Goal: Task Accomplishment & Management: Complete application form

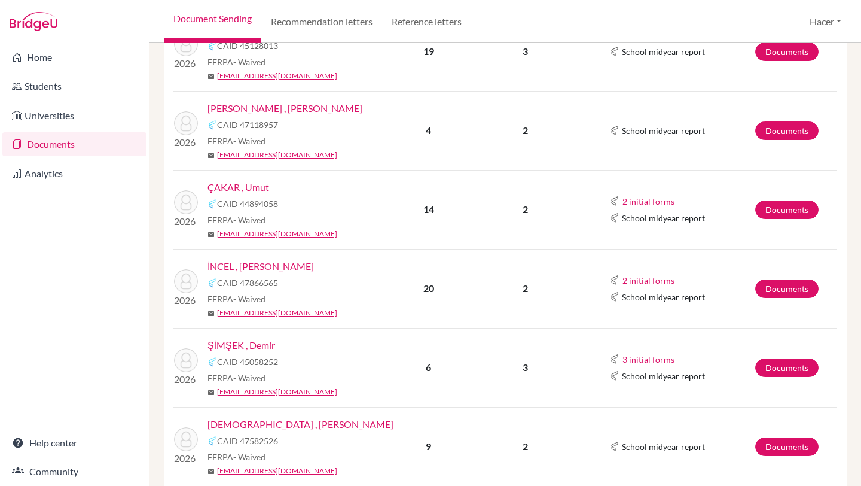
scroll to position [305, 0]
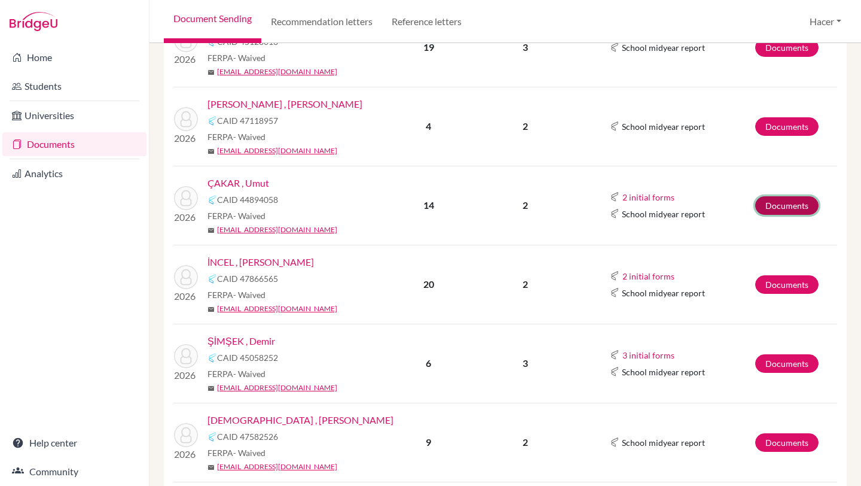
click at [785, 200] on link "Documents" at bounding box center [786, 205] width 63 height 19
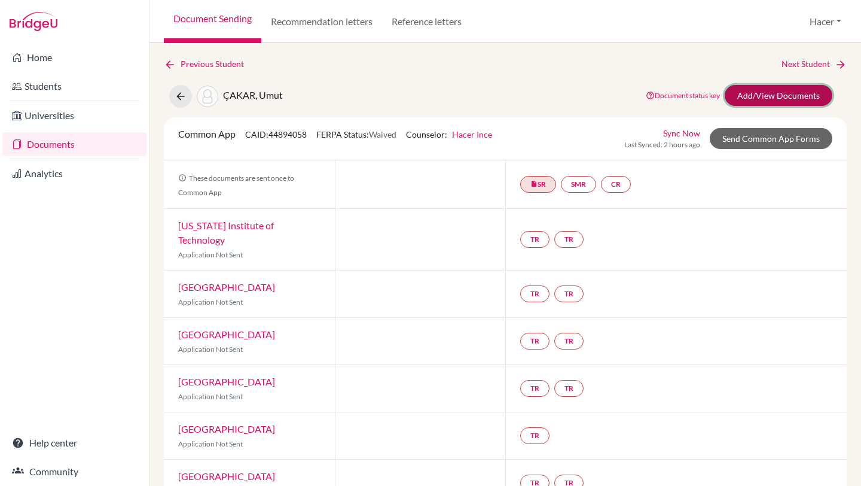
click at [754, 105] on link "Add/View Documents" at bounding box center [779, 95] width 108 height 21
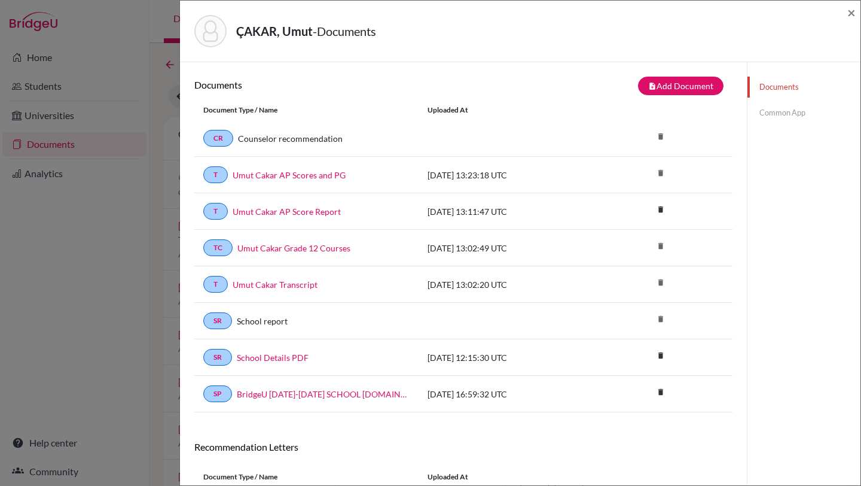
click at [776, 109] on link "Common App" at bounding box center [804, 112] width 113 height 21
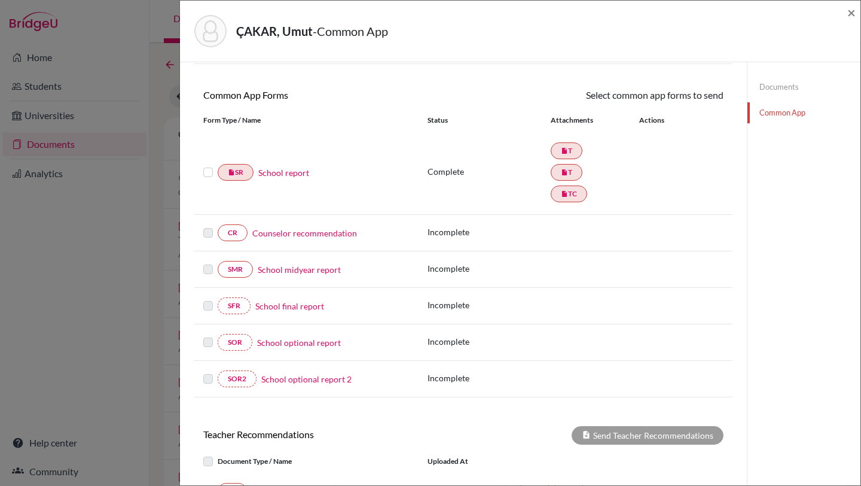
scroll to position [91, 0]
click at [294, 172] on link "School report" at bounding box center [283, 171] width 51 height 13
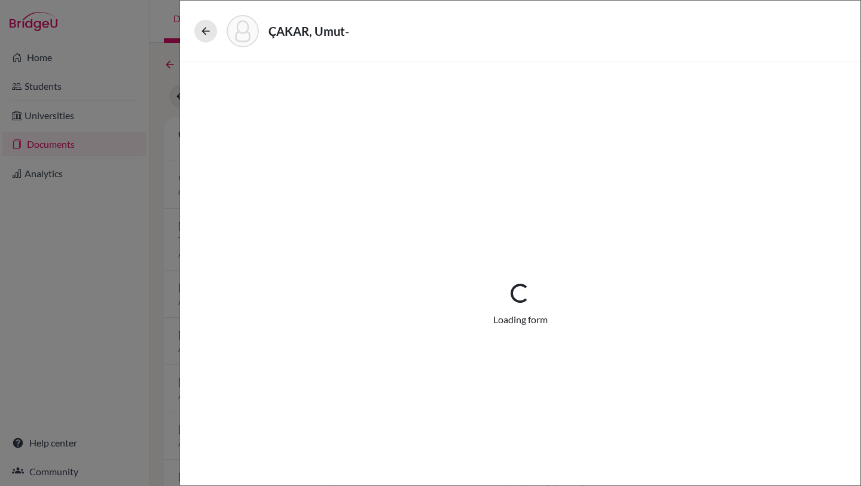
select select "2"
select select "683932"
select select "1"
select select "683933"
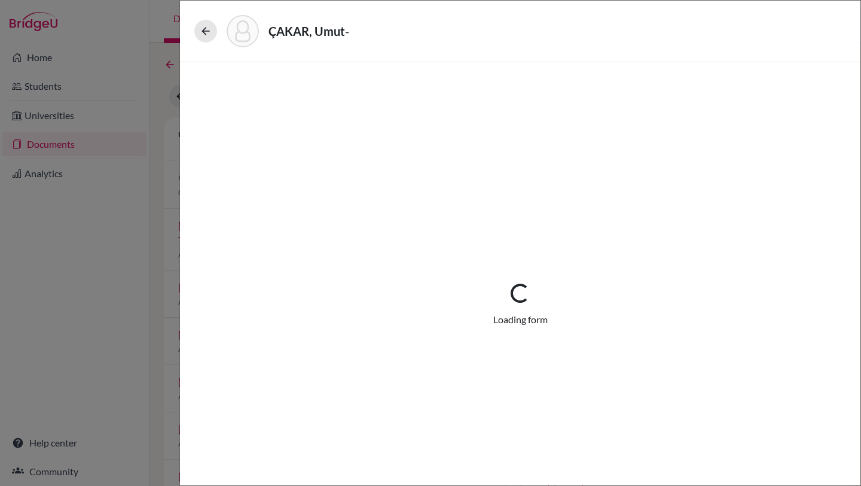
select select "683936"
select select "0"
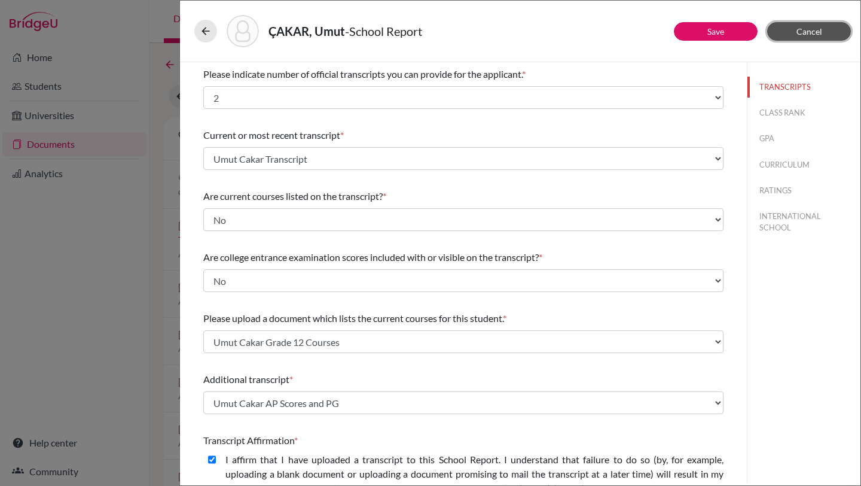
click at [812, 29] on span "Cancel" at bounding box center [810, 31] width 26 height 10
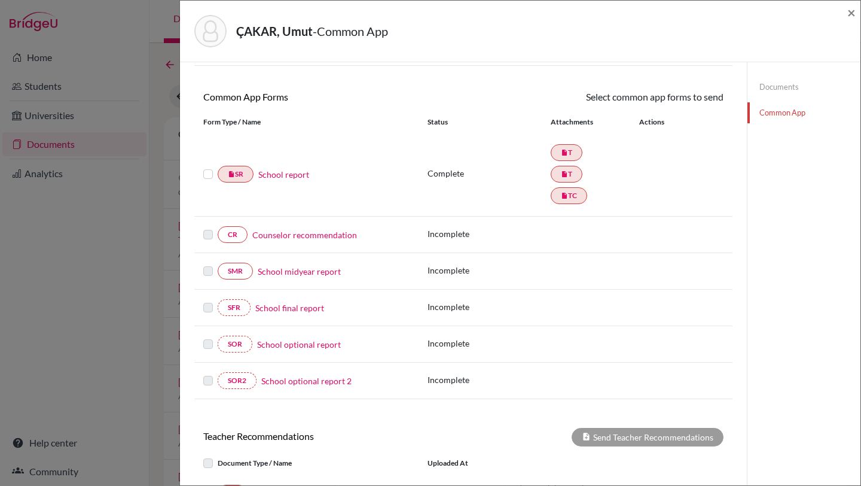
scroll to position [93, 0]
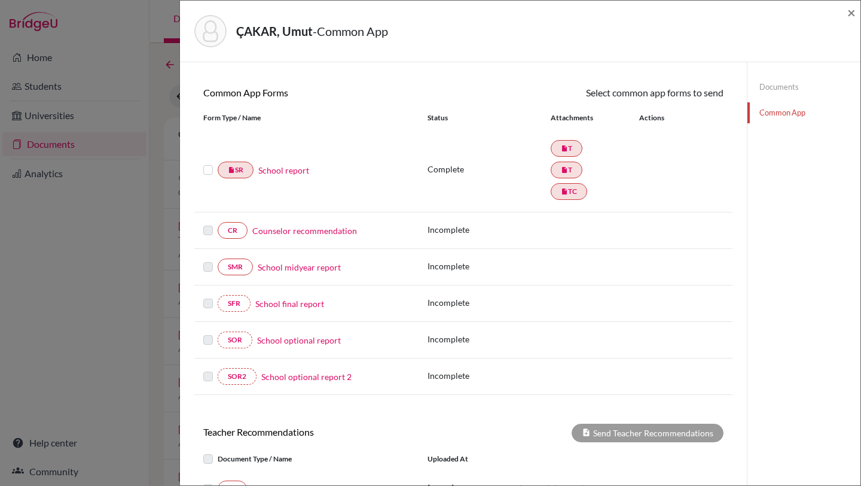
click at [776, 90] on link "Documents" at bounding box center [804, 87] width 113 height 21
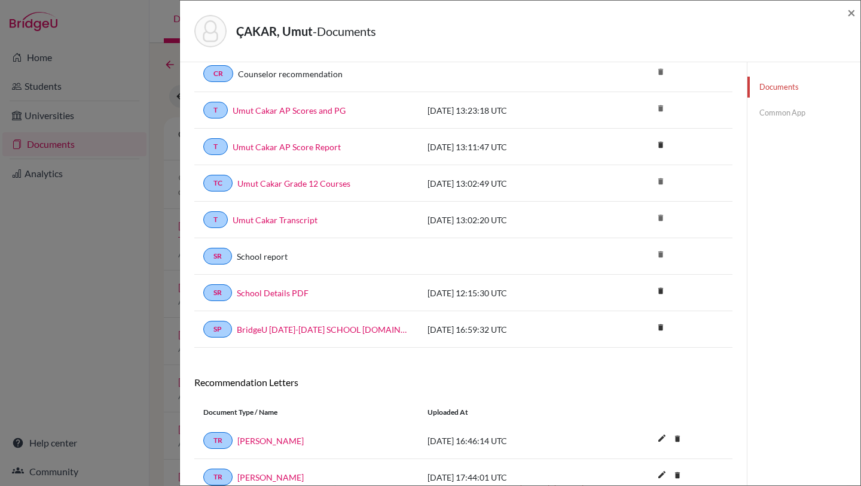
scroll to position [63, 0]
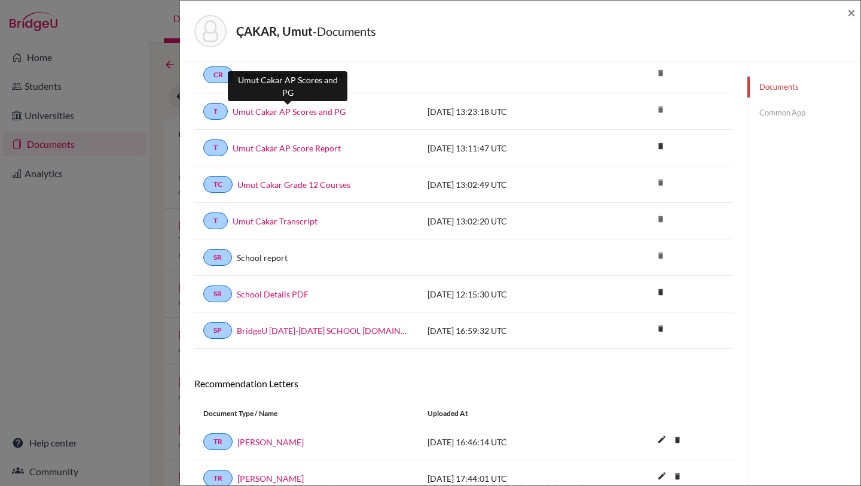
click at [301, 109] on link "Umut Cakar AP Scores and PG" at bounding box center [289, 111] width 113 height 13
click at [853, 13] on span "×" at bounding box center [851, 12] width 8 height 17
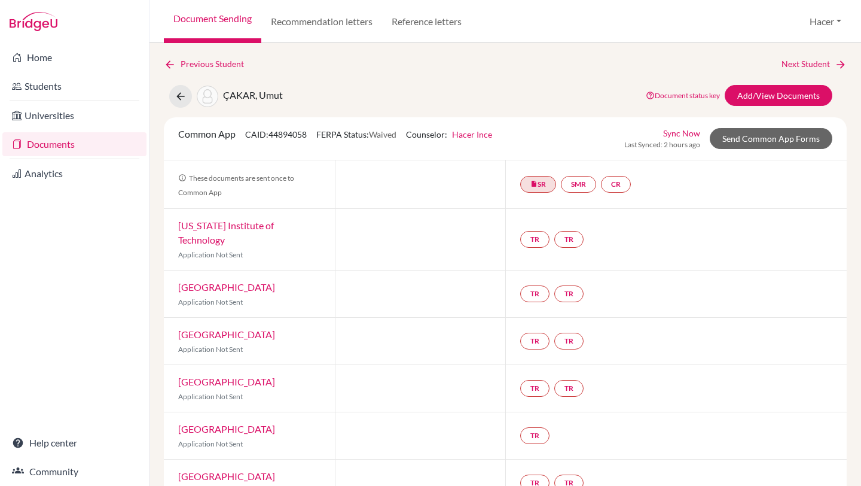
click at [34, 141] on link "Documents" at bounding box center [74, 144] width 144 height 24
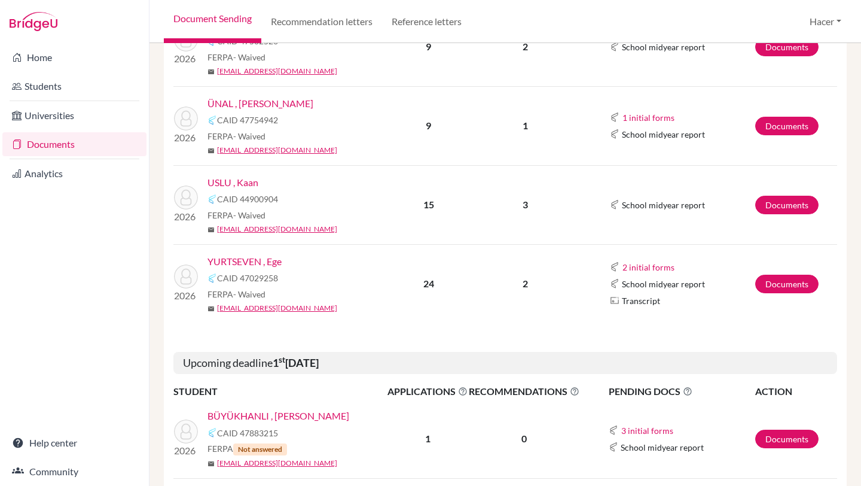
scroll to position [709, 0]
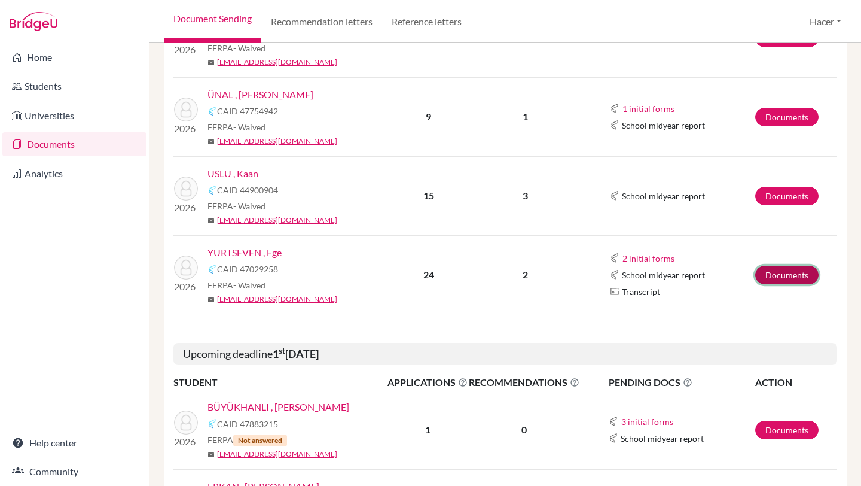
click at [803, 273] on link "Documents" at bounding box center [786, 275] width 63 height 19
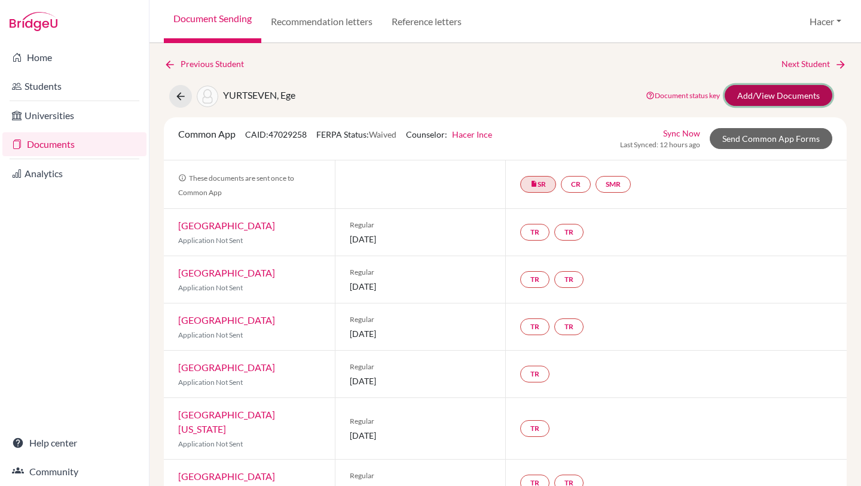
click at [762, 94] on link "Add/View Documents" at bounding box center [779, 95] width 108 height 21
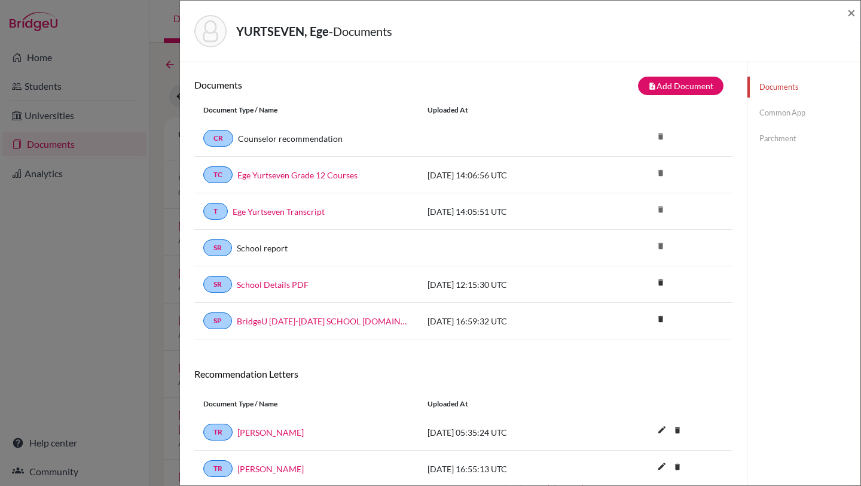
click at [786, 108] on link "Common App" at bounding box center [804, 112] width 113 height 21
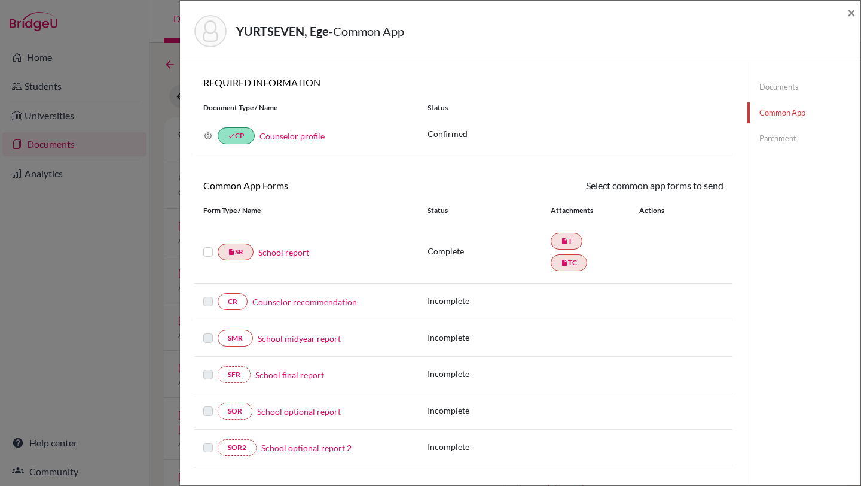
click at [285, 250] on link "School report" at bounding box center [283, 252] width 51 height 13
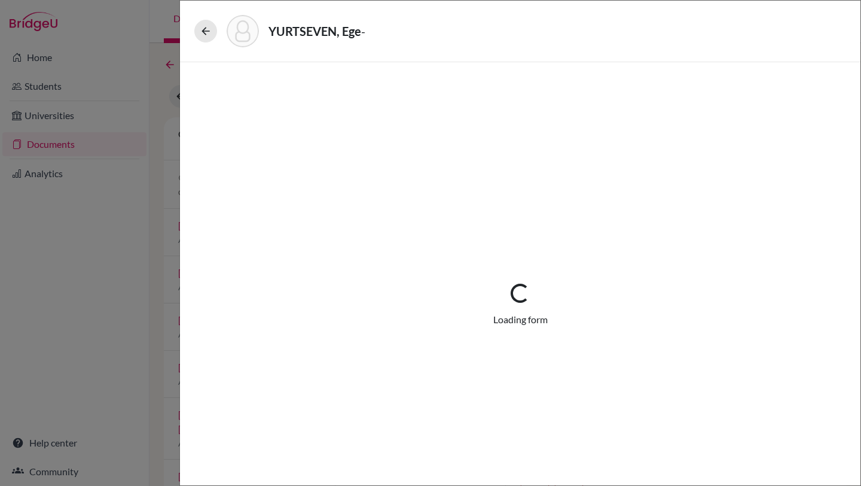
select select "1"
select select "689366"
select select "1"
select select "689367"
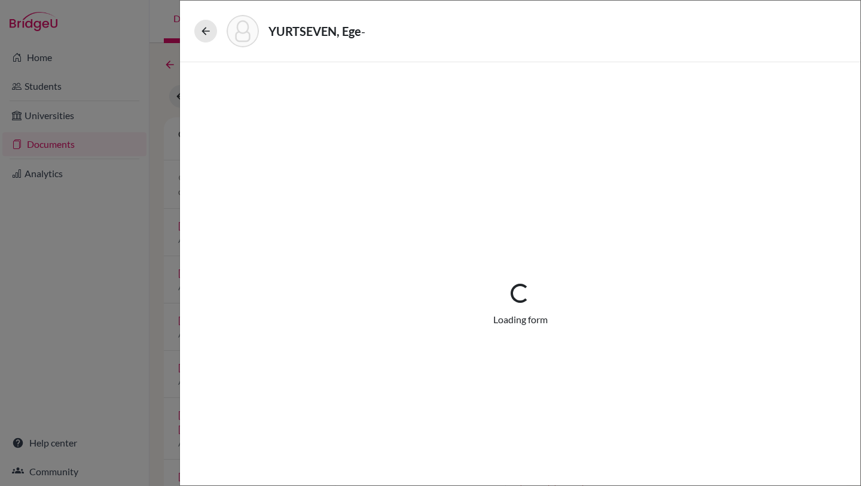
select select "0"
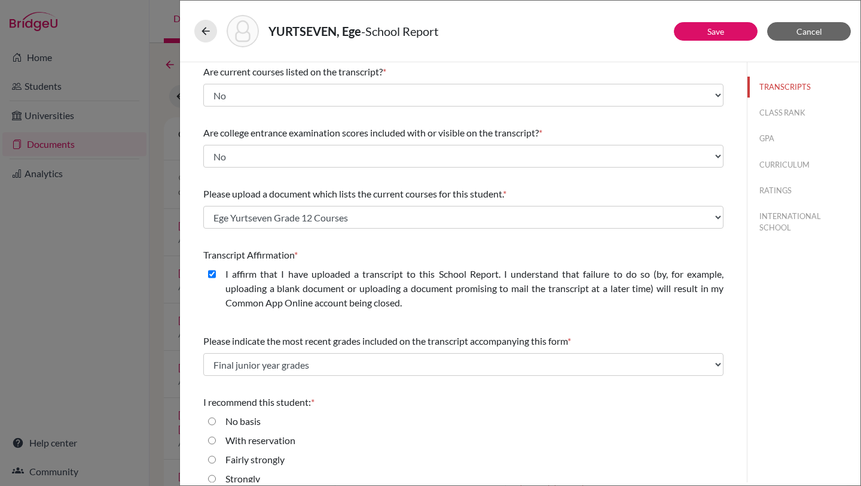
scroll to position [157, 0]
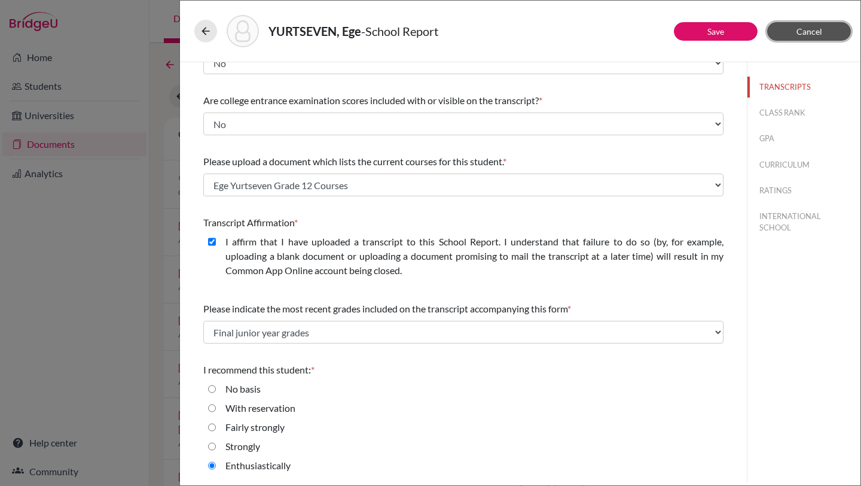
click at [829, 35] on button "Cancel" at bounding box center [809, 31] width 84 height 19
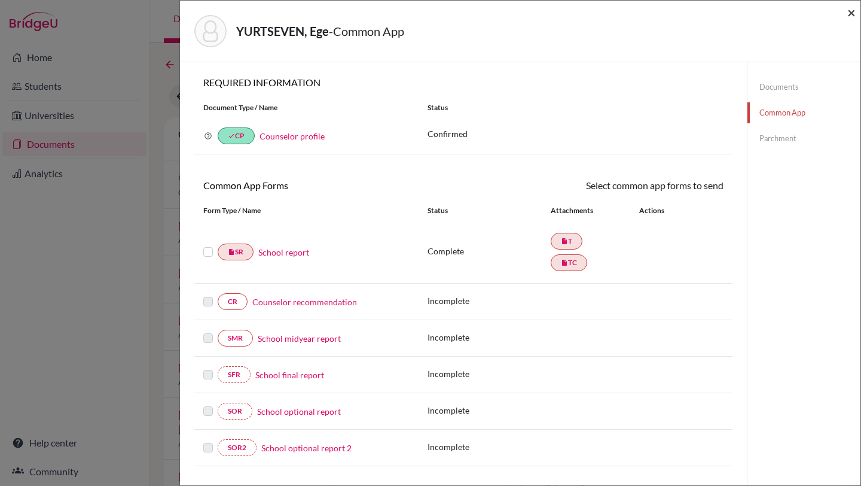
click at [850, 12] on span "×" at bounding box center [851, 12] width 8 height 17
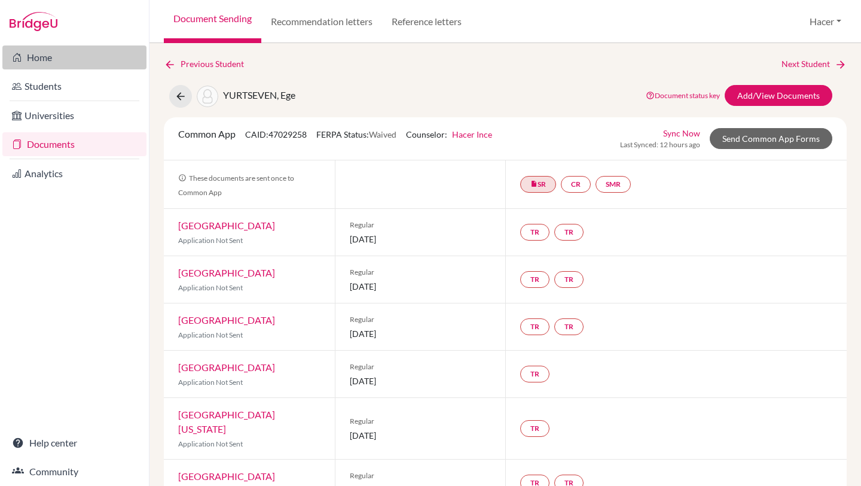
click at [34, 56] on link "Home" at bounding box center [74, 57] width 144 height 24
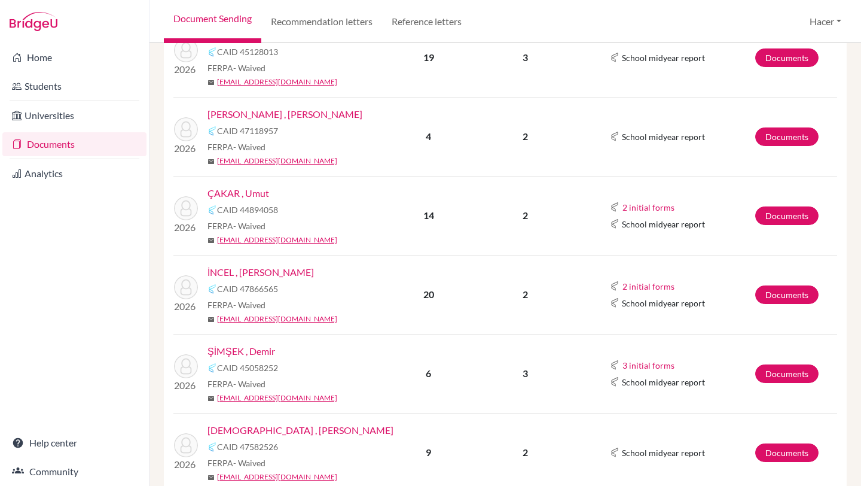
scroll to position [295, 0]
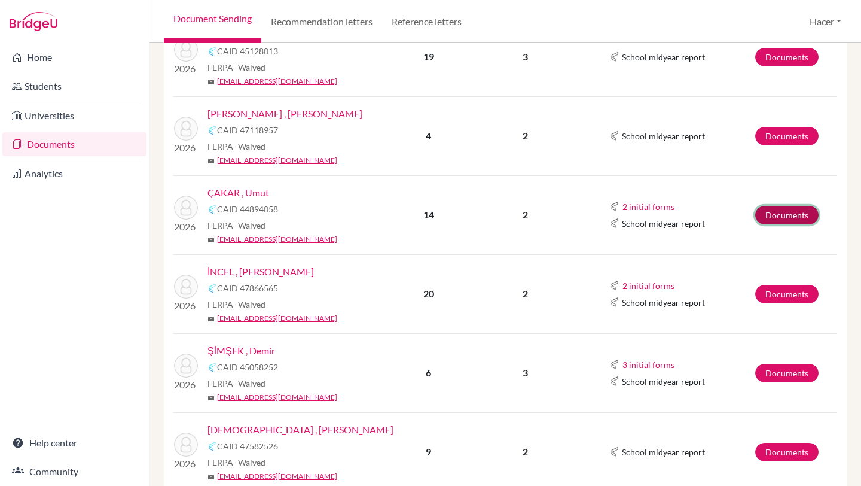
click at [789, 214] on link "Documents" at bounding box center [786, 215] width 63 height 19
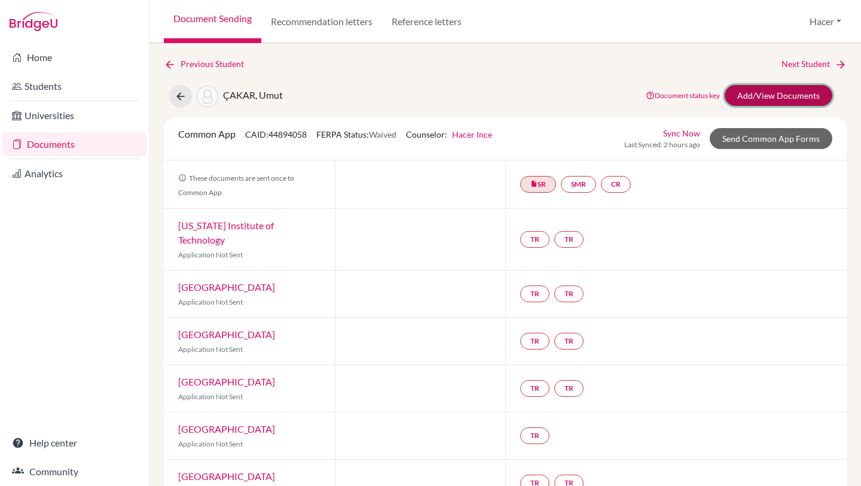
click at [783, 96] on link "Add/View Documents" at bounding box center [779, 95] width 108 height 21
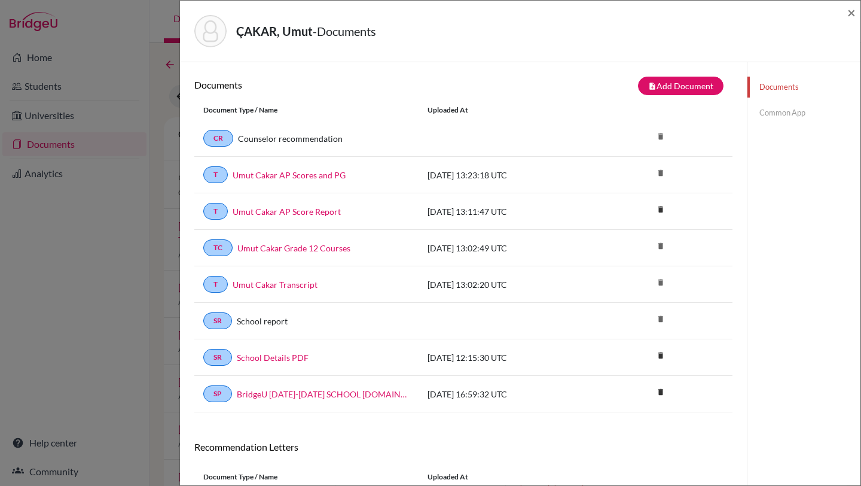
click at [777, 109] on link "Common App" at bounding box center [804, 112] width 113 height 21
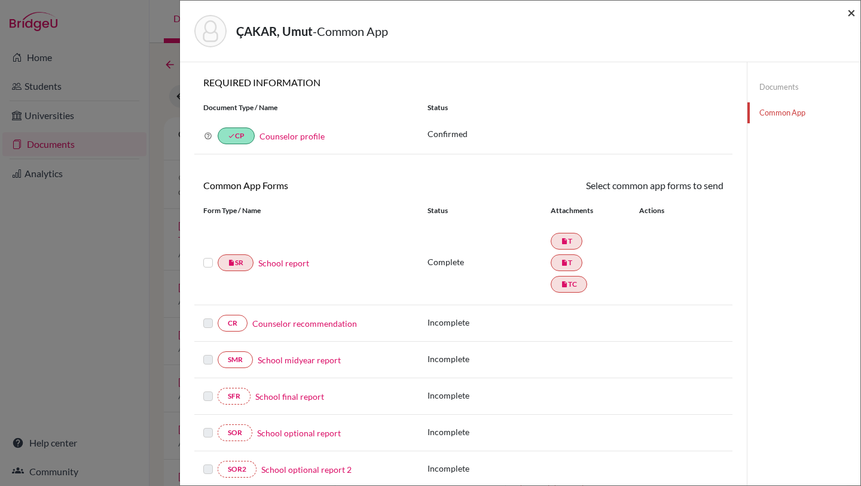
click at [850, 11] on span "×" at bounding box center [851, 12] width 8 height 17
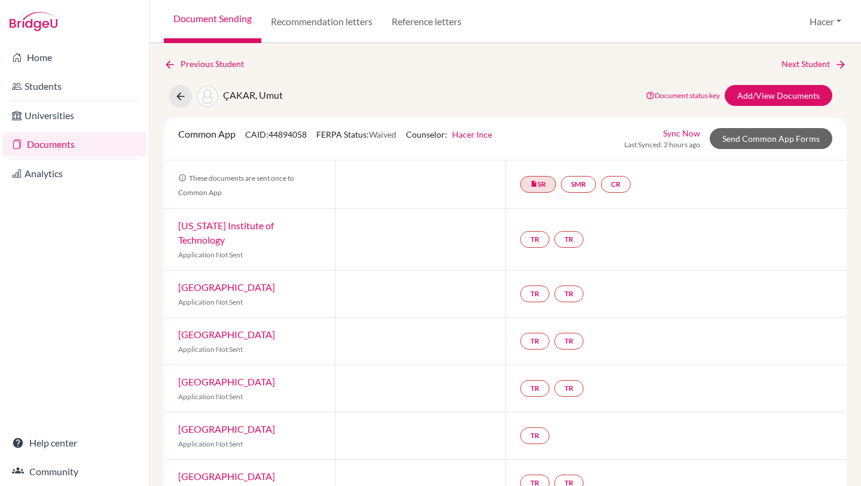
click at [49, 145] on link "Documents" at bounding box center [74, 144] width 144 height 24
click at [41, 142] on link "Documents" at bounding box center [74, 144] width 144 height 24
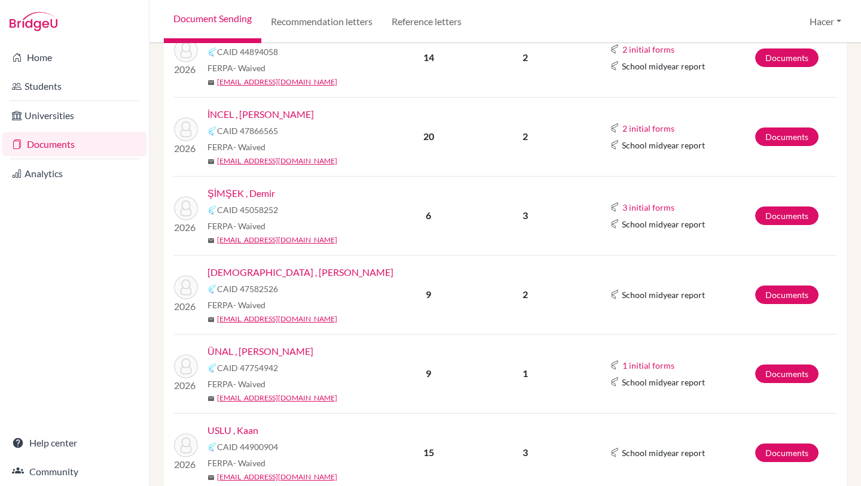
scroll to position [453, 0]
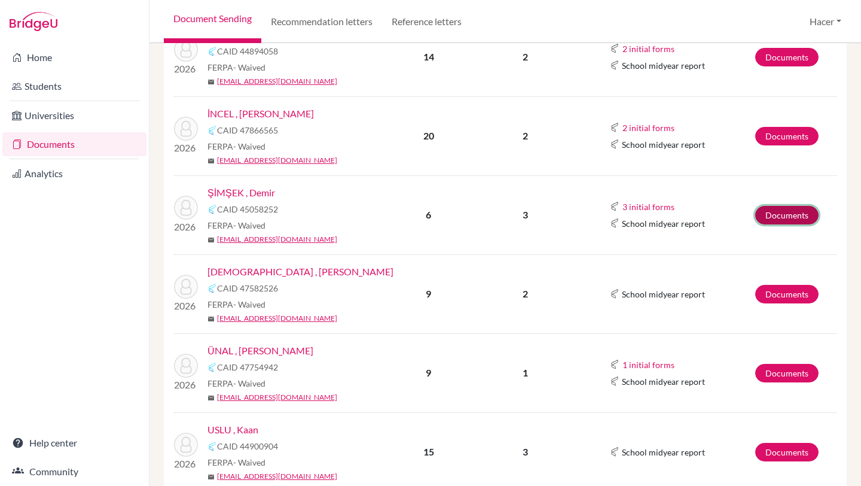
click at [791, 215] on link "Documents" at bounding box center [786, 215] width 63 height 19
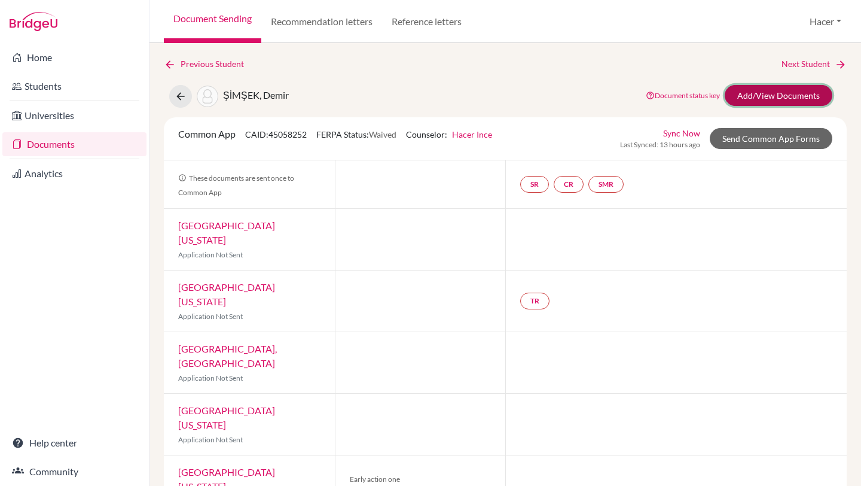
click at [797, 89] on link "Add/View Documents" at bounding box center [779, 95] width 108 height 21
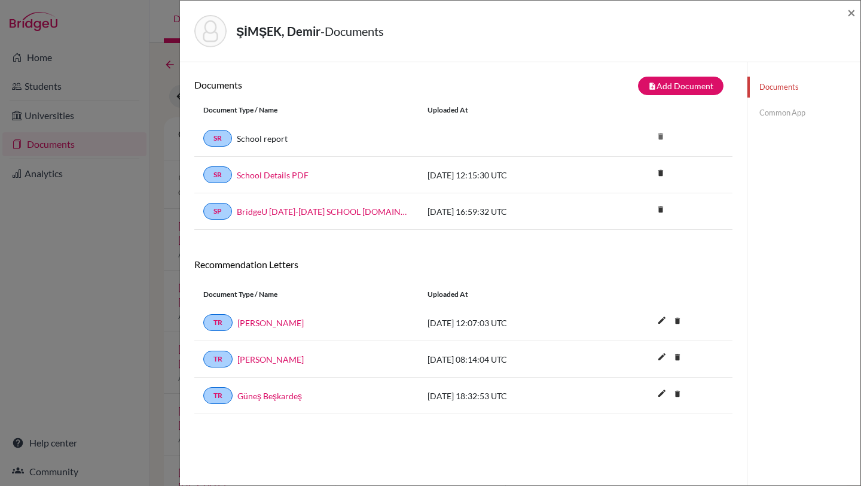
click at [786, 111] on link "Common App" at bounding box center [804, 112] width 113 height 21
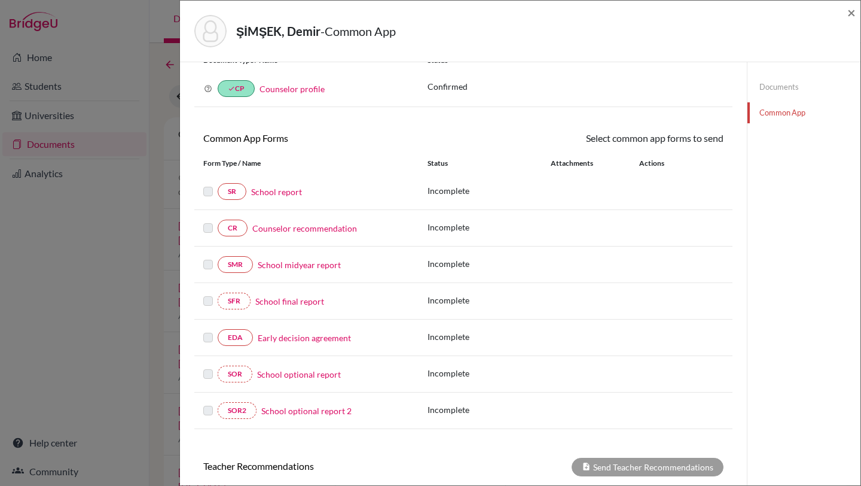
scroll to position [46, 0]
click at [850, 15] on span "×" at bounding box center [851, 12] width 8 height 17
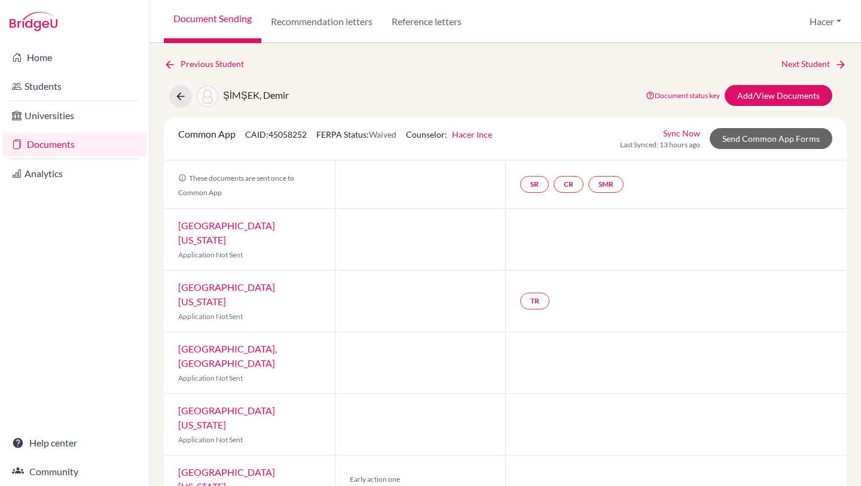
click at [106, 141] on link "Documents" at bounding box center [74, 144] width 144 height 24
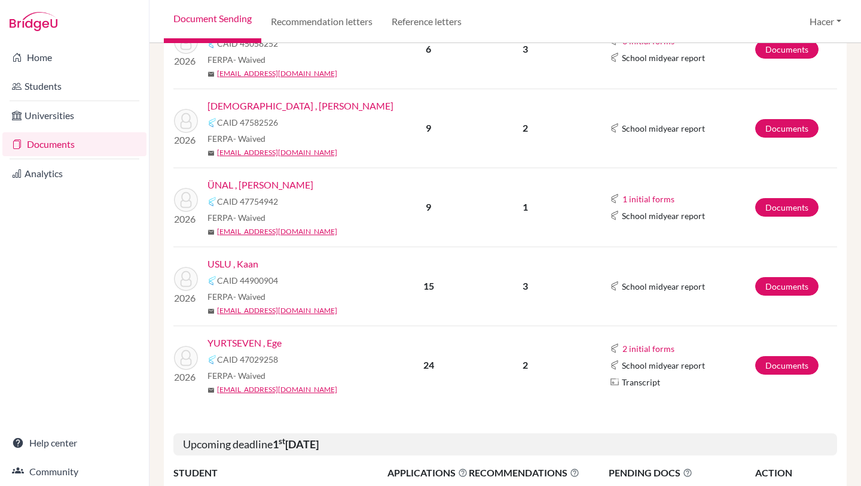
scroll to position [621, 0]
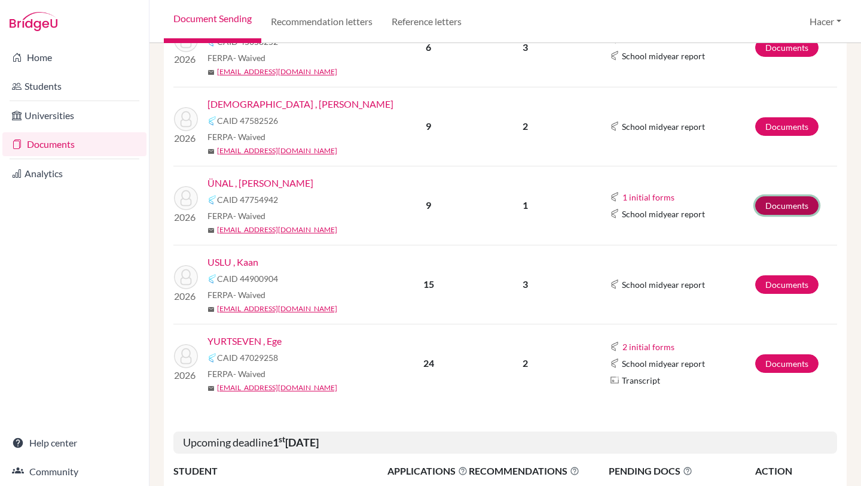
click at [794, 206] on link "Documents" at bounding box center [786, 205] width 63 height 19
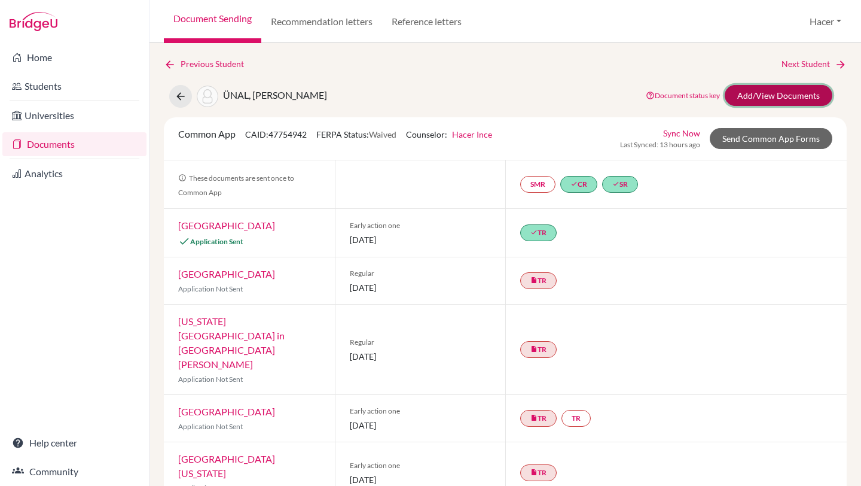
click at [795, 92] on link "Add/View Documents" at bounding box center [779, 95] width 108 height 21
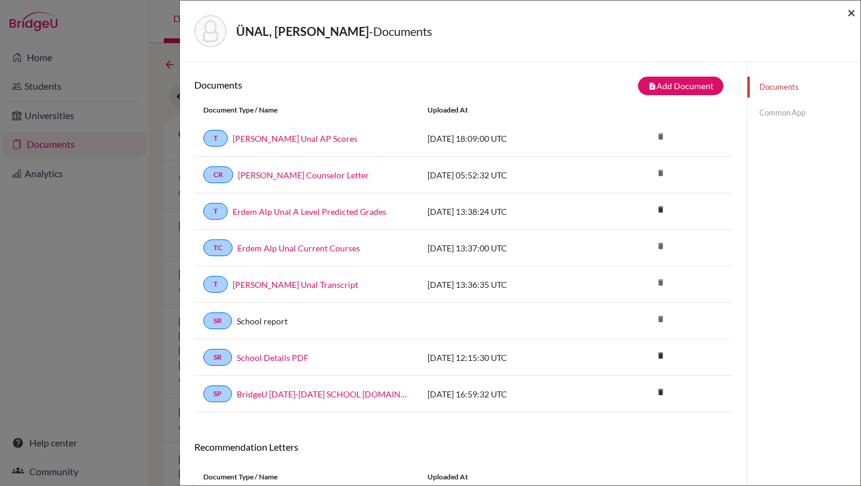
click at [852, 14] on span "×" at bounding box center [851, 12] width 8 height 17
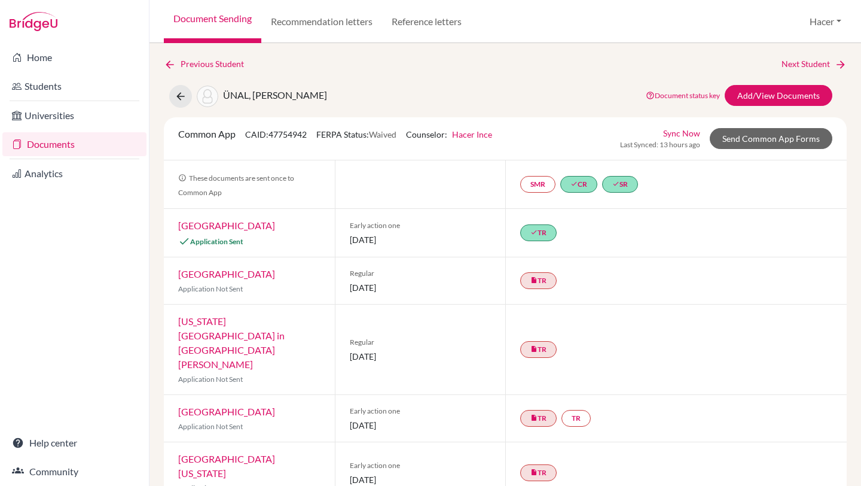
click at [48, 147] on link "Documents" at bounding box center [74, 144] width 144 height 24
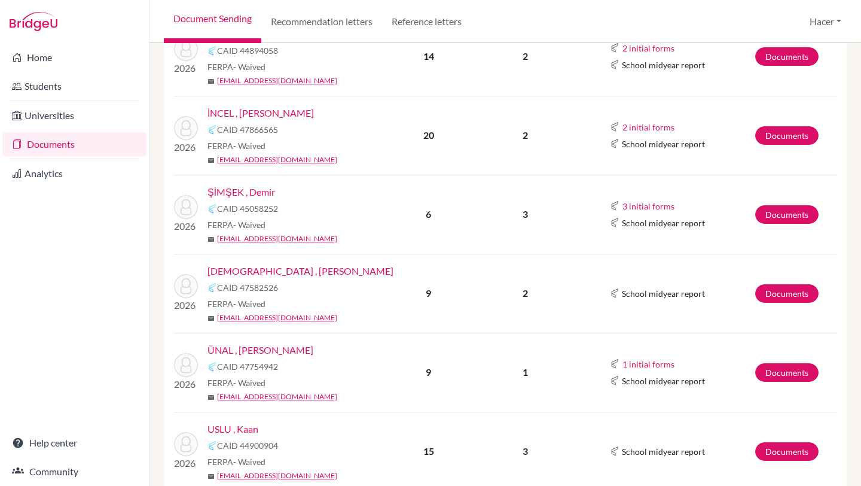
scroll to position [446, 0]
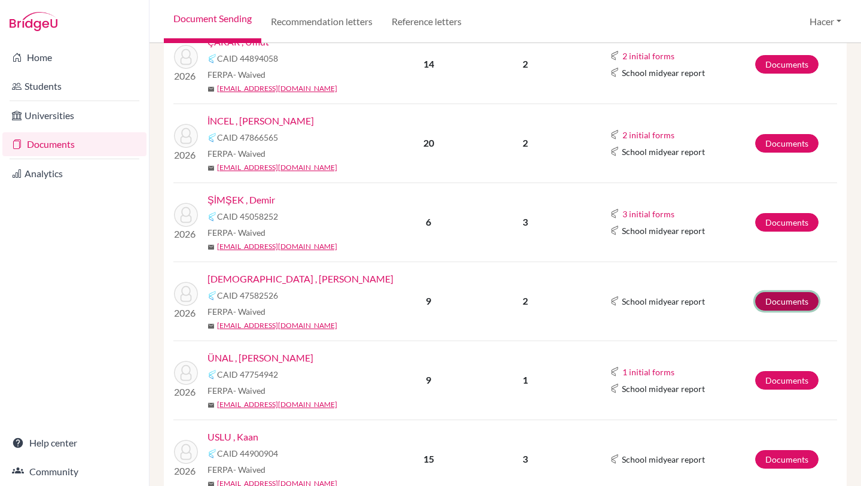
click at [789, 298] on link "Documents" at bounding box center [786, 301] width 63 height 19
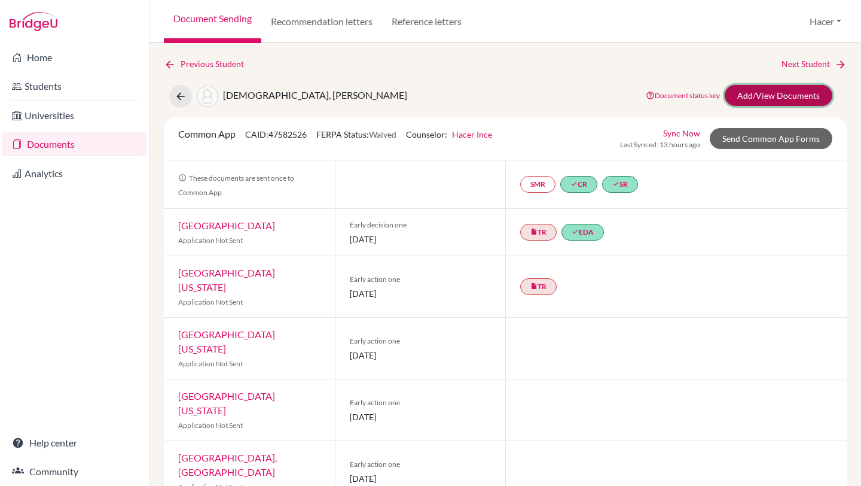
click at [782, 96] on link "Add/View Documents" at bounding box center [779, 95] width 108 height 21
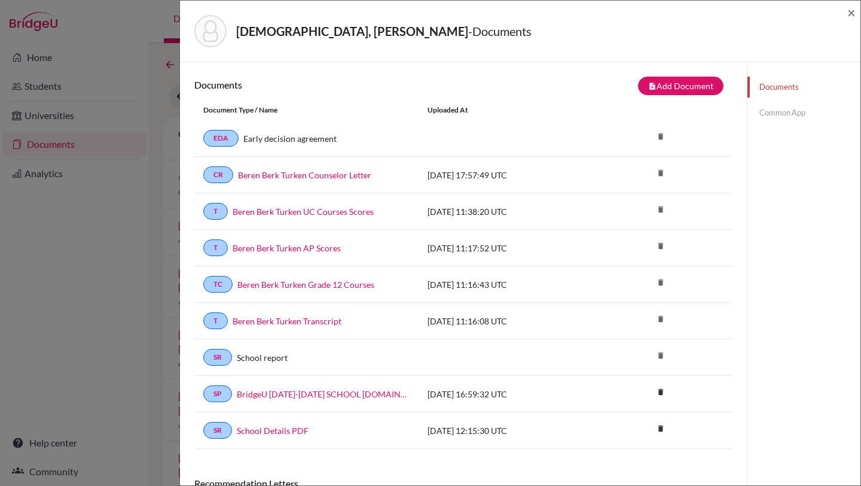
click at [797, 111] on link "Common App" at bounding box center [804, 112] width 113 height 21
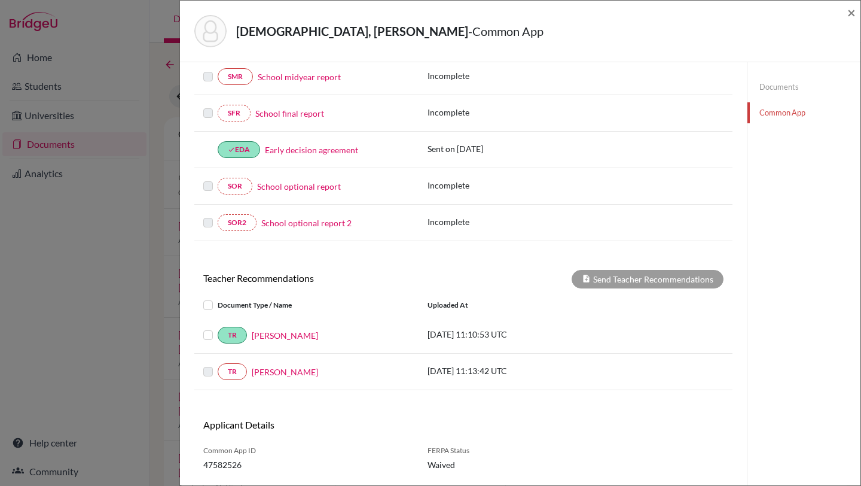
scroll to position [344, 0]
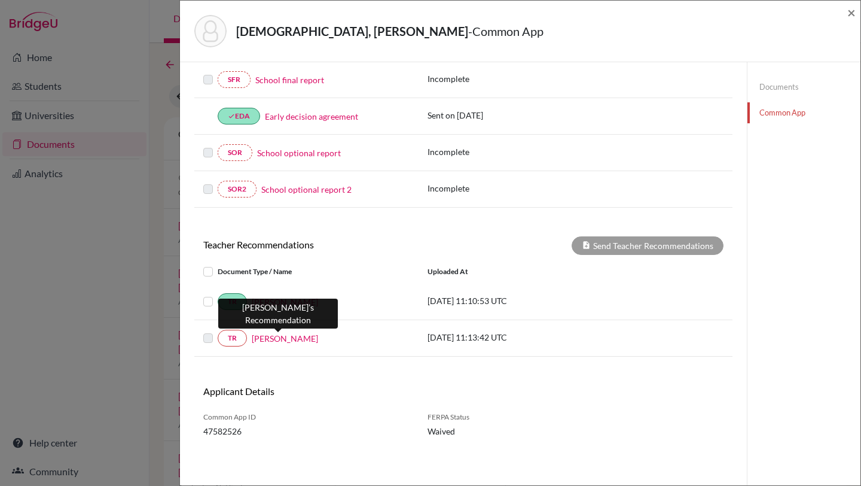
click at [267, 338] on link "Selma Tahtasız" at bounding box center [285, 338] width 66 height 13
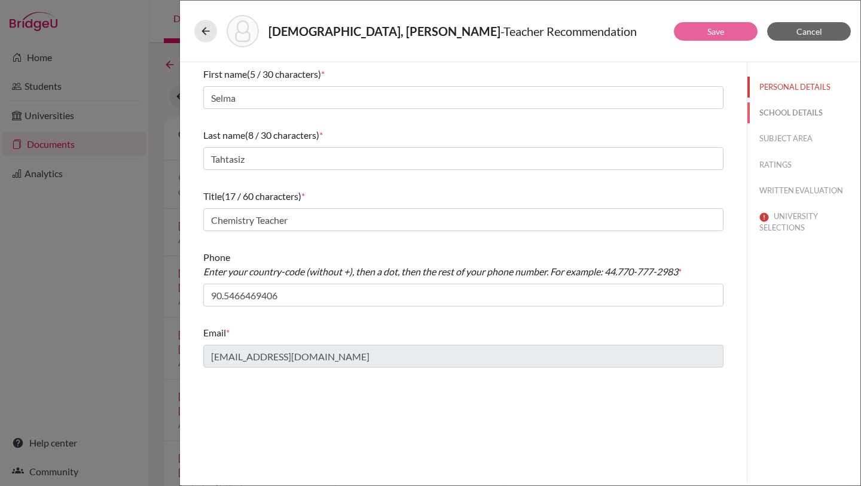
click at [773, 108] on button "SCHOOL DETAILS" at bounding box center [804, 112] width 113 height 21
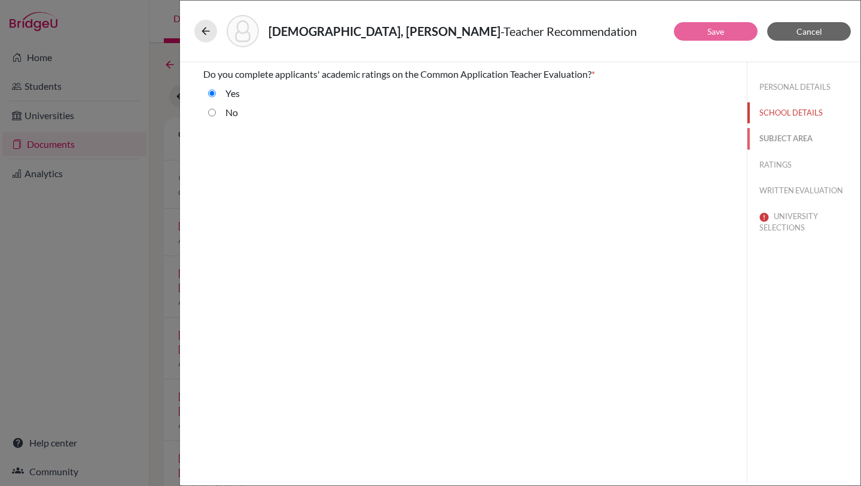
click at [781, 141] on button "SUBJECT AREA" at bounding box center [804, 138] width 113 height 21
select select "2"
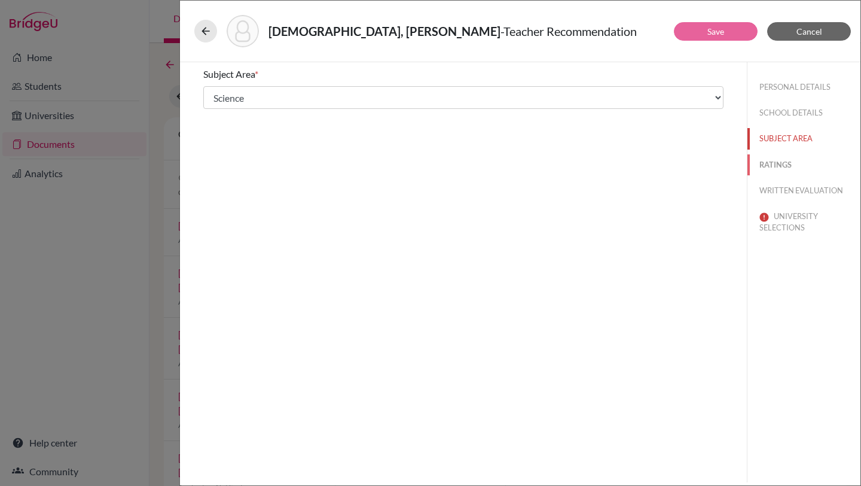
click at [781, 163] on button "RATINGS" at bounding box center [804, 164] width 113 height 21
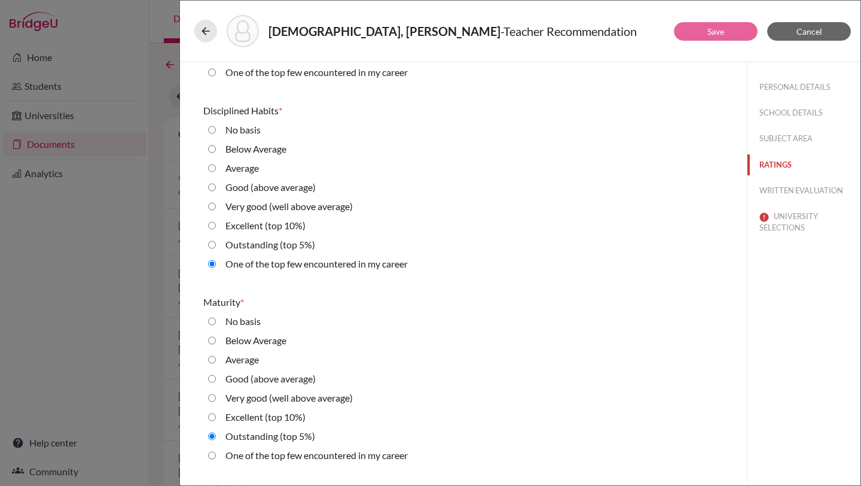
scroll to position [1127, 0]
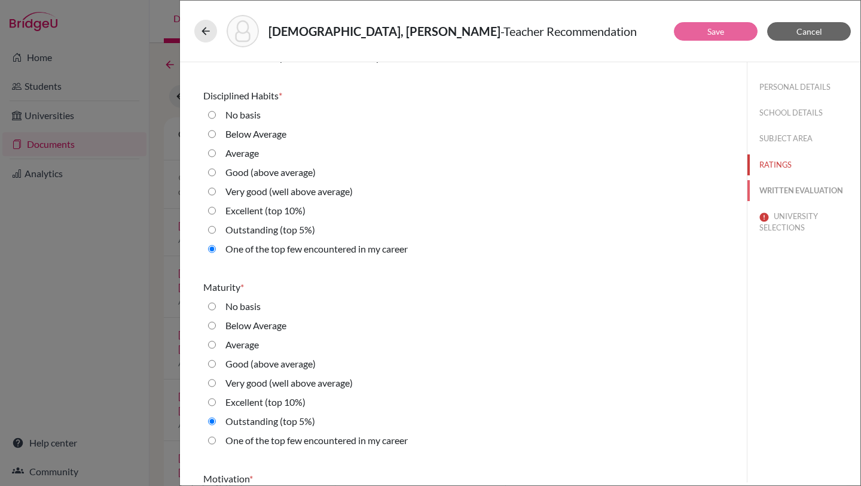
click at [787, 191] on button "WRITTEN EVALUATION" at bounding box center [804, 190] width 113 height 21
radio input "true"
radio average\) "false"
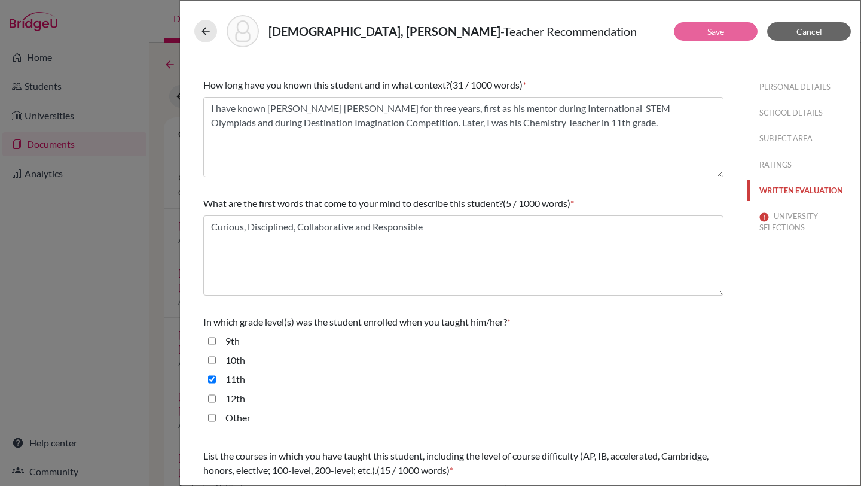
scroll to position [0, 0]
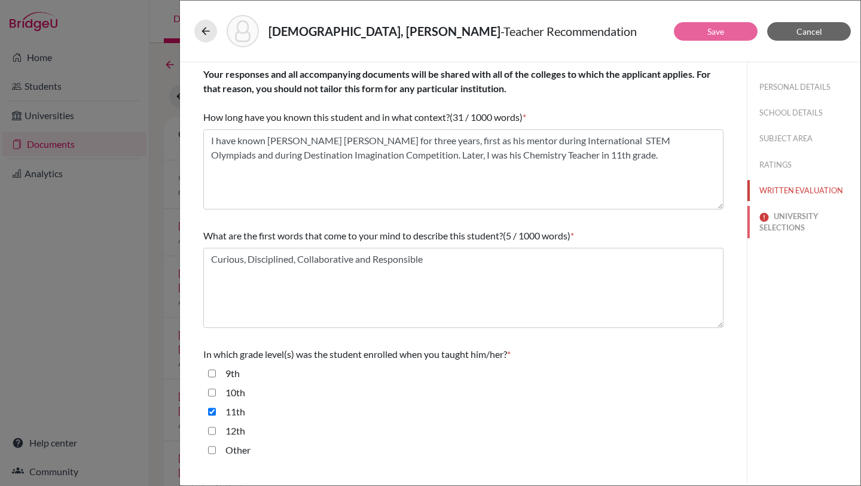
click at [786, 214] on button "UNIVERSITY SELECTIONS" at bounding box center [804, 222] width 113 height 32
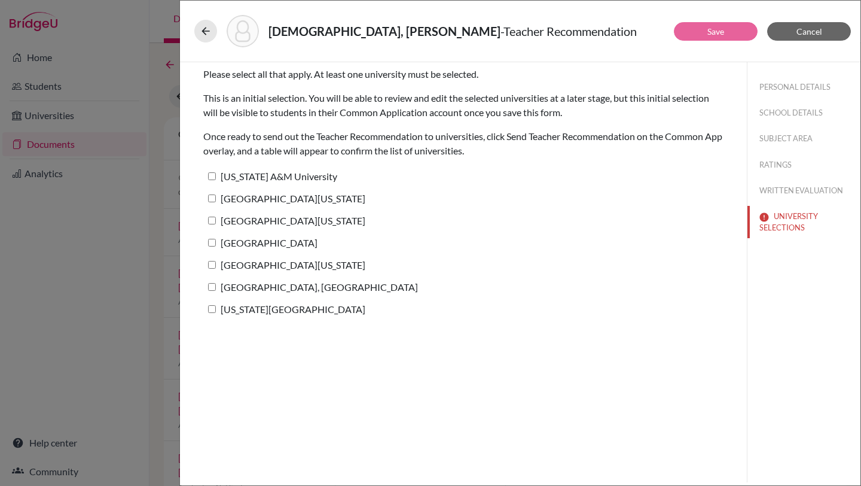
click at [215, 199] on input "University of Texas at Austin" at bounding box center [212, 198] width 8 height 8
checkbox input "true"
click at [712, 29] on link "Save" at bounding box center [715, 31] width 17 height 10
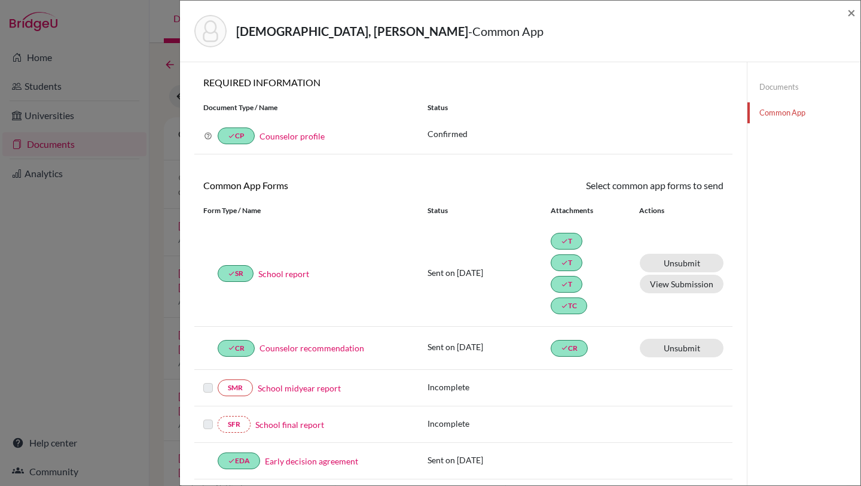
click at [856, 14] on div "TÜRKEN, Beren Berk - Common App ×" at bounding box center [520, 32] width 681 height 62
click at [851, 14] on span "×" at bounding box center [851, 12] width 8 height 17
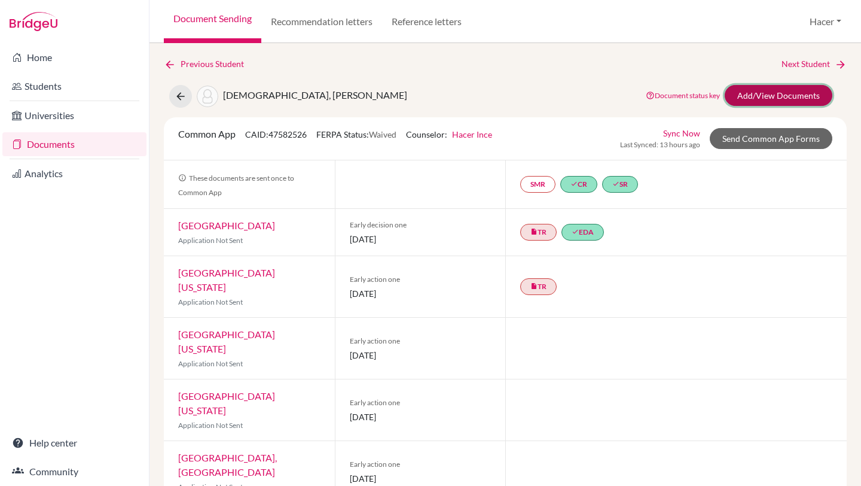
click at [767, 100] on link "Add/View Documents" at bounding box center [779, 95] width 108 height 21
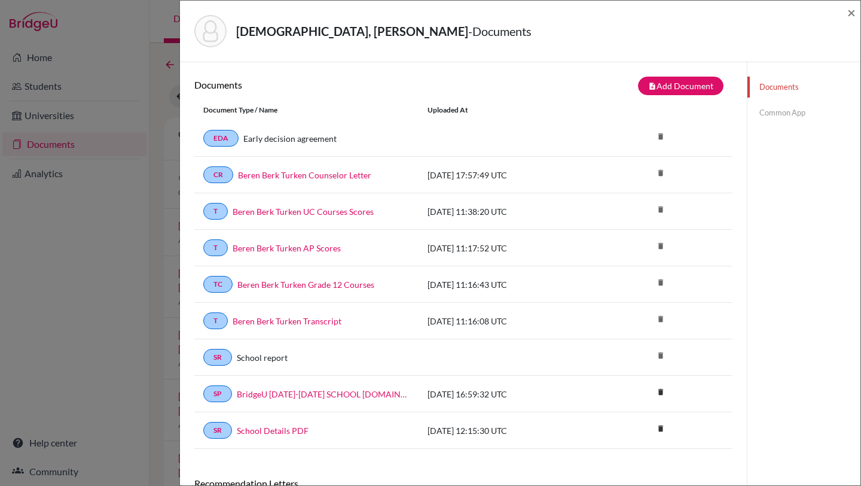
click at [773, 118] on link "Common App" at bounding box center [804, 112] width 113 height 21
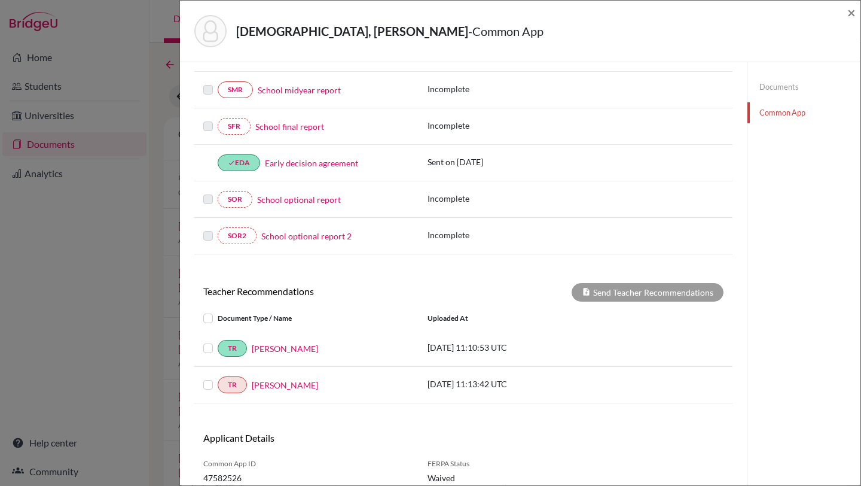
scroll to position [344, 0]
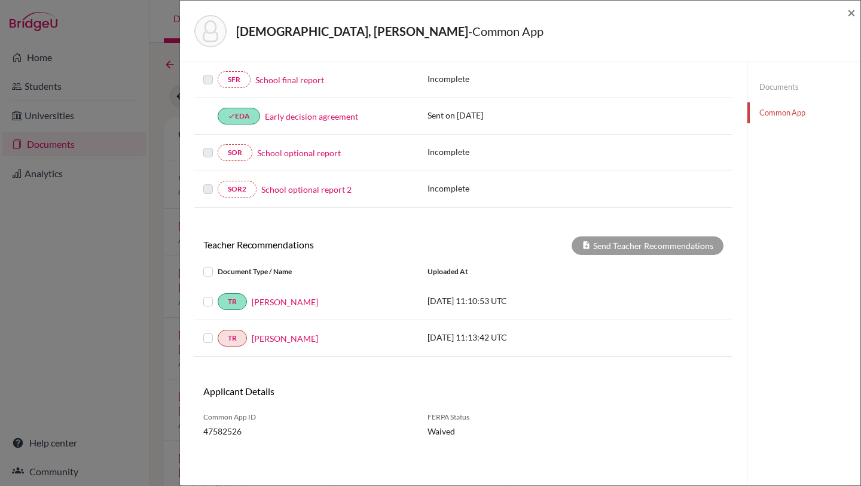
click at [218, 331] on label at bounding box center [218, 331] width 0 height 0
click at [0, 0] on input "checkbox" at bounding box center [0, 0] width 0 height 0
click at [612, 248] on button "Send Teacher Recommendations" at bounding box center [648, 245] width 152 height 19
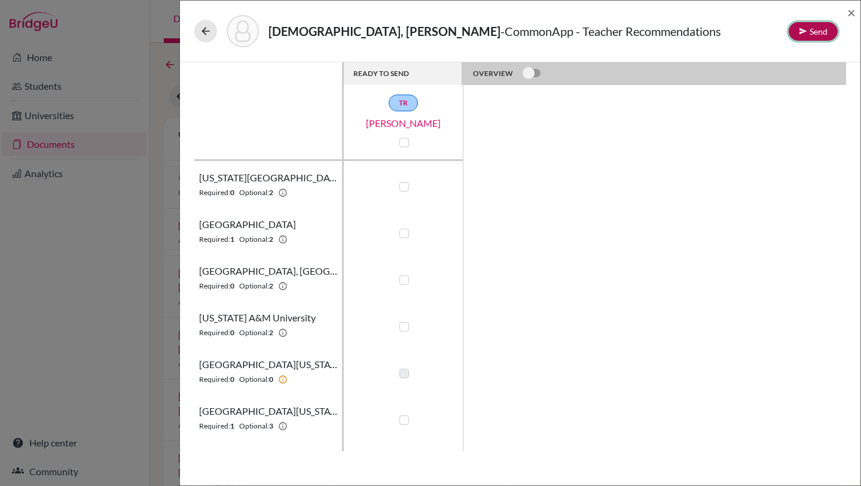
click at [818, 33] on button "Send" at bounding box center [813, 31] width 49 height 19
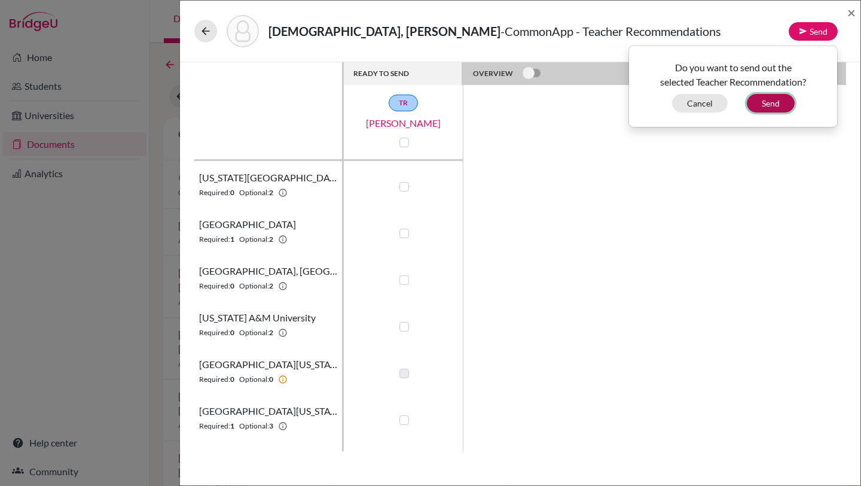
click at [777, 99] on button "Send" at bounding box center [771, 103] width 48 height 19
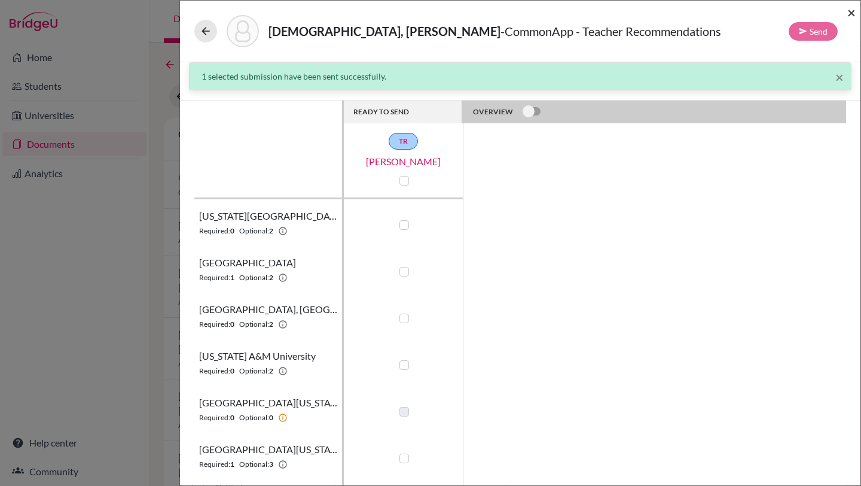
click at [851, 11] on span "×" at bounding box center [851, 12] width 8 height 17
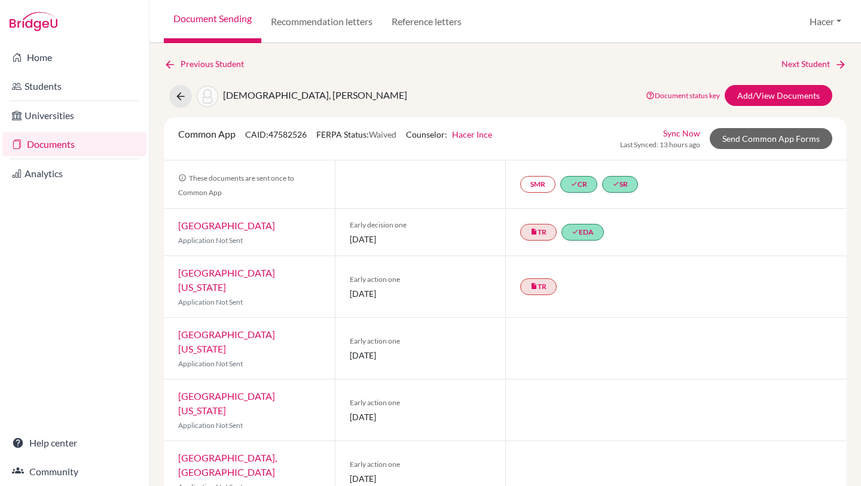
click at [72, 139] on link "Documents" at bounding box center [74, 144] width 144 height 24
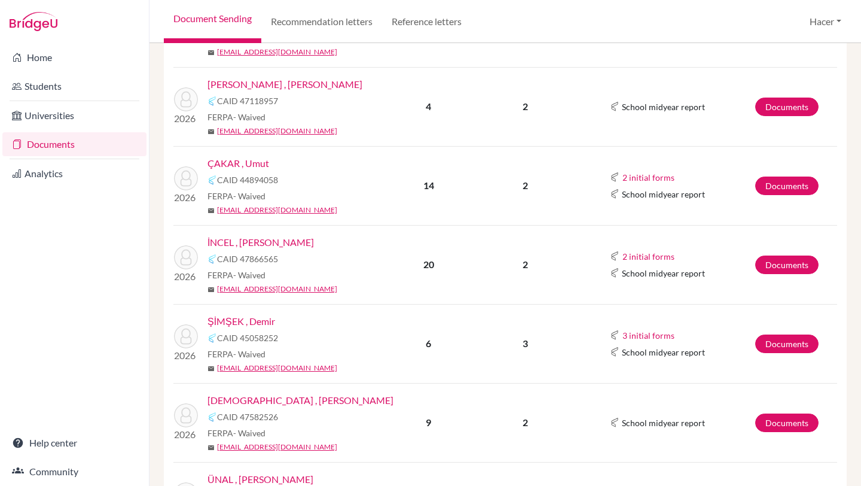
scroll to position [324, 0]
click at [776, 264] on link "Documents" at bounding box center [786, 265] width 63 height 19
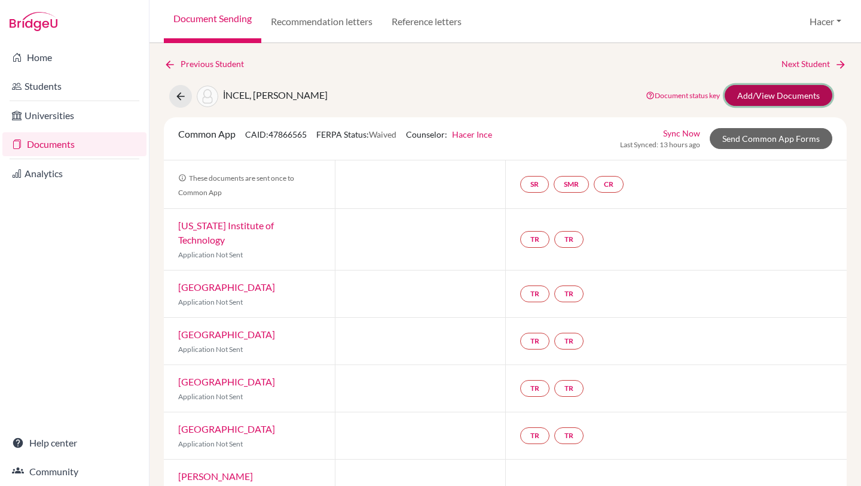
click at [798, 91] on link "Add/View Documents" at bounding box center [779, 95] width 108 height 21
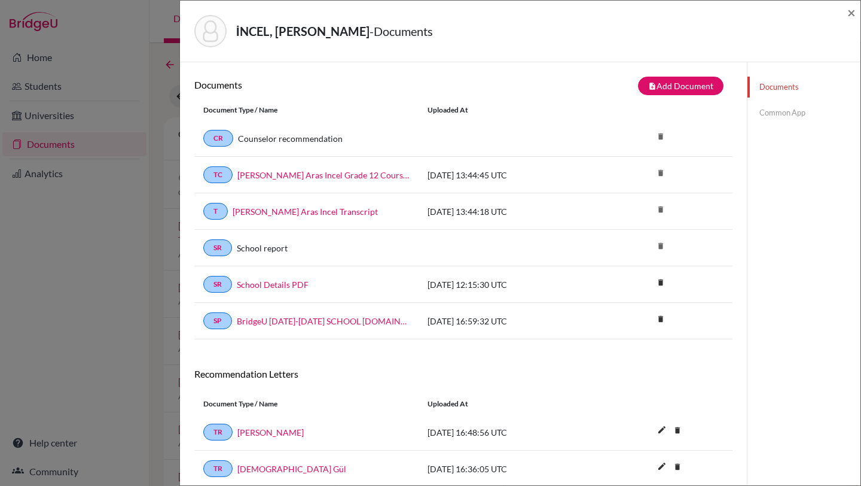
click at [780, 111] on link "Common App" at bounding box center [804, 112] width 113 height 21
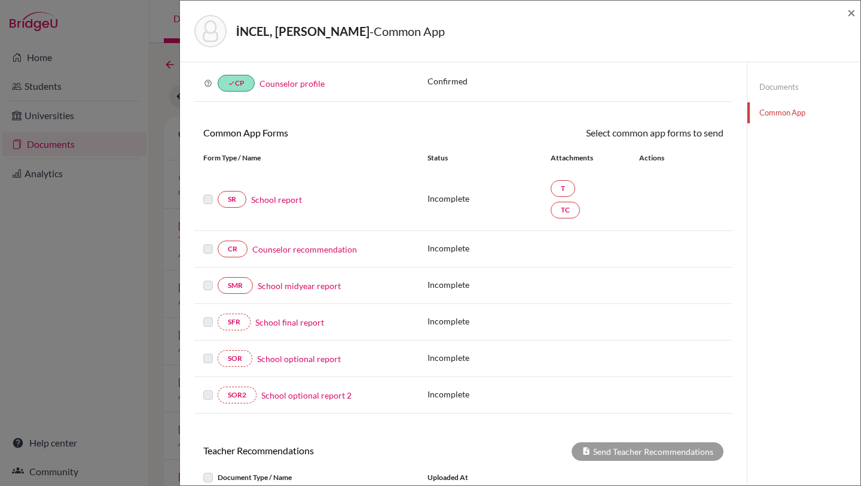
scroll to position [79, 0]
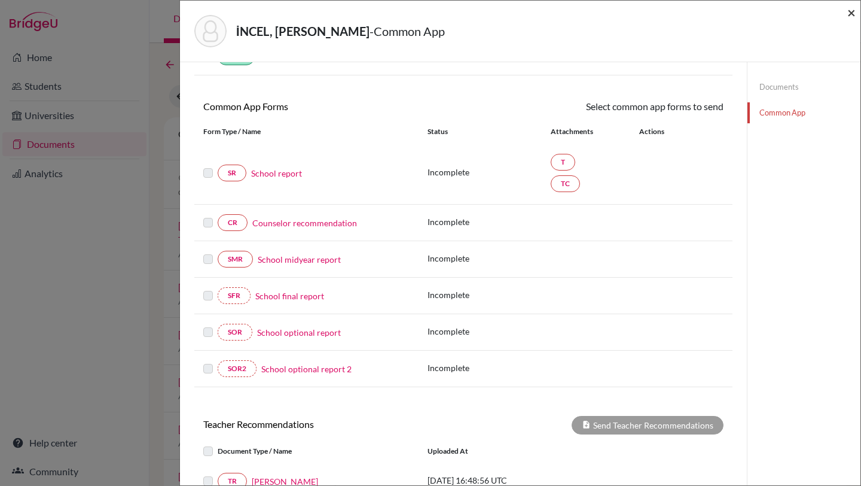
click at [855, 13] on span "×" at bounding box center [851, 12] width 8 height 17
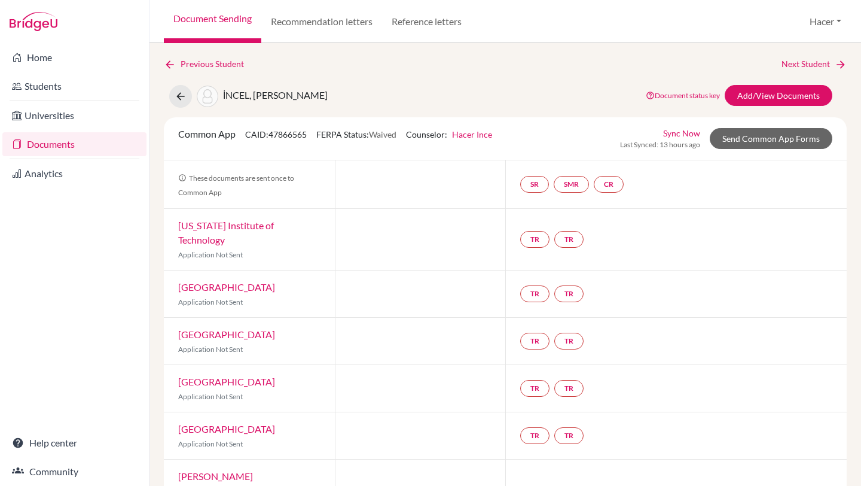
click at [28, 142] on link "Documents" at bounding box center [74, 144] width 144 height 24
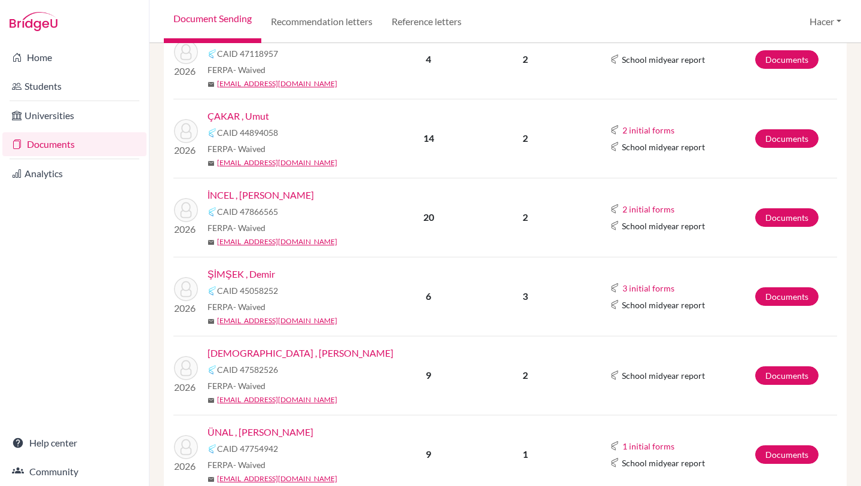
scroll to position [364, 0]
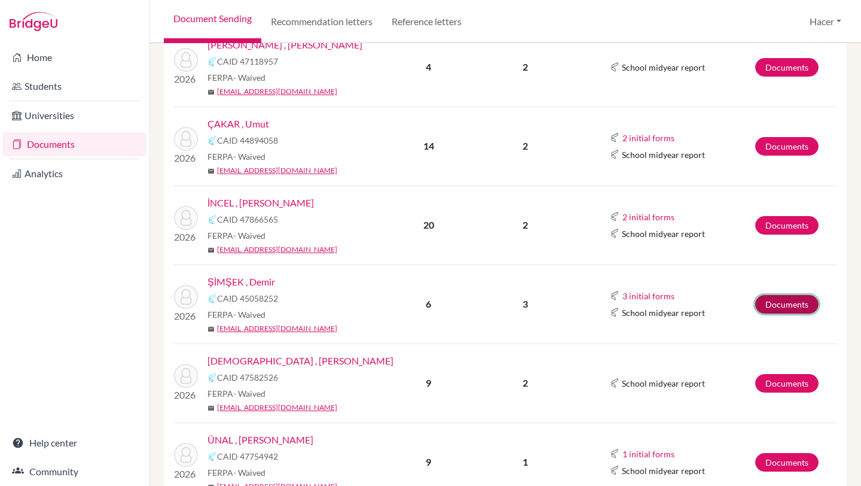
click at [771, 303] on link "Documents" at bounding box center [786, 304] width 63 height 19
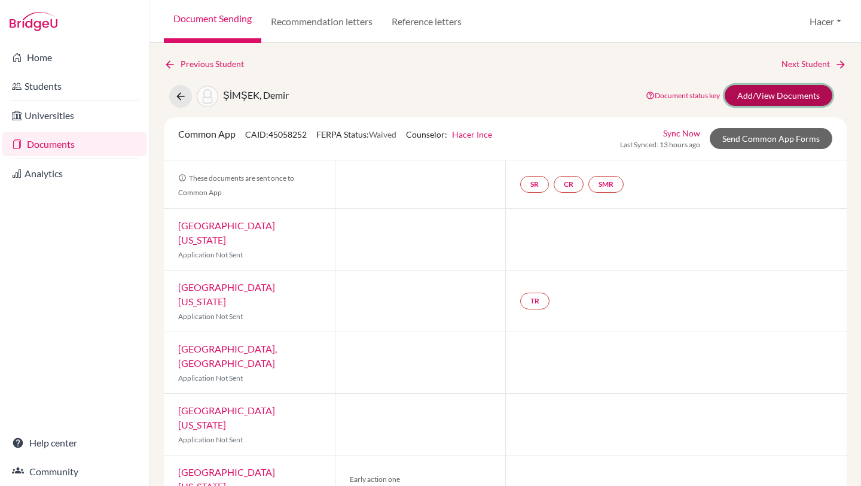
click at [798, 91] on link "Add/View Documents" at bounding box center [779, 95] width 108 height 21
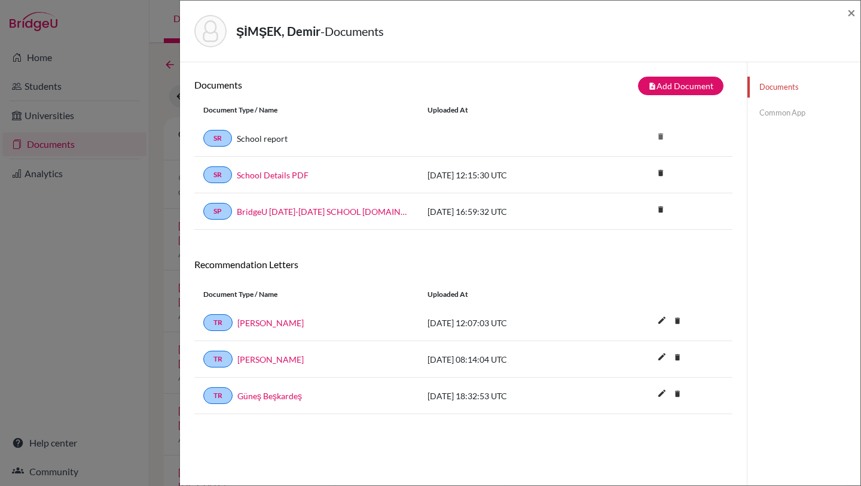
click at [786, 112] on link "Common App" at bounding box center [804, 112] width 113 height 21
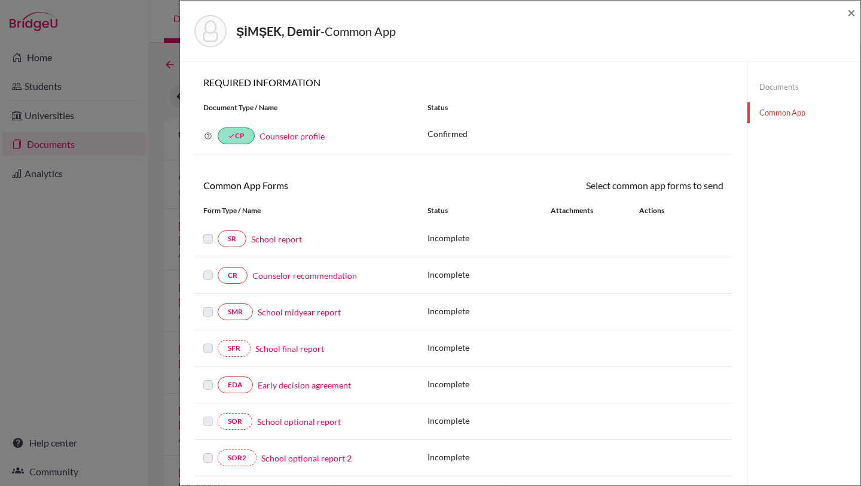
click at [282, 234] on link "School report" at bounding box center [276, 239] width 51 height 13
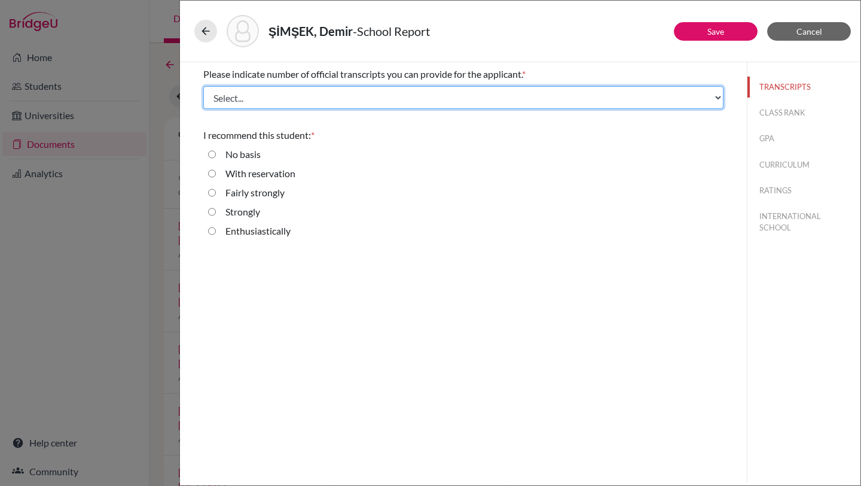
click at [263, 96] on select "Select... 1 2 3 4" at bounding box center [463, 97] width 520 height 23
select select "2"
click at [203, 86] on select "Select... 1 2 3 4" at bounding box center [463, 97] width 520 height 23
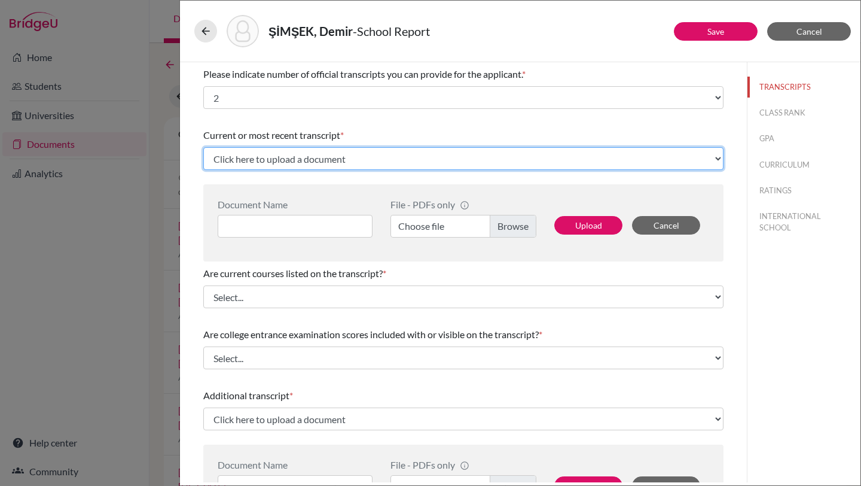
click at [263, 158] on select "Click here to upload a document Upload New File" at bounding box center [463, 158] width 520 height 23
select select "Upload New File"
click at [203, 147] on select "Click here to upload a document Upload New File" at bounding box center [463, 158] width 520 height 23
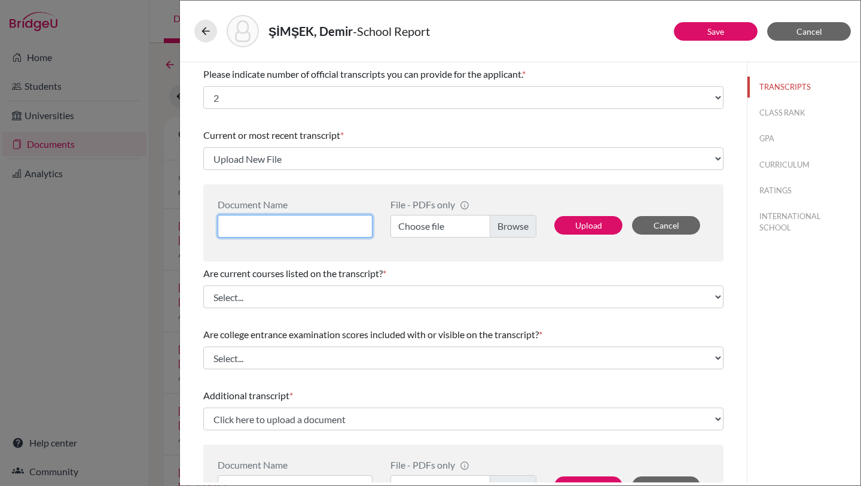
click at [267, 225] on input at bounding box center [295, 226] width 155 height 23
type input "Demir Simsek Transcript"
click at [504, 222] on label "Choose file" at bounding box center [464, 226] width 146 height 23
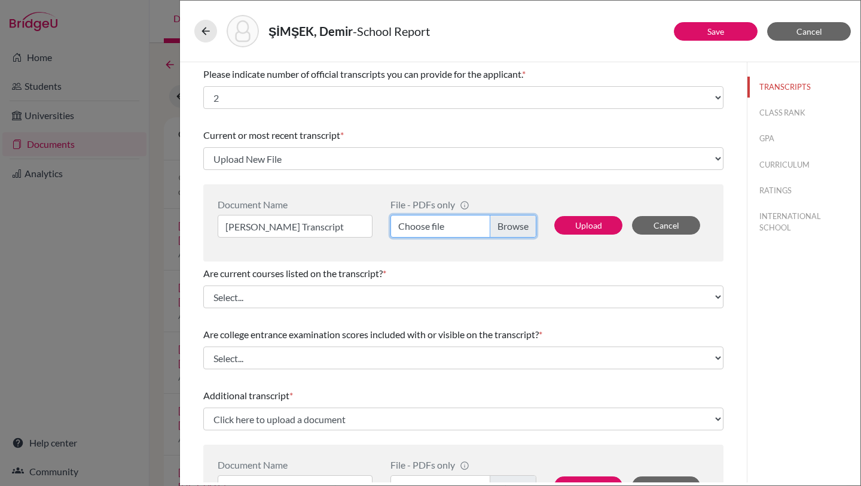
click at [504, 222] on input "Choose file" at bounding box center [464, 226] width 146 height 23
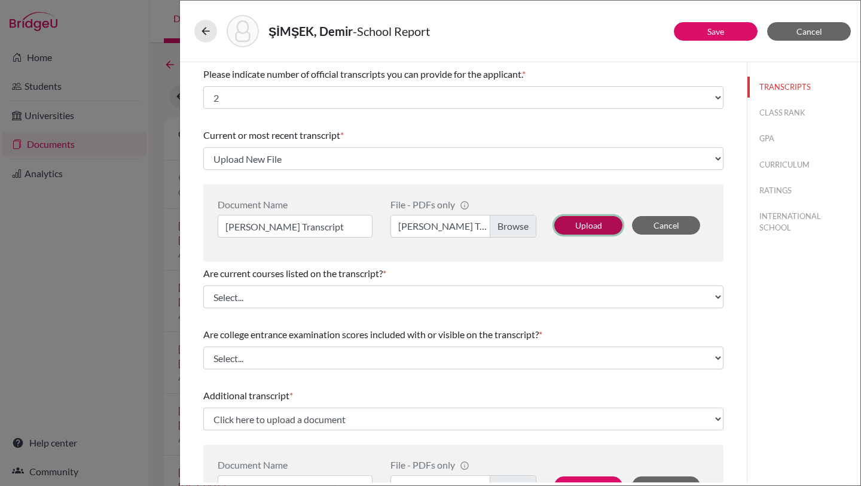
click at [600, 221] on button "Upload" at bounding box center [588, 225] width 68 height 19
click at [592, 222] on button "Upload" at bounding box center [588, 225] width 68 height 19
select select "689516"
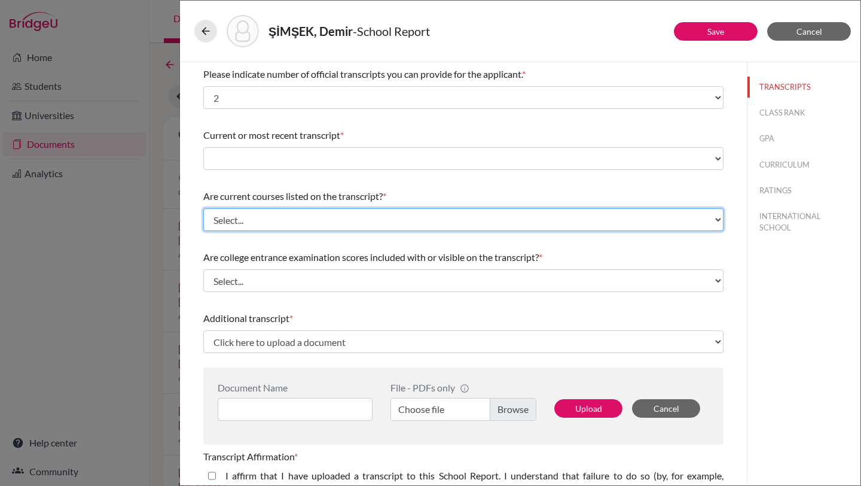
click at [437, 217] on select "Select... Yes No" at bounding box center [463, 219] width 520 height 23
select select "1"
click at [203, 208] on select "Select... Yes No" at bounding box center [463, 219] width 520 height 23
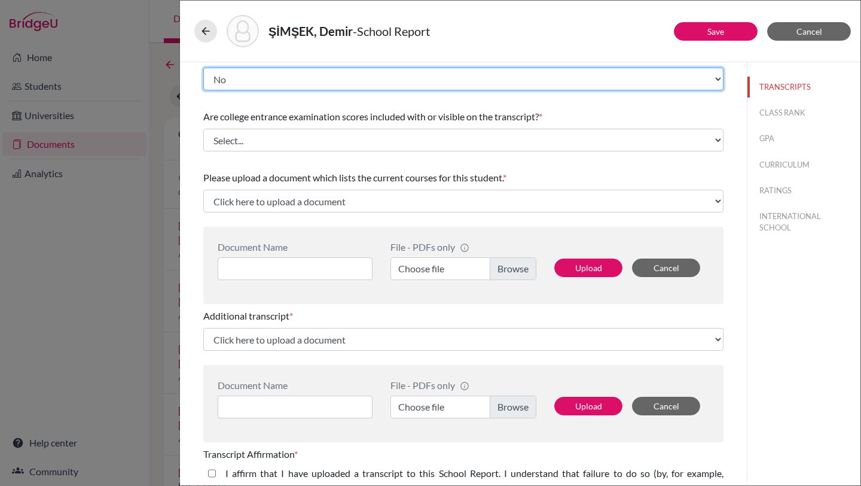
scroll to position [159, 0]
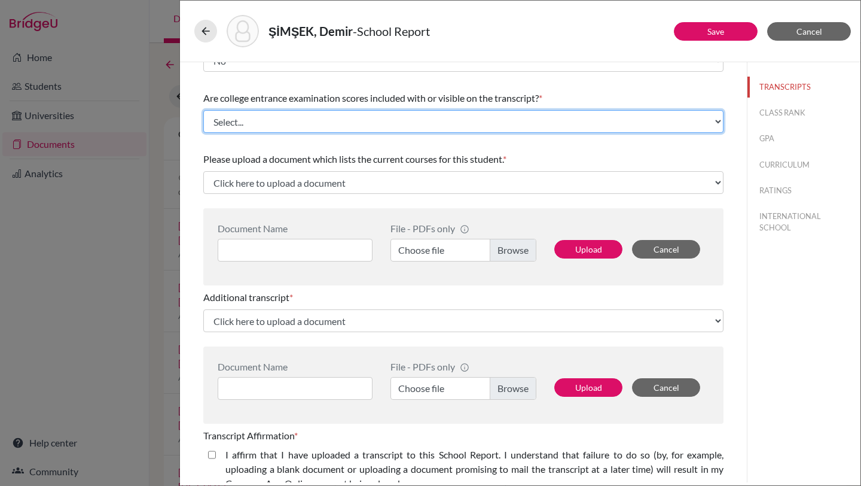
click at [324, 118] on select "Select... Yes No" at bounding box center [463, 121] width 520 height 23
select select "1"
click at [203, 110] on select "Select... Yes No" at bounding box center [463, 121] width 520 height 23
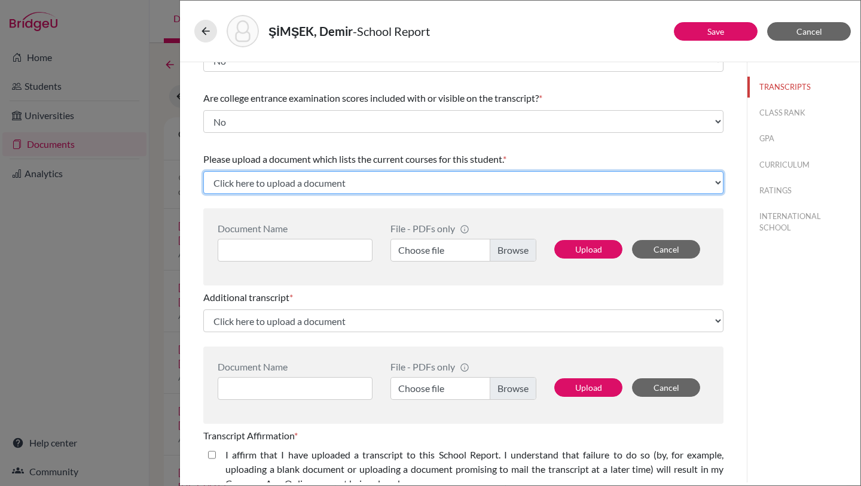
click at [369, 183] on select "Click here to upload a document Upload New File" at bounding box center [463, 182] width 520 height 23
select select "Upload New File"
click at [203, 171] on select "Click here to upload a document Upload New File" at bounding box center [463, 182] width 520 height 23
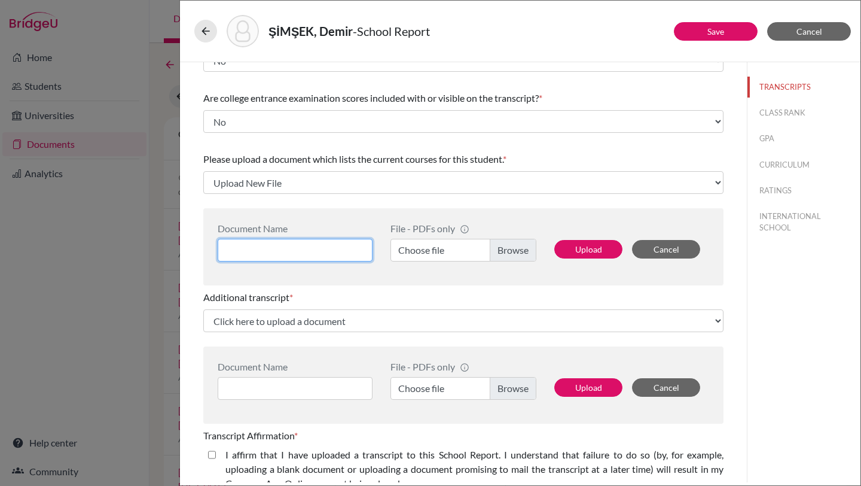
click at [264, 252] on input at bounding box center [295, 250] width 155 height 23
type input "Demir Simsek Grade 12 Courses"
click at [519, 253] on label "Choose file" at bounding box center [464, 250] width 146 height 23
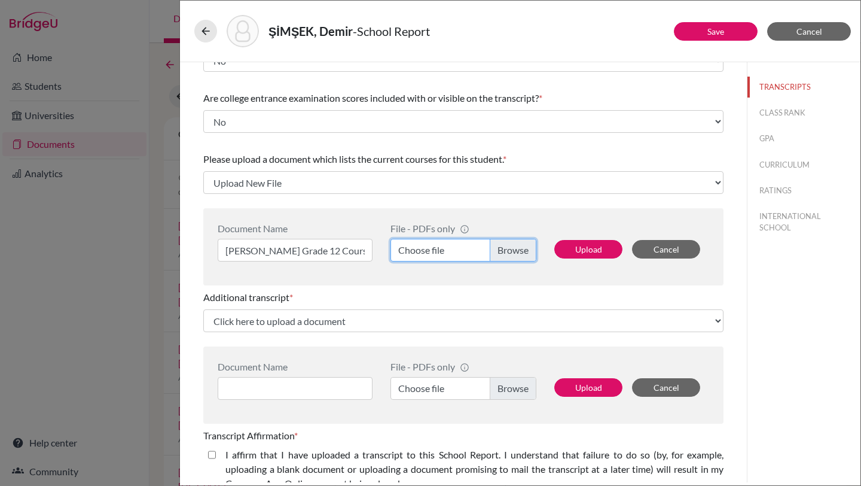
click at [519, 253] on input "Choose file" at bounding box center [464, 250] width 146 height 23
click at [600, 245] on button "Upload" at bounding box center [588, 249] width 68 height 19
select select "689518"
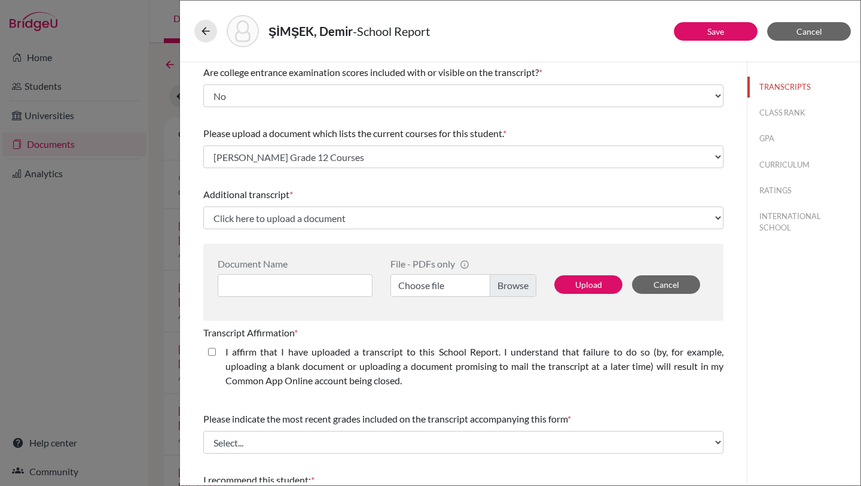
scroll to position [192, 0]
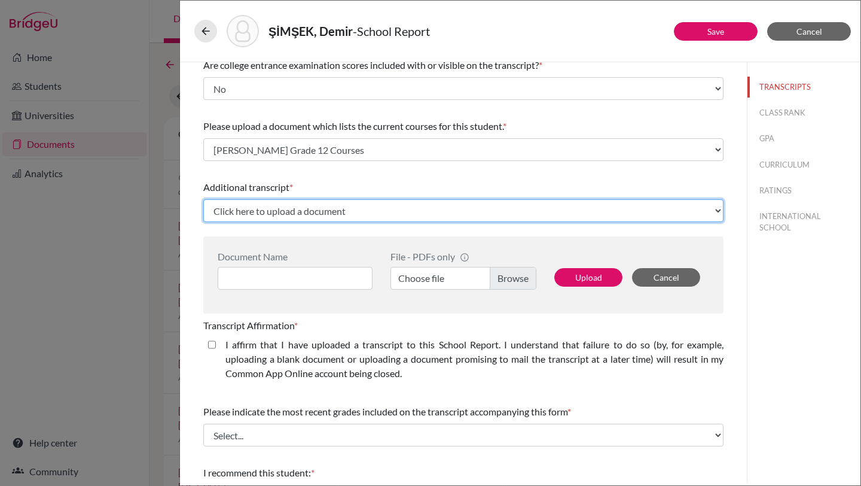
click at [349, 209] on select "Click here to upload a document Upload New File" at bounding box center [463, 210] width 520 height 23
select select "Upload New File"
click at [203, 199] on select "Click here to upload a document Upload New File" at bounding box center [463, 210] width 520 height 23
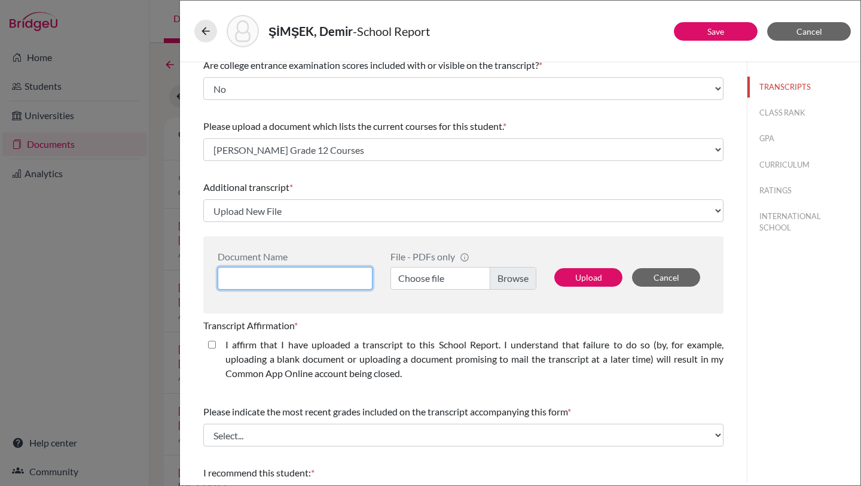
click at [301, 272] on input at bounding box center [295, 278] width 155 height 23
type input "Demir Simsek IB Predicted Grades"
click at [509, 279] on label "Choose file" at bounding box center [464, 278] width 146 height 23
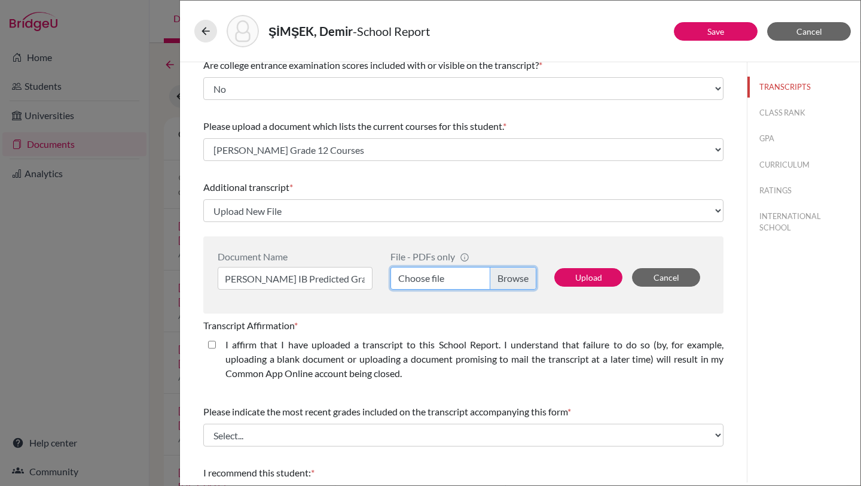
click at [509, 279] on input "Choose file" at bounding box center [464, 278] width 146 height 23
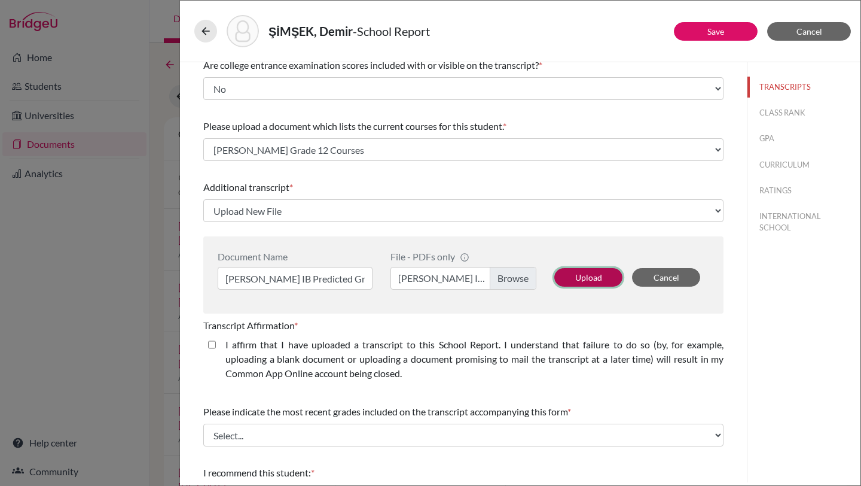
click at [583, 274] on button "Upload" at bounding box center [588, 277] width 68 height 19
select select "689523"
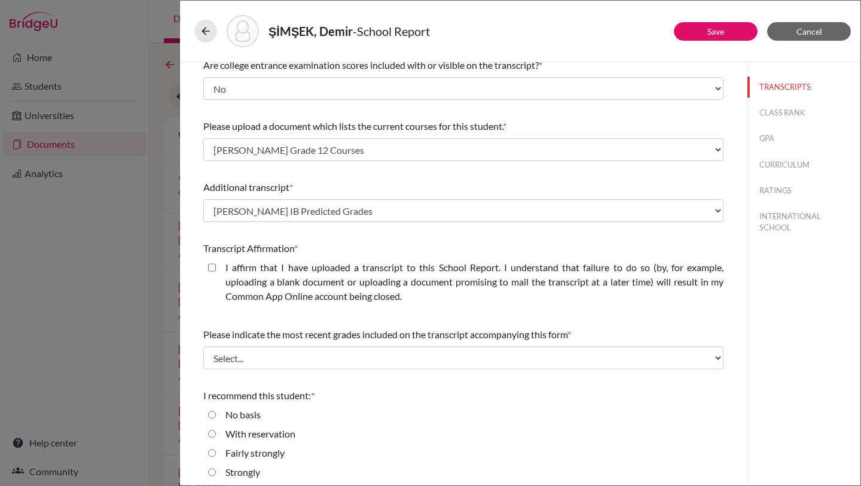
click at [212, 266] on closed\ "I affirm that I have uploaded a transcript to this School Report. I understand …" at bounding box center [212, 267] width 8 height 14
checkbox closed\ "true"
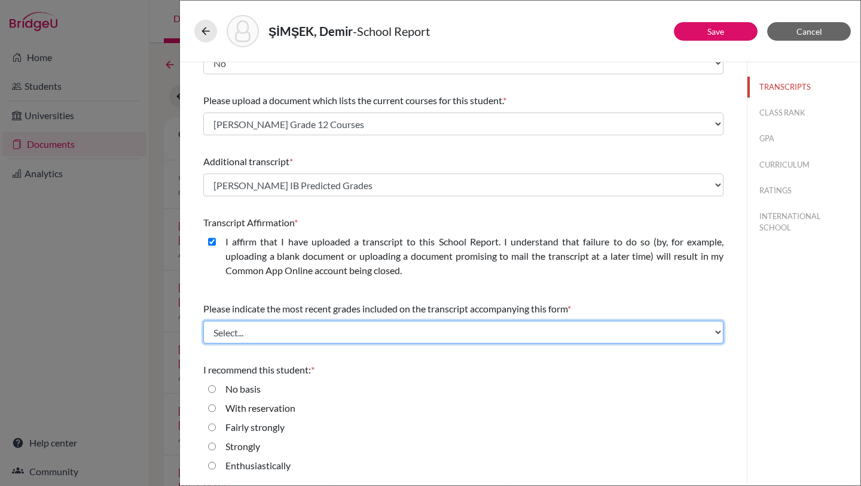
click at [341, 324] on select "Select... Final junior year grades 1st Quarter senior year grades 2nd Quarter/1…" at bounding box center [463, 332] width 520 height 23
select select "0"
click at [203, 321] on select "Select... Final junior year grades 1st Quarter senior year grades 2nd Quarter/1…" at bounding box center [463, 332] width 520 height 23
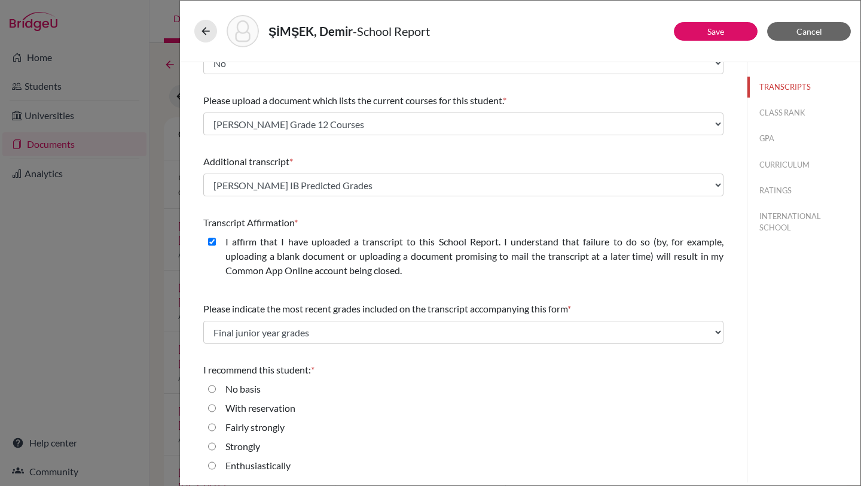
click at [212, 467] on input "Enthusiastically" at bounding box center [212, 465] width 8 height 14
radio input "true"
click at [729, 32] on button "Save" at bounding box center [716, 31] width 84 height 19
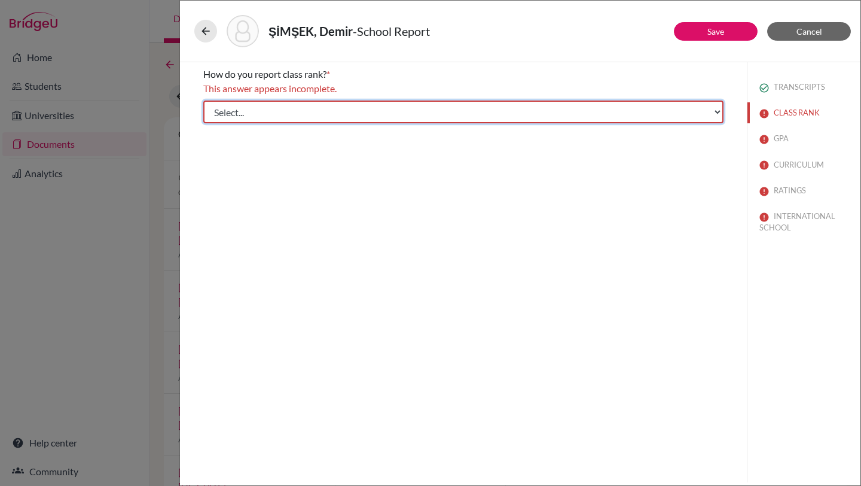
click at [716, 112] on select "Select... Exact Decile Quintile Quartile None" at bounding box center [463, 111] width 520 height 23
select select "5"
click at [203, 100] on select "Select... Exact Decile Quintile Quartile None" at bounding box center [463, 111] width 520 height 23
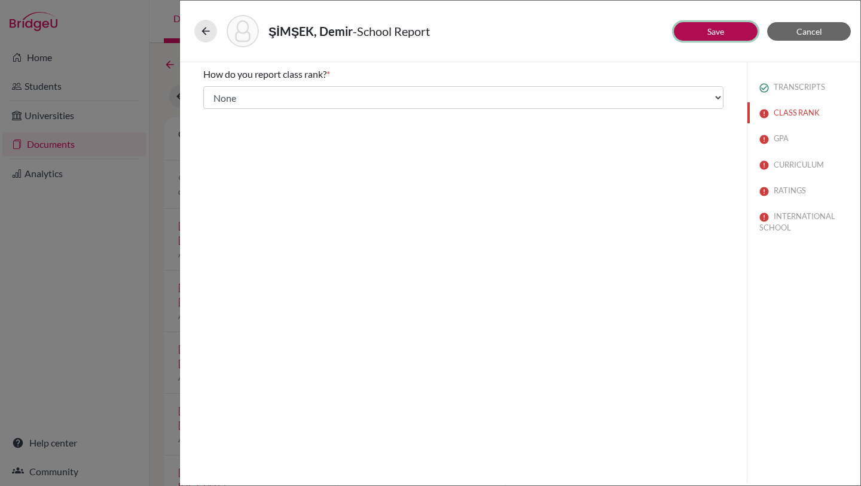
click at [729, 28] on button "Save" at bounding box center [716, 31] width 84 height 19
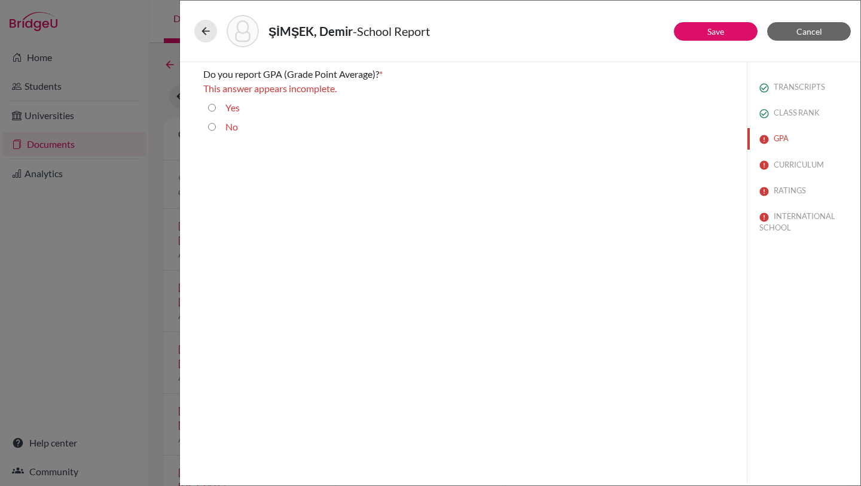
click at [212, 105] on input "Yes" at bounding box center [212, 107] width 8 height 14
radio input "true"
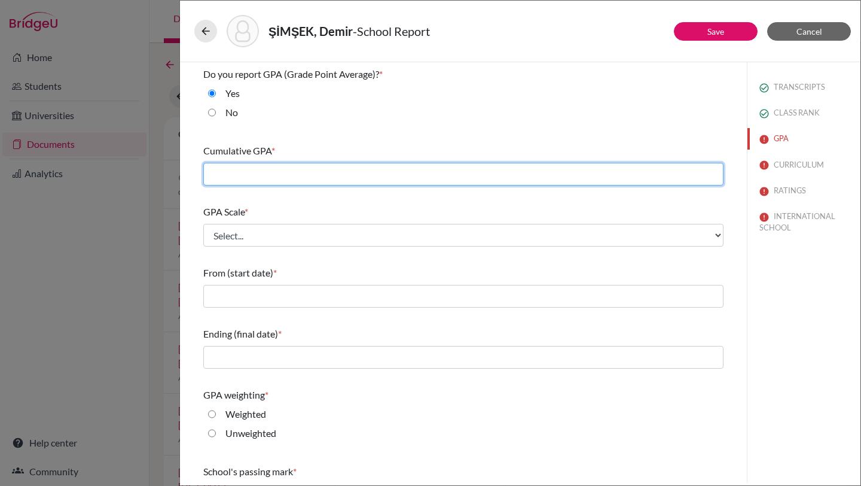
click at [289, 170] on input "text" at bounding box center [463, 174] width 520 height 23
click at [240, 176] on input "text" at bounding box center [463, 174] width 520 height 23
type input "86.32"
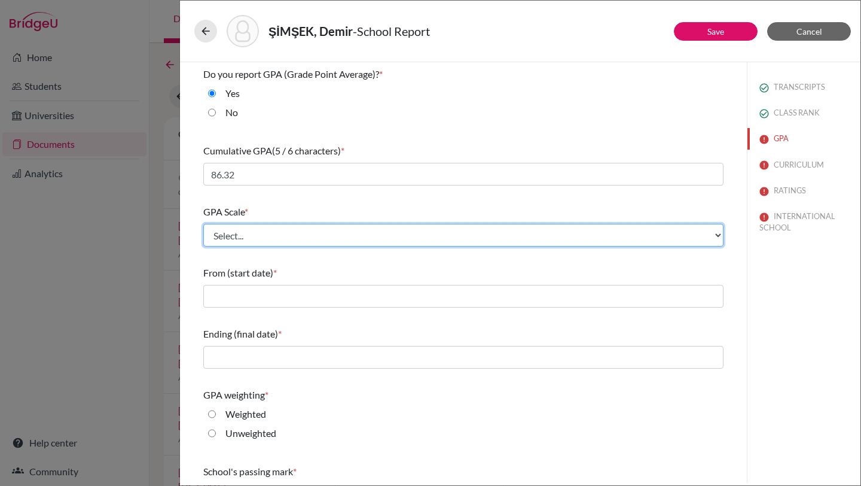
click at [256, 231] on select "Select... 4 5 6 7 8 9 10 11 12 13 14 15 16 17 18 19 20 100" at bounding box center [463, 235] width 520 height 23
select select "100"
click at [203, 224] on select "Select... 4 5 6 7 8 9 10 11 12 13 14 15 16 17 18 19 20 100" at bounding box center [463, 235] width 520 height 23
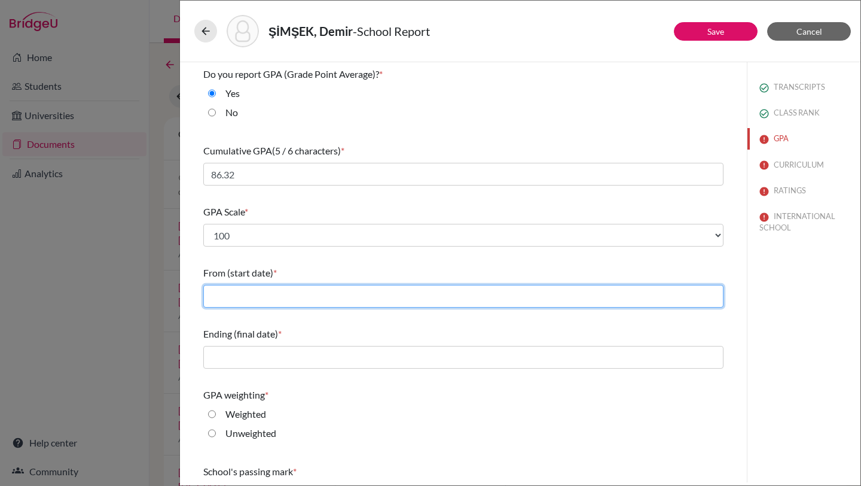
click at [257, 297] on input "text" at bounding box center [463, 296] width 520 height 23
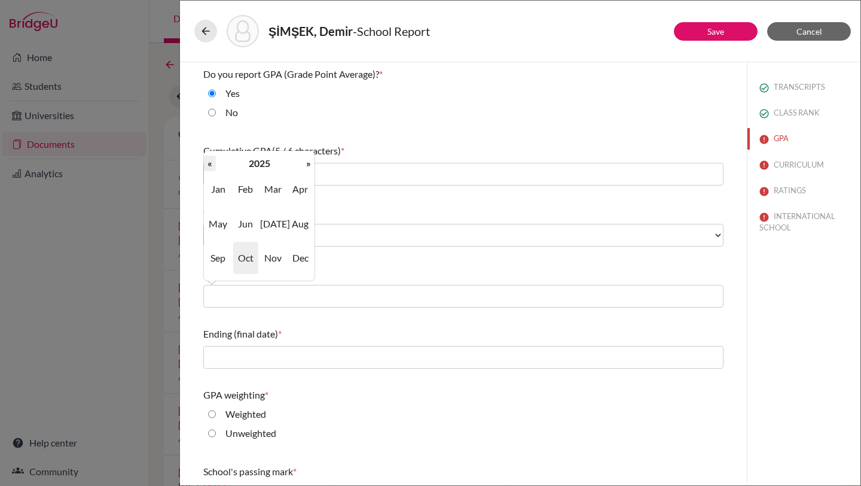
click at [214, 167] on th "«" at bounding box center [210, 163] width 12 height 16
click at [218, 253] on span "Sep" at bounding box center [218, 258] width 25 height 32
type input "09/2022"
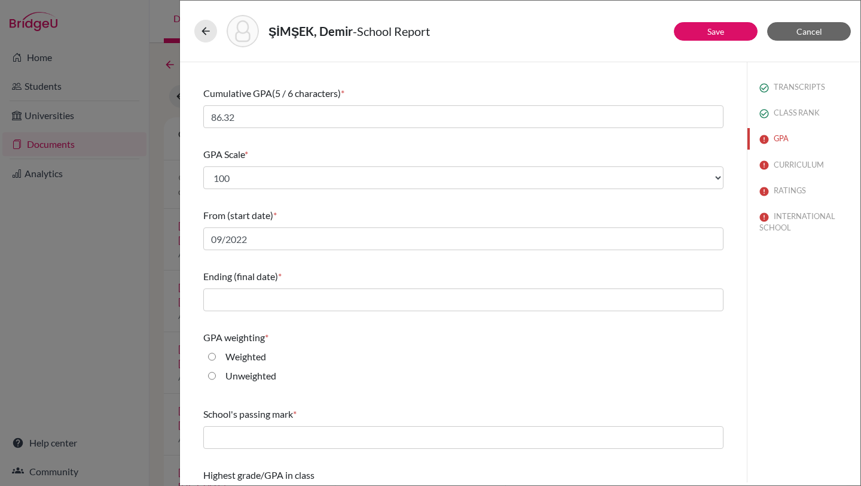
scroll to position [60, 0]
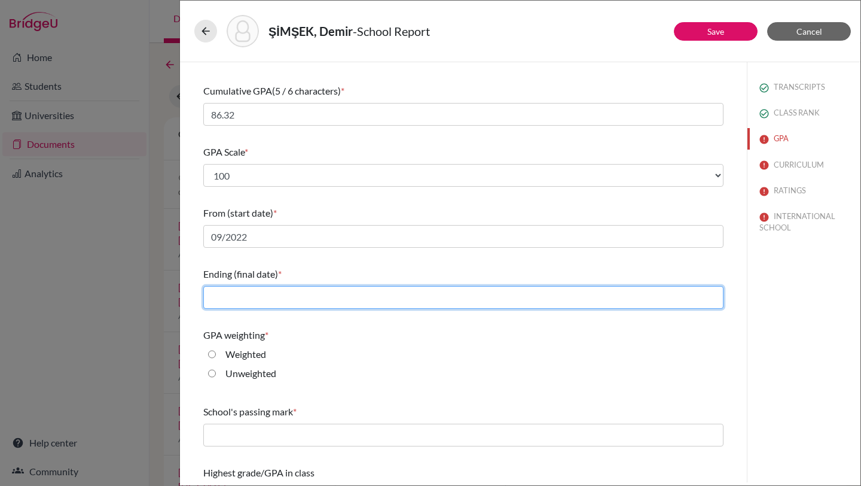
click at [269, 297] on input "text" at bounding box center [463, 297] width 520 height 23
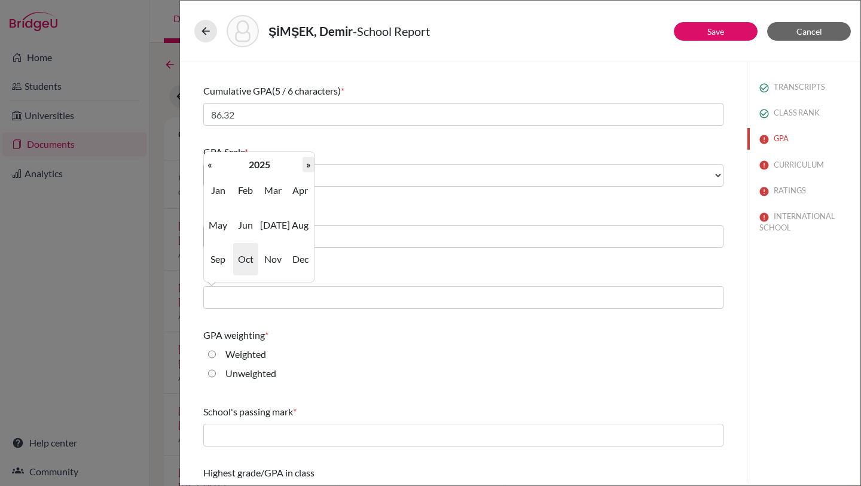
click at [309, 163] on th "»" at bounding box center [309, 165] width 12 height 16
click at [249, 222] on span "Jun" at bounding box center [245, 225] width 25 height 32
type input "06/2026"
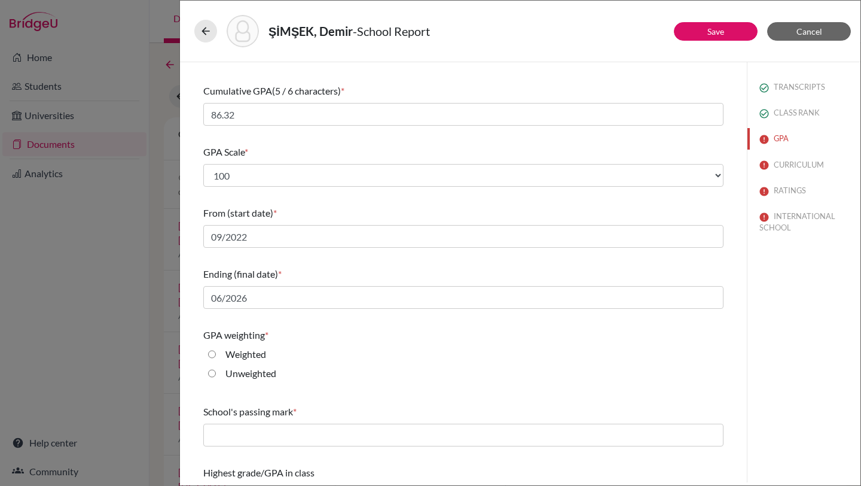
scroll to position [90, 0]
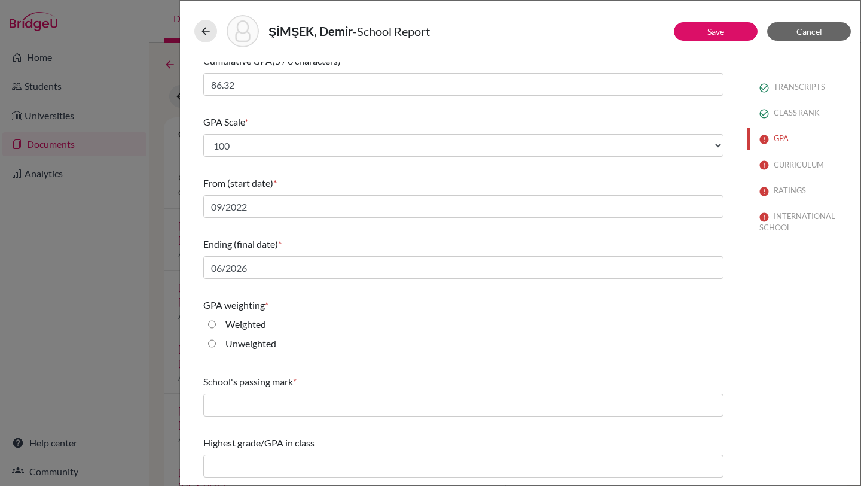
click at [213, 344] on input "Unweighted" at bounding box center [212, 343] width 8 height 14
radio input "true"
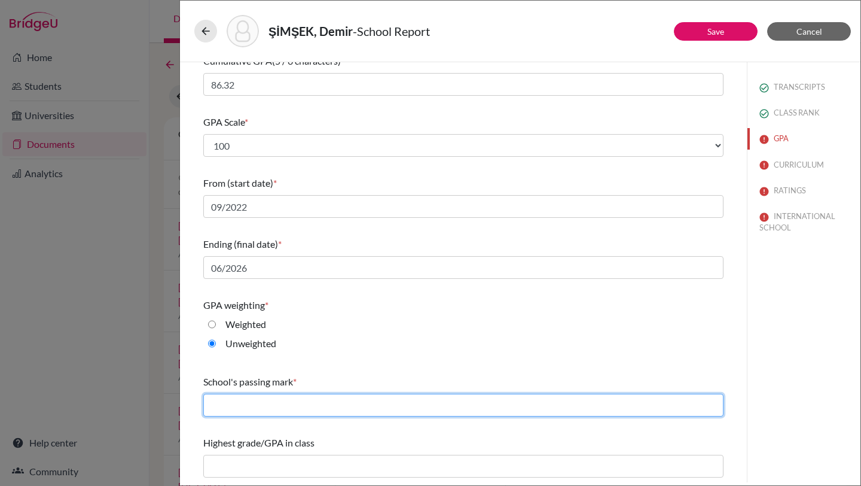
click at [234, 404] on input "text" at bounding box center [463, 404] width 520 height 23
type input "50"
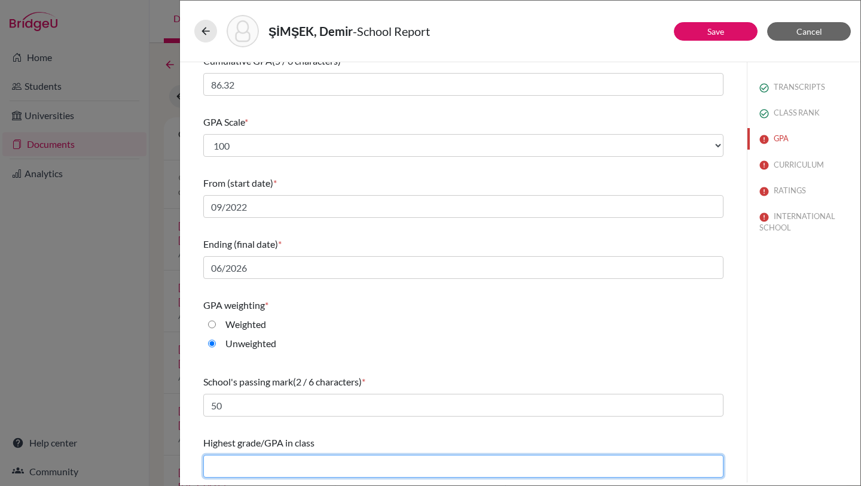
click at [267, 465] on input "text" at bounding box center [463, 465] width 520 height 23
type input "99,54"
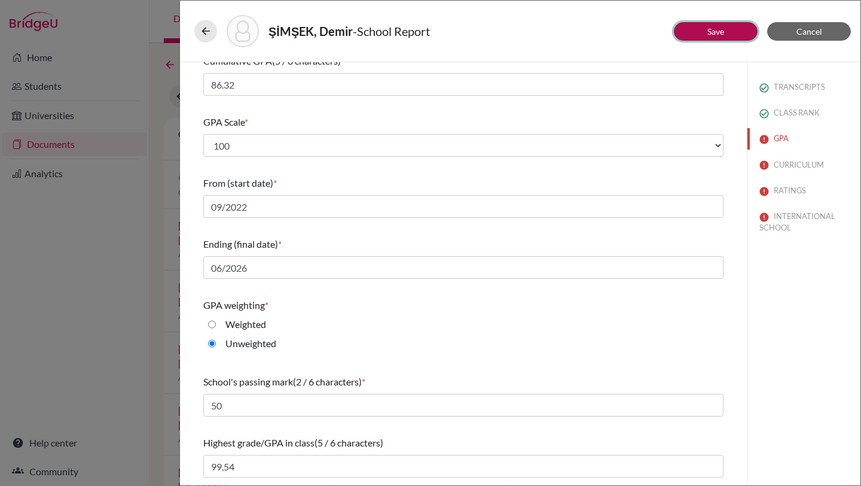
click at [707, 30] on link "Save" at bounding box center [715, 31] width 17 height 10
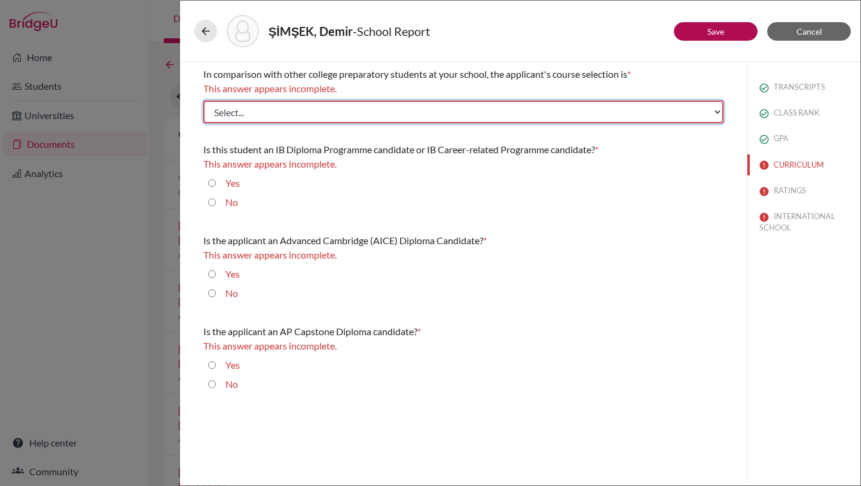
click at [484, 116] on select "Select... Less than demanding Average Demanding Very demanding Most demanding P…" at bounding box center [463, 111] width 520 height 23
select select "4"
click at [203, 100] on select "Select... Less than demanding Average Demanding Very demanding Most demanding P…" at bounding box center [463, 111] width 520 height 23
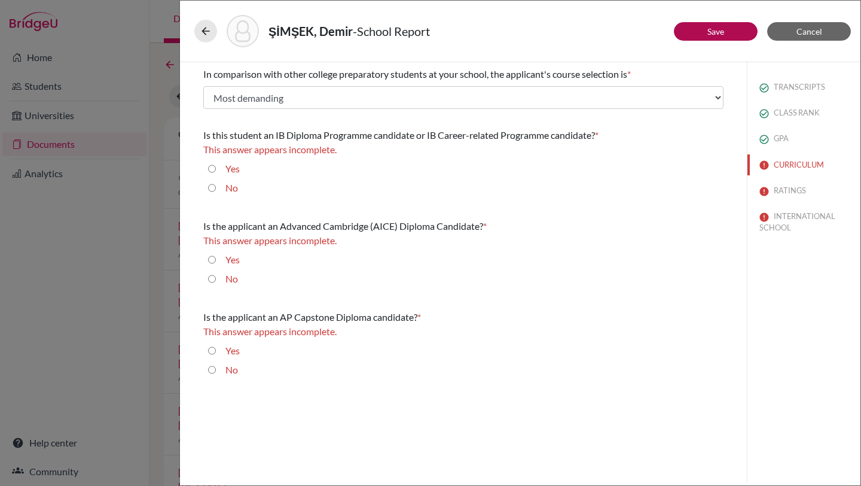
click at [211, 169] on input "Yes" at bounding box center [212, 168] width 8 height 14
radio input "true"
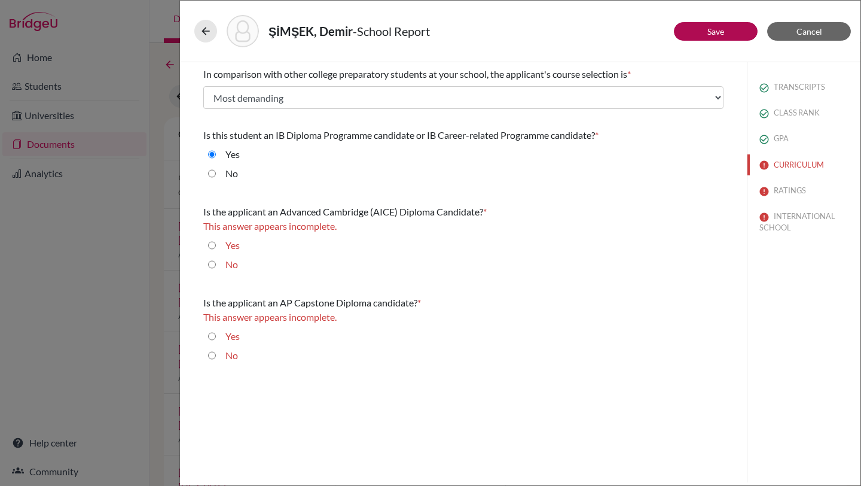
click at [213, 263] on input "No" at bounding box center [212, 264] width 8 height 14
radio input "true"
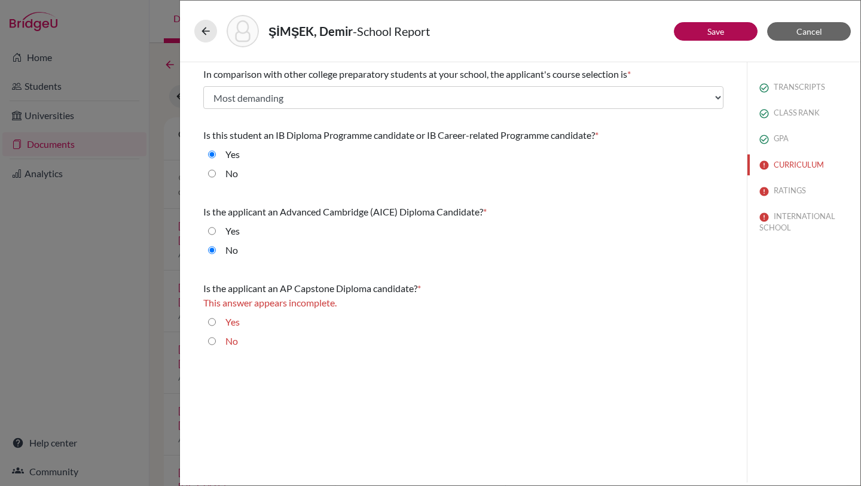
click at [212, 342] on input "No" at bounding box center [212, 341] width 8 height 14
radio input "true"
click at [721, 28] on link "Save" at bounding box center [715, 31] width 17 height 10
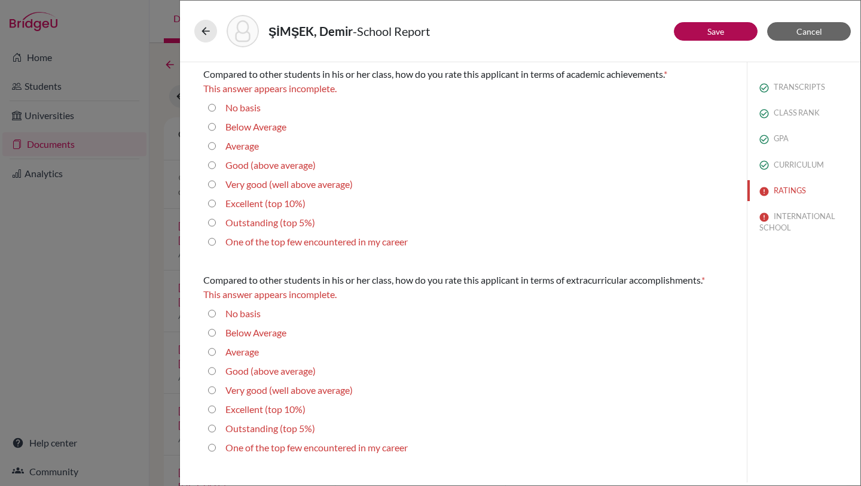
click at [212, 183] on average\) "Very good (well above average)" at bounding box center [212, 184] width 8 height 14
radio average\) "true"
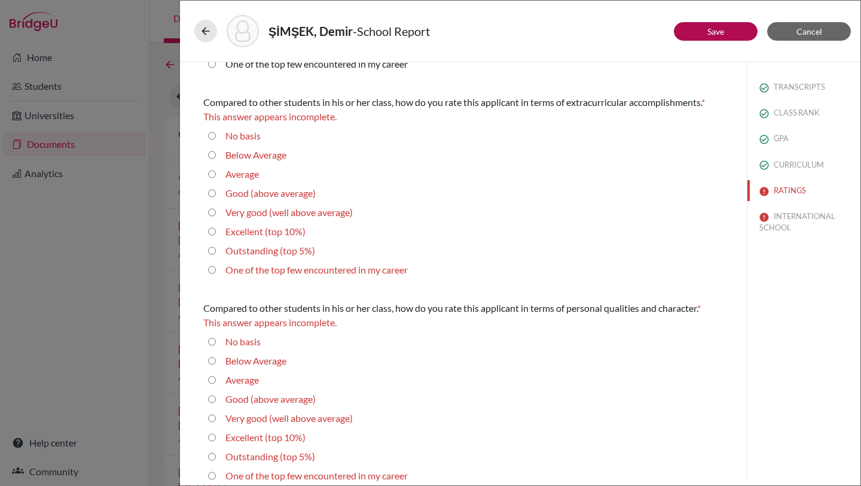
scroll to position [163, 0]
click at [213, 232] on 10\%\) "Excellent (top 10%)" at bounding box center [212, 232] width 8 height 14
radio 10\%\) "true"
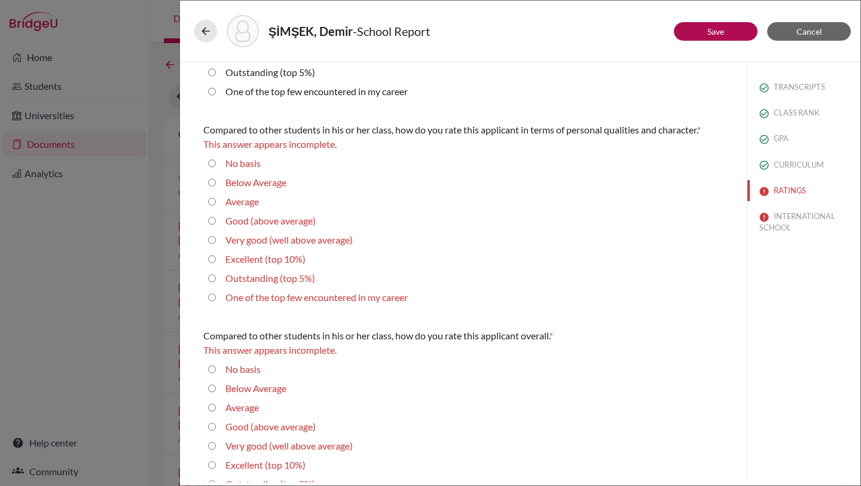
scroll to position [343, 0]
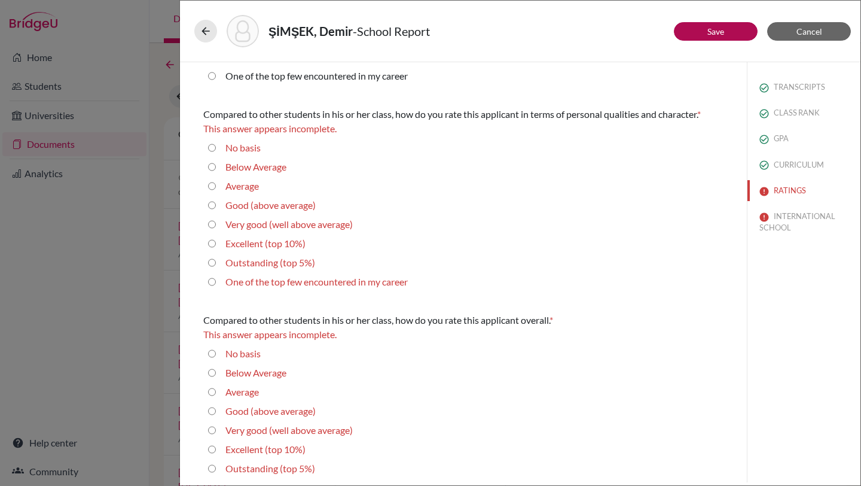
click at [212, 244] on 10\%\) "Excellent (top 10%)" at bounding box center [212, 243] width 8 height 14
radio 10\%\) "true"
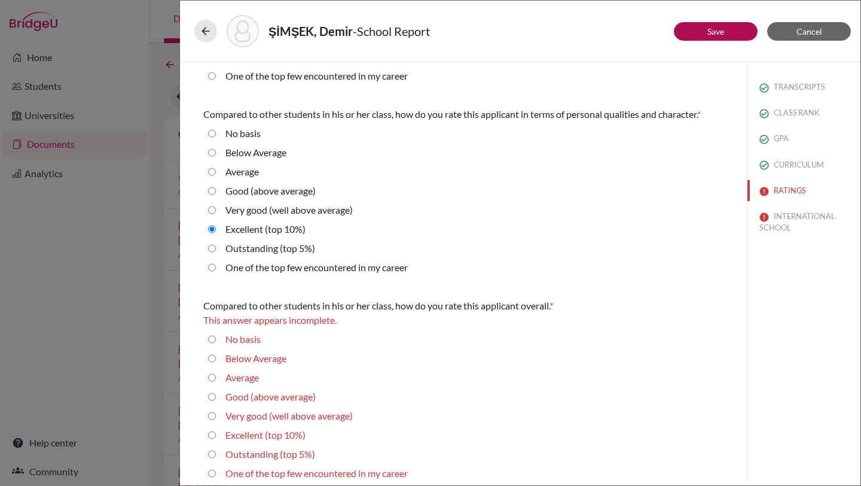
click at [212, 248] on 5\%\) "Outstanding (top 5%)" at bounding box center [212, 248] width 8 height 14
radio 5\%\) "true"
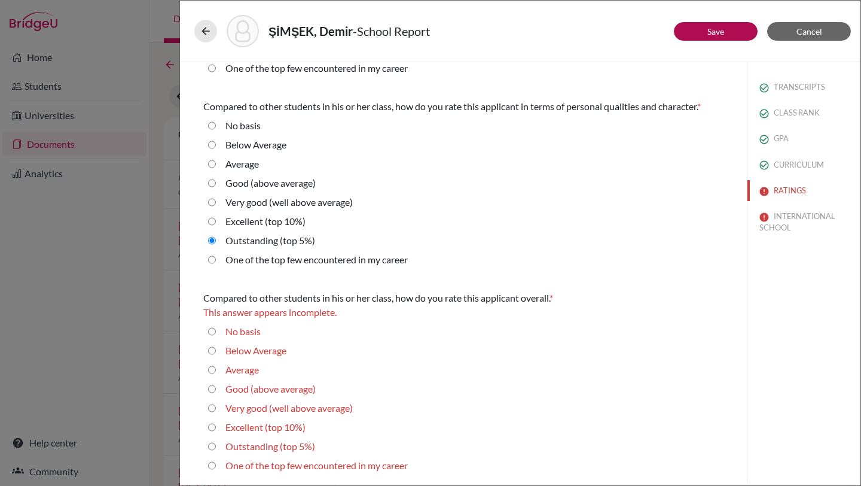
click at [214, 427] on 10\%\) "Excellent (top 10%)" at bounding box center [212, 427] width 8 height 14
radio 10\%\) "true"
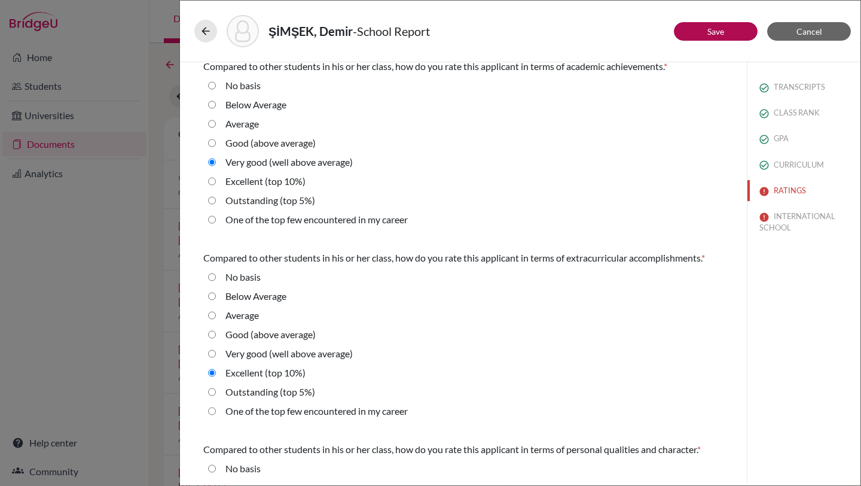
scroll to position [0, 0]
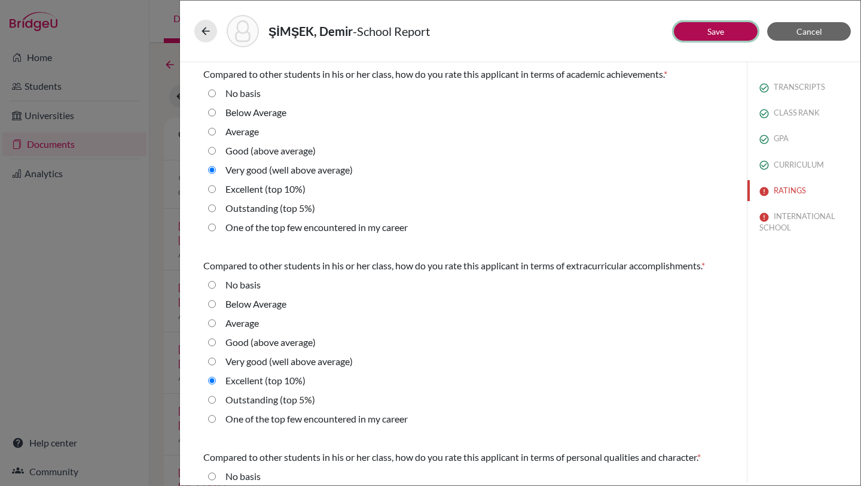
click at [719, 35] on link "Save" at bounding box center [715, 31] width 17 height 10
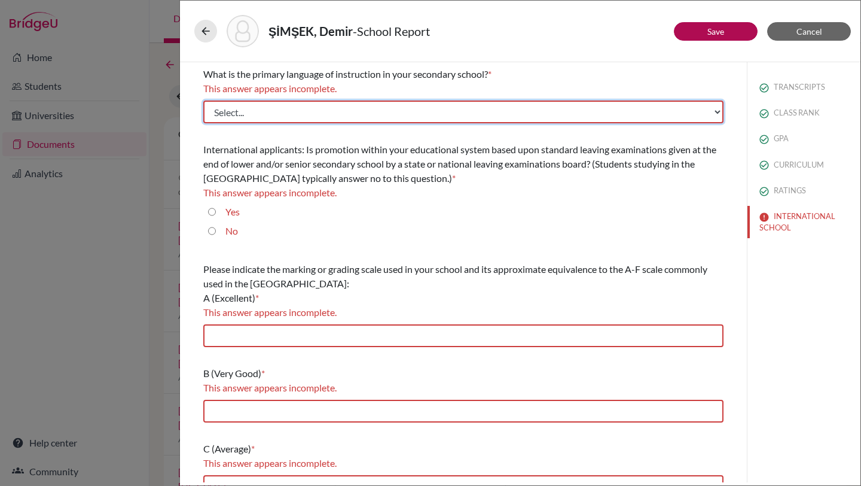
click at [718, 111] on select "Select... Albanian Arabic Armenian Assamese Azerbaijani Belarusian Bengali Bulg…" at bounding box center [463, 111] width 520 height 23
select select "14"
click at [203, 100] on select "Select... Albanian Arabic Armenian Assamese Azerbaijani Belarusian Bengali Bulg…" at bounding box center [463, 111] width 520 height 23
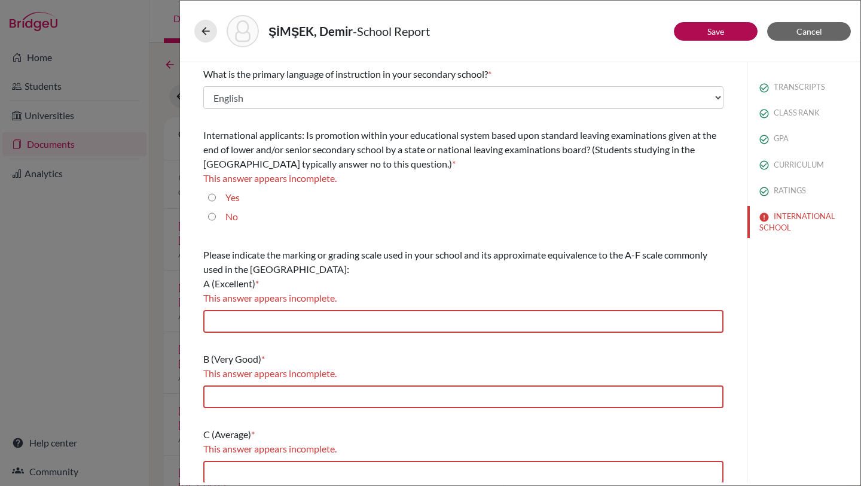
click at [212, 216] on input "No" at bounding box center [212, 216] width 8 height 14
radio input "true"
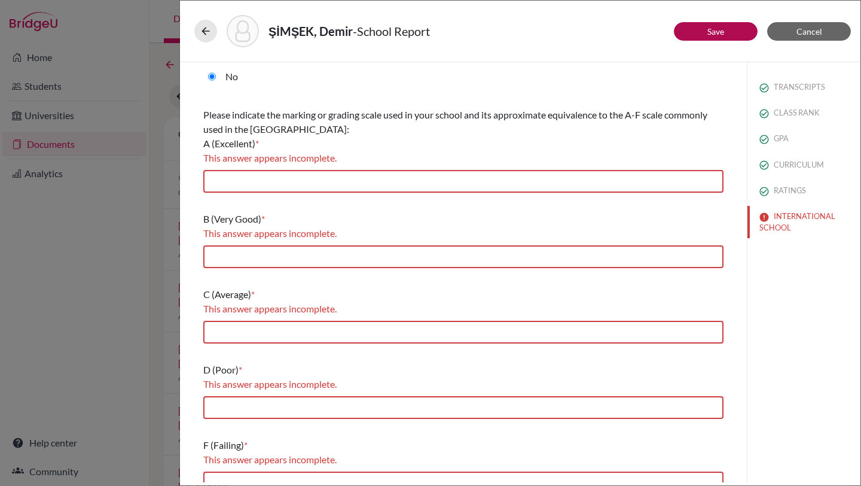
scroll to position [142, 0]
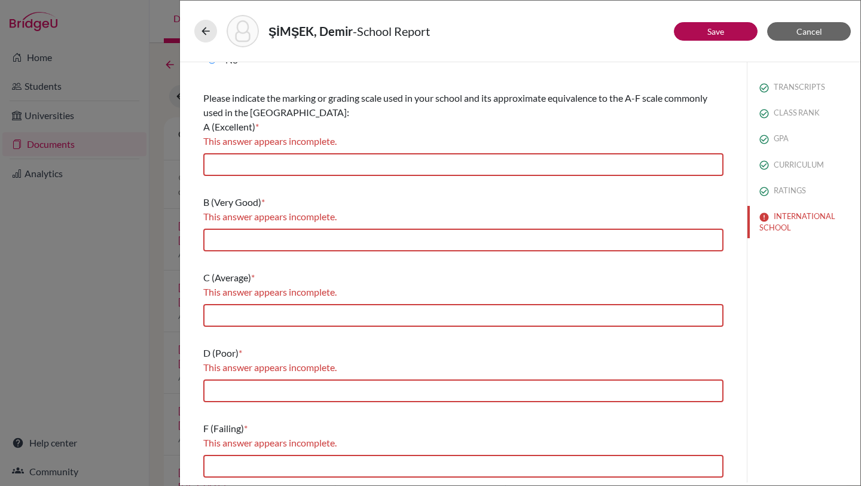
click at [355, 151] on div "Please indicate the marking or grading scale used in your school and its approx…" at bounding box center [463, 133] width 520 height 94
click at [359, 162] on input "text" at bounding box center [463, 164] width 520 height 23
type input "85-100"
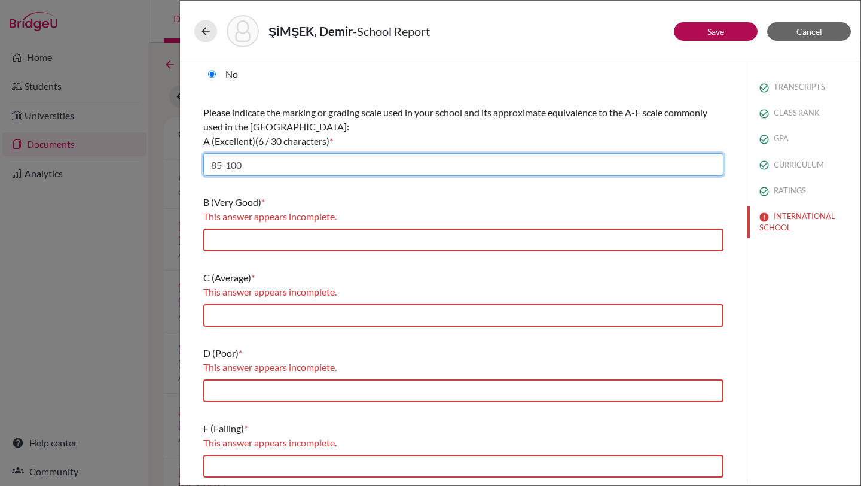
scroll to position [128, 0]
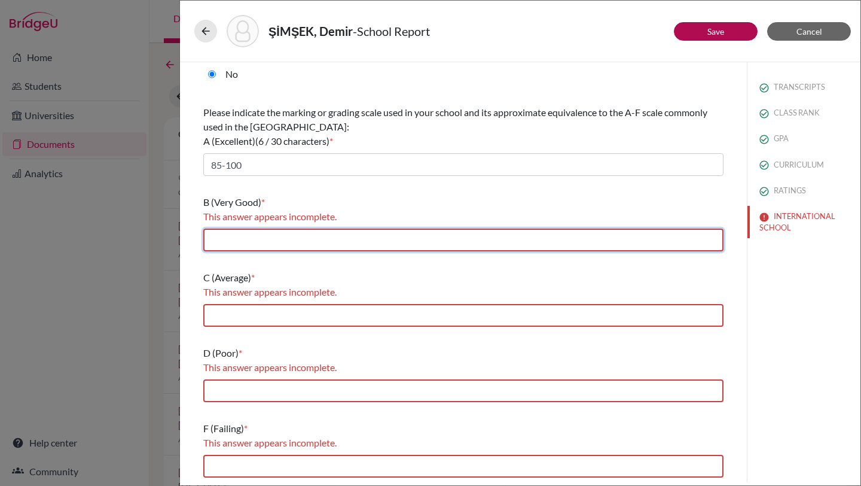
click at [321, 242] on input "text" at bounding box center [463, 239] width 520 height 23
type input "84.99-70"
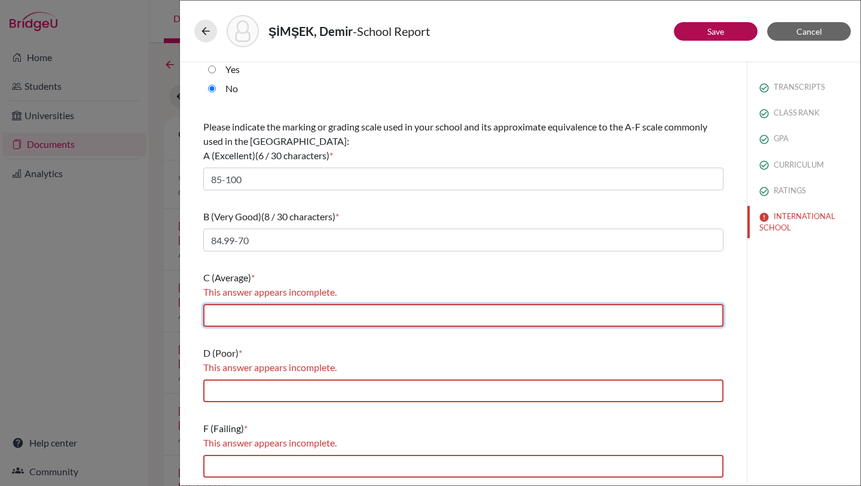
click at [282, 312] on input "text" at bounding box center [463, 315] width 520 height 23
type input "69.99-60"
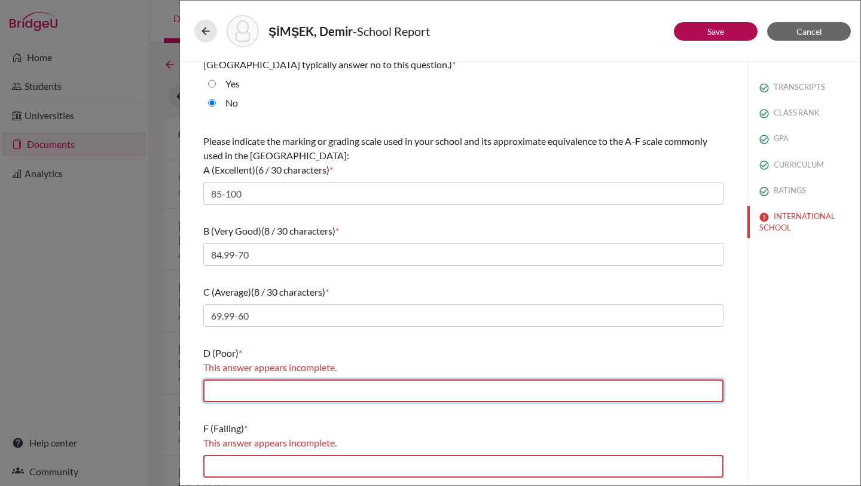
click at [249, 391] on input "text" at bounding box center [463, 390] width 520 height 23
type input "59.99-50"
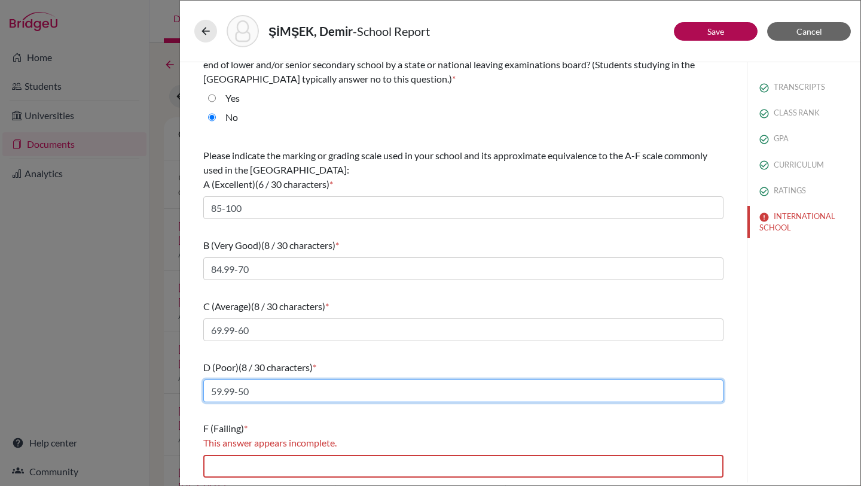
scroll to position [85, 0]
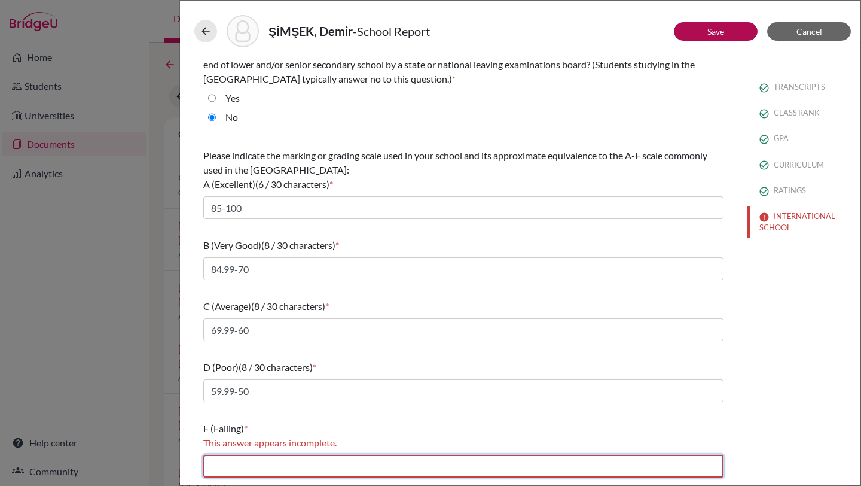
click at [259, 473] on input "text" at bounding box center [463, 465] width 520 height 23
type input "0-49.99"
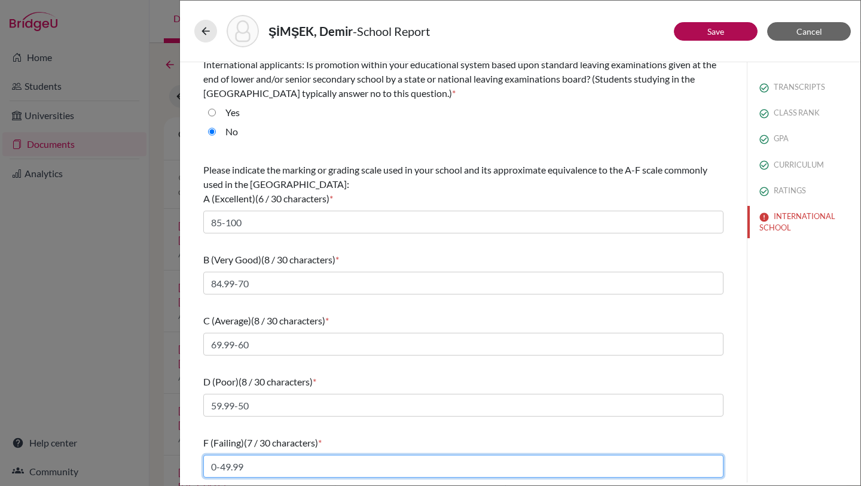
scroll to position [71, 0]
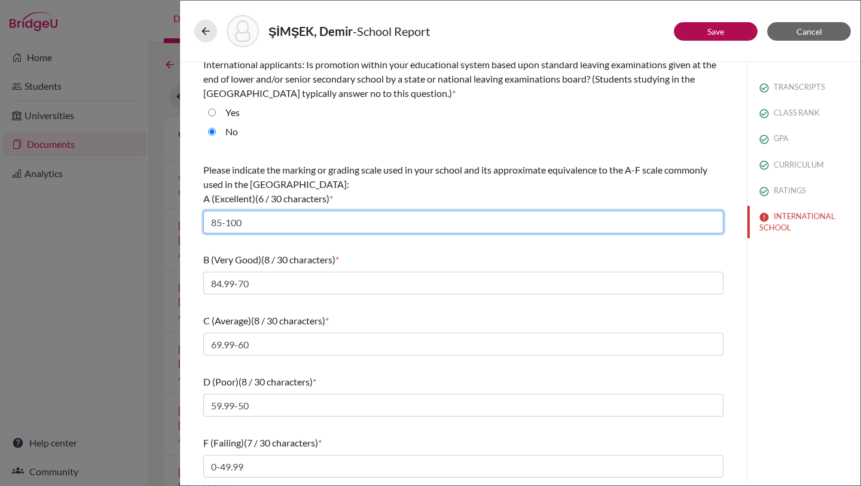
click at [269, 225] on input "85-100" at bounding box center [463, 222] width 520 height 23
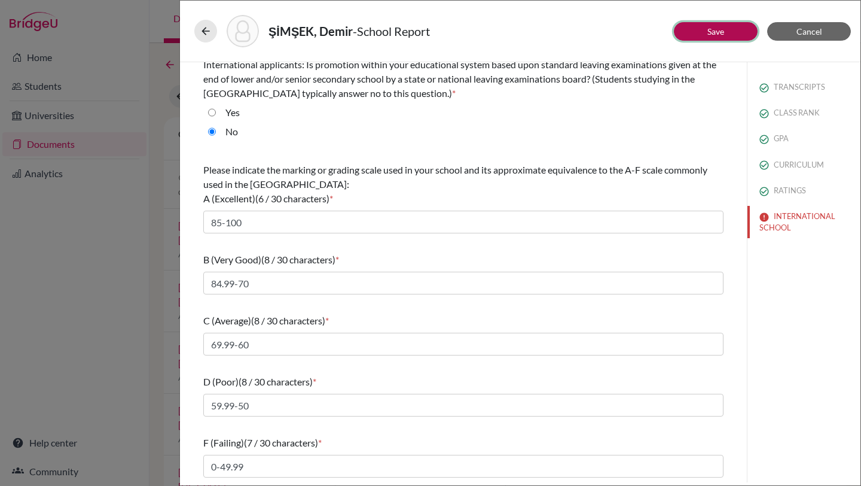
click at [715, 28] on link "Save" at bounding box center [715, 31] width 17 height 10
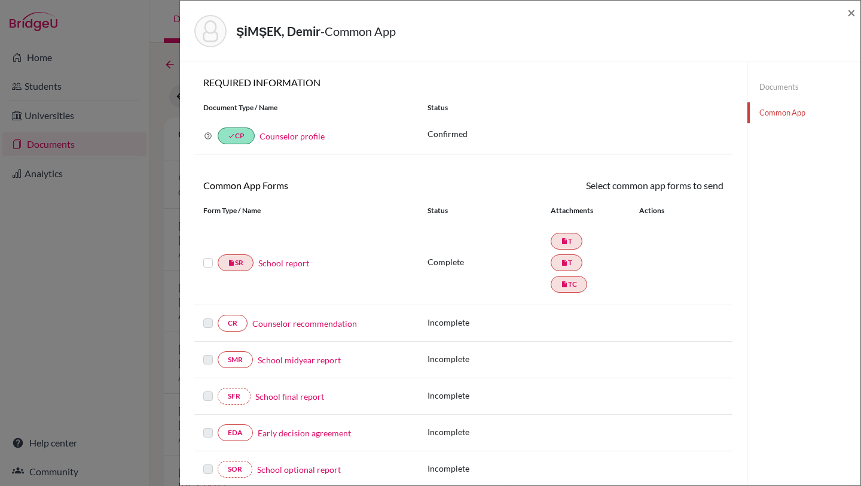
click at [282, 263] on link "School report" at bounding box center [283, 263] width 51 height 13
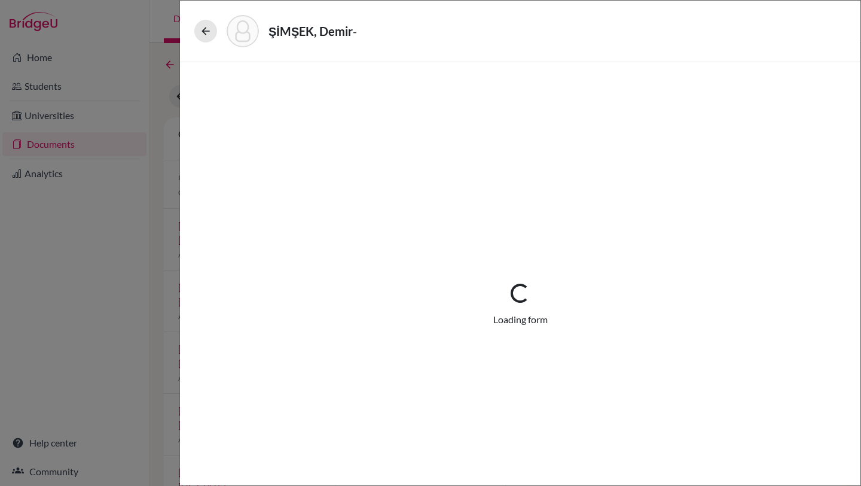
select select "2"
select select "689517"
select select "1"
select select "689518"
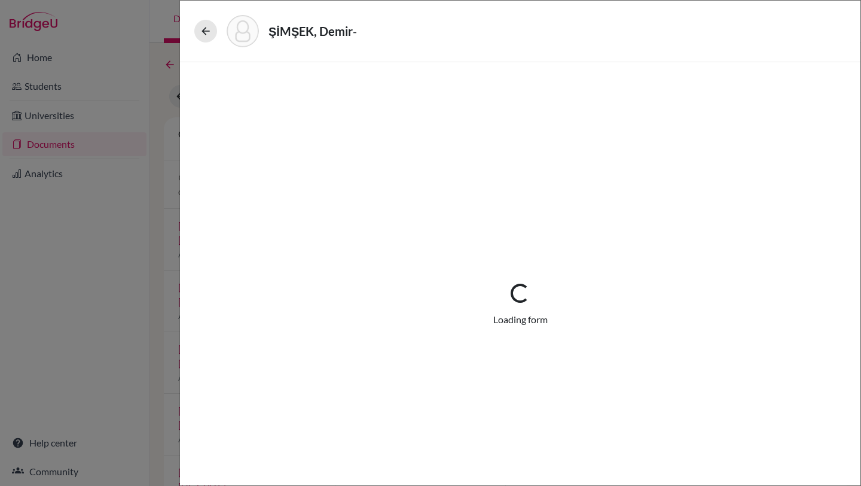
select select "689523"
select select "0"
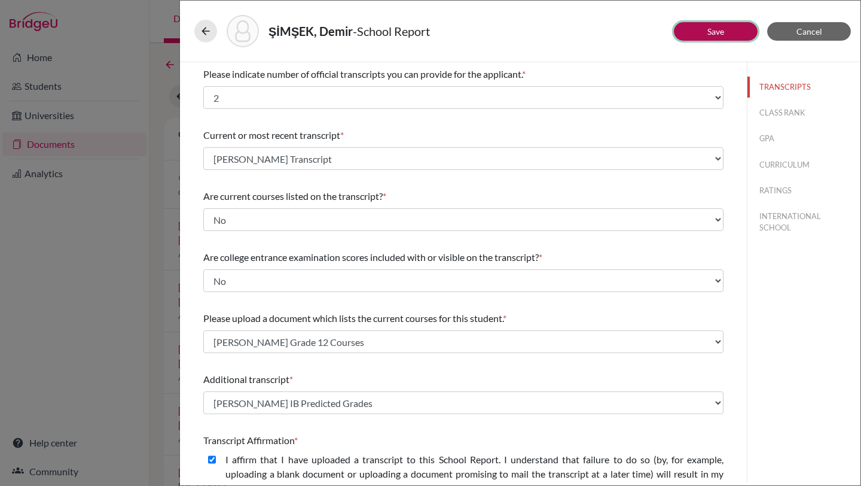
click at [696, 28] on button "Save" at bounding box center [716, 31] width 84 height 19
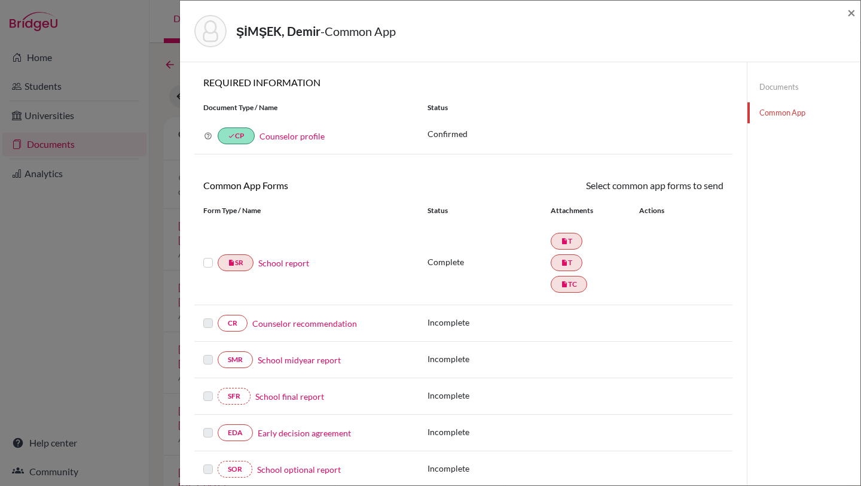
scroll to position [13, 0]
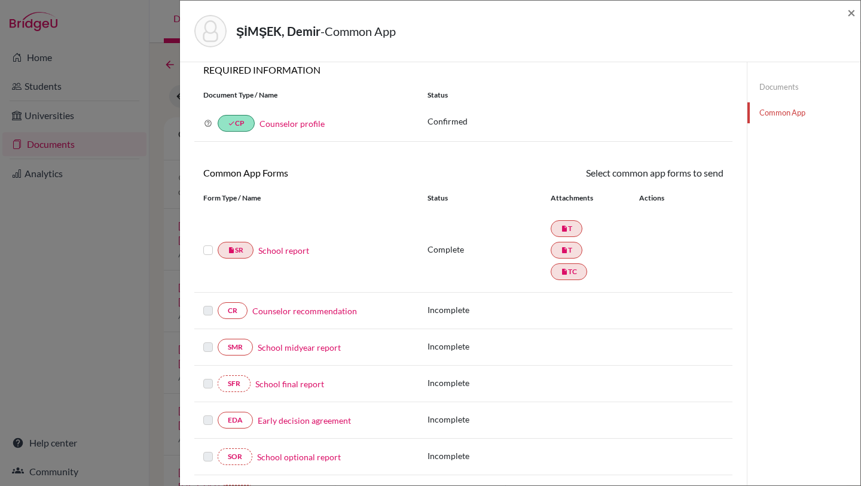
click at [276, 309] on link "Counselor recommendation" at bounding box center [304, 310] width 105 height 13
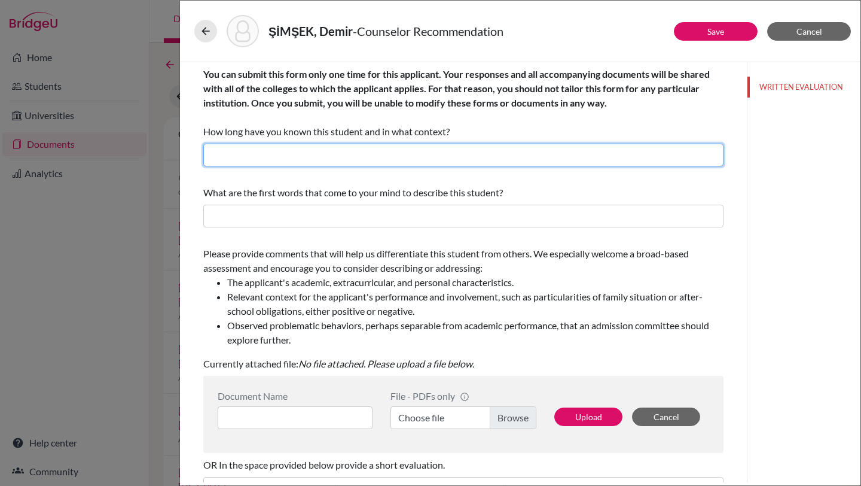
click at [468, 153] on input "text" at bounding box center [463, 155] width 520 height 23
click at [355, 154] on input "I have known the student for three years as the school counselor." at bounding box center [463, 155] width 520 height 23
type input "I have known the student for two years as the school counselor."
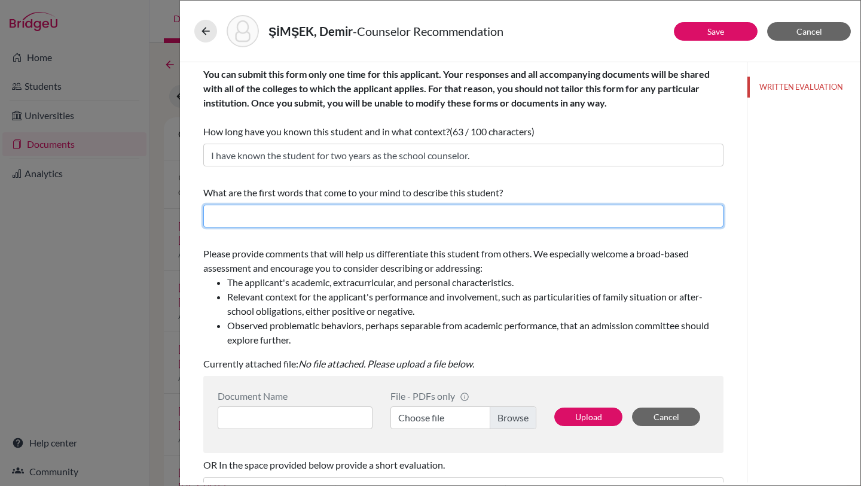
click at [292, 213] on input "text" at bounding box center [463, 216] width 520 height 23
drag, startPoint x: 362, startPoint y: 218, endPoint x: 328, endPoint y: 214, distance: 34.3
click at [328, 214] on input "smart, productive, creative, artistic, respectful, caring" at bounding box center [463, 216] width 520 height 23
click at [414, 218] on input "smart, productive, creative, respectful, caring" at bounding box center [463, 216] width 520 height 23
type input "smart, productive, creative, respectful, caring"
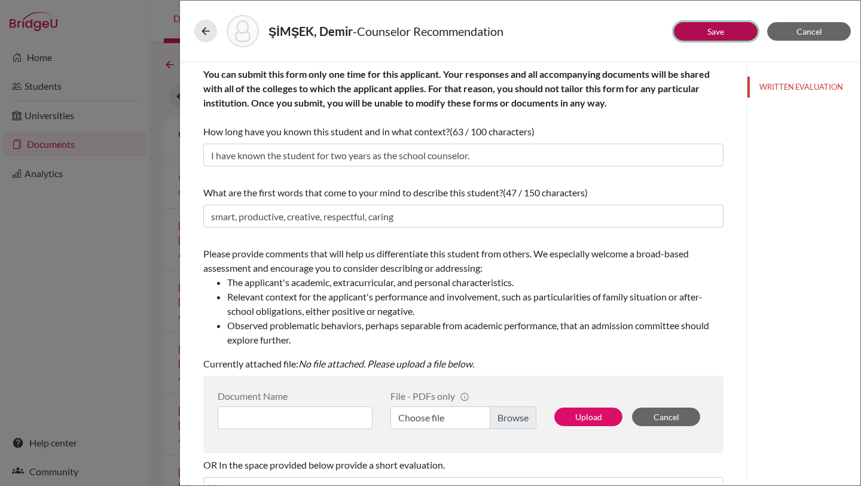
click at [712, 30] on link "Save" at bounding box center [715, 31] width 17 height 10
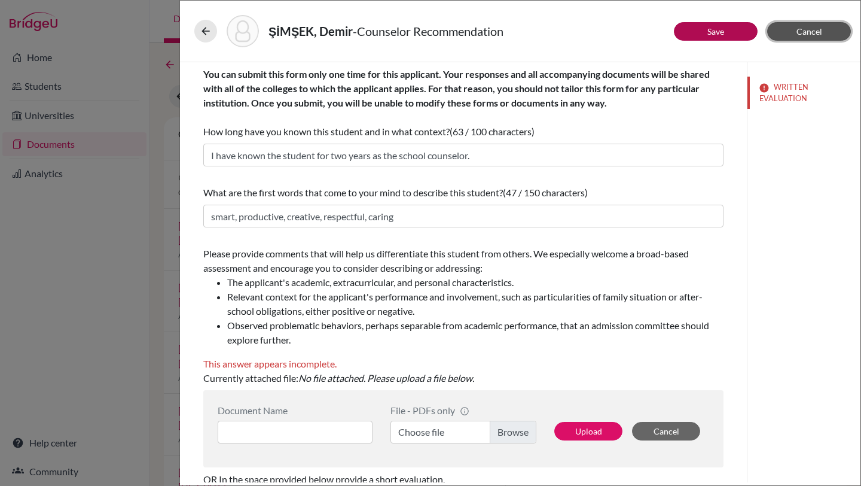
click at [806, 30] on span "Cancel" at bounding box center [810, 31] width 26 height 10
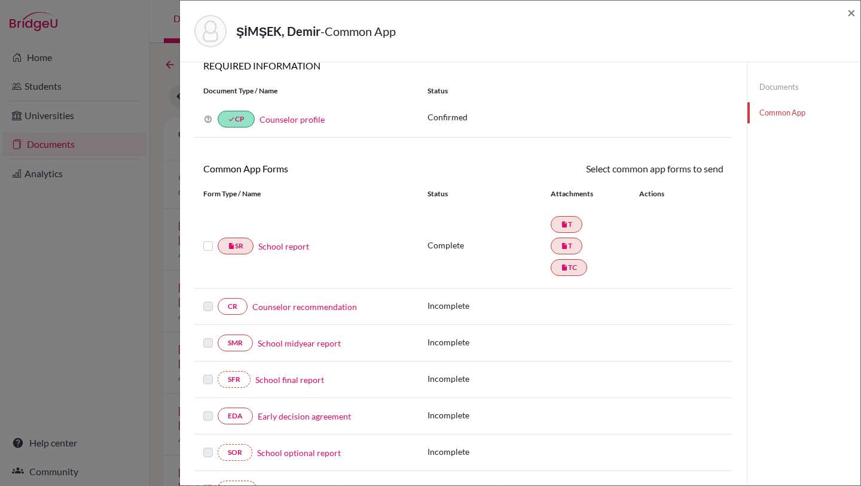
scroll to position [23, 0]
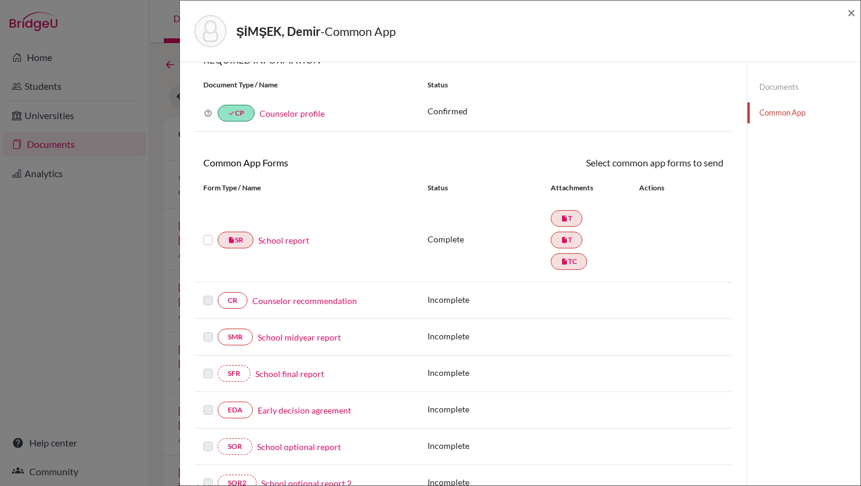
click at [205, 233] on label at bounding box center [208, 233] width 10 height 0
click at [0, 0] on input "checkbox" at bounding box center [0, 0] width 0 height 0
click at [701, 161] on link "Send" at bounding box center [699, 164] width 50 height 19
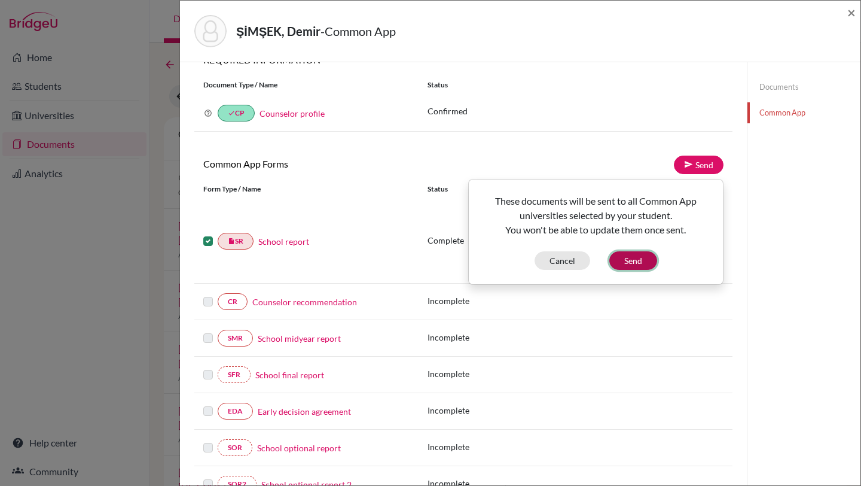
click at [633, 258] on button "Send" at bounding box center [633, 260] width 48 height 19
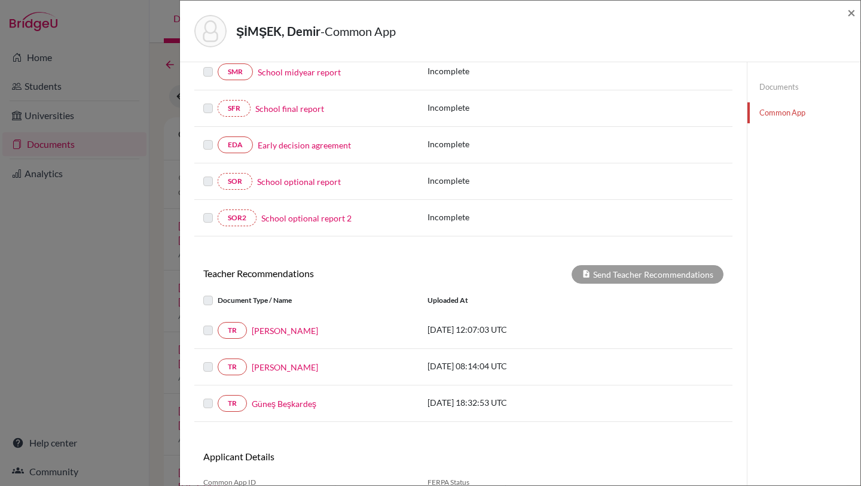
scroll to position [353, 0]
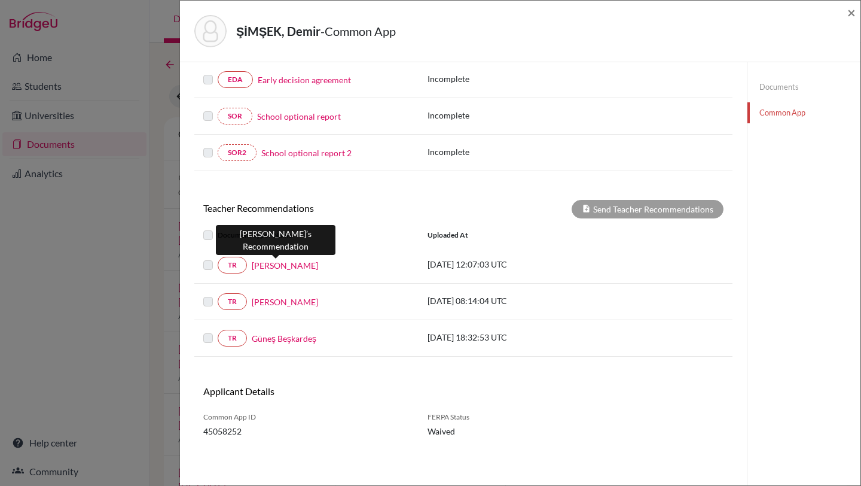
click at [269, 269] on link "Işıl Çırakoğlu" at bounding box center [285, 265] width 66 height 13
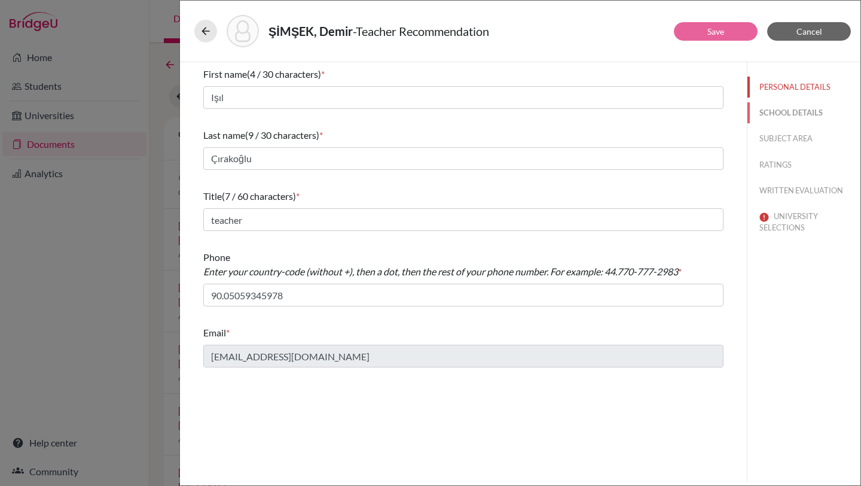
click at [777, 111] on button "SCHOOL DETAILS" at bounding box center [804, 112] width 113 height 21
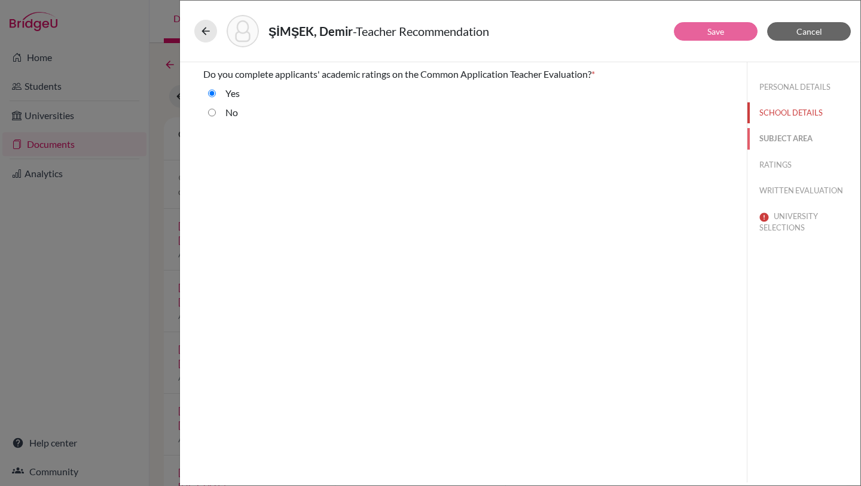
click at [778, 139] on button "SUBJECT AREA" at bounding box center [804, 138] width 113 height 21
select select "5"
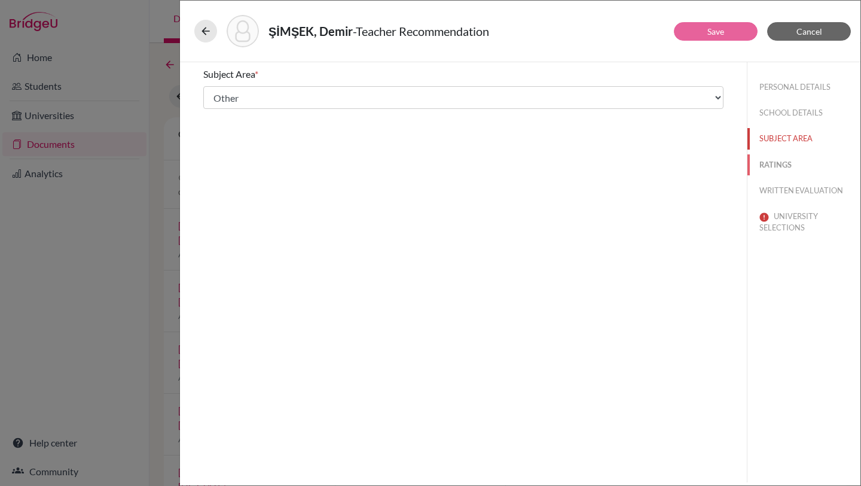
click at [779, 167] on button "RATINGS" at bounding box center [804, 164] width 113 height 21
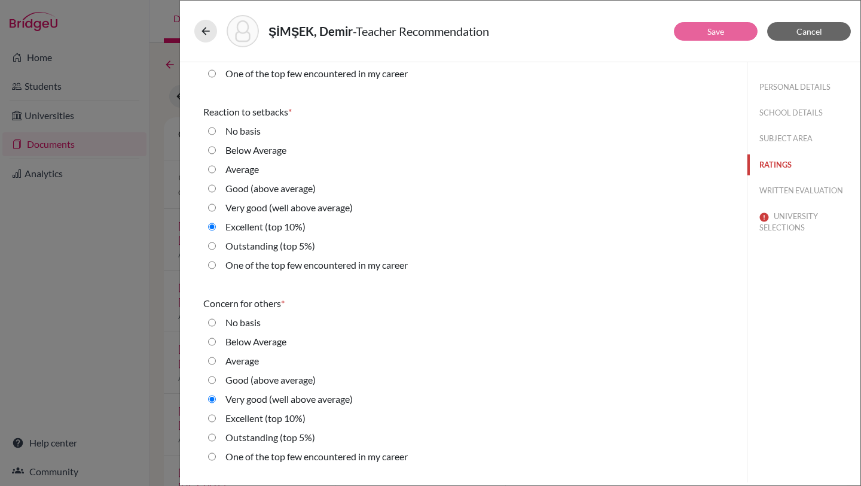
scroll to position [2336, 0]
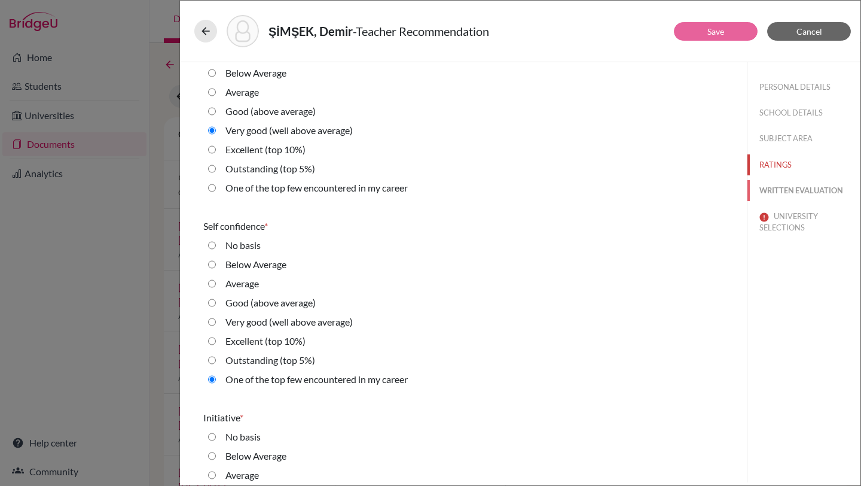
click at [805, 193] on button "WRITTEN EVALUATION" at bounding box center [804, 190] width 113 height 21
radio input "true"
radio average\) "true"
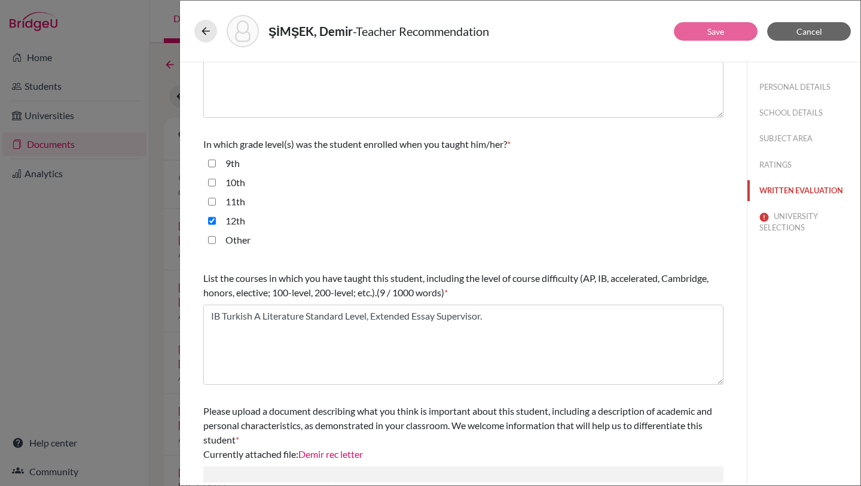
scroll to position [271, 0]
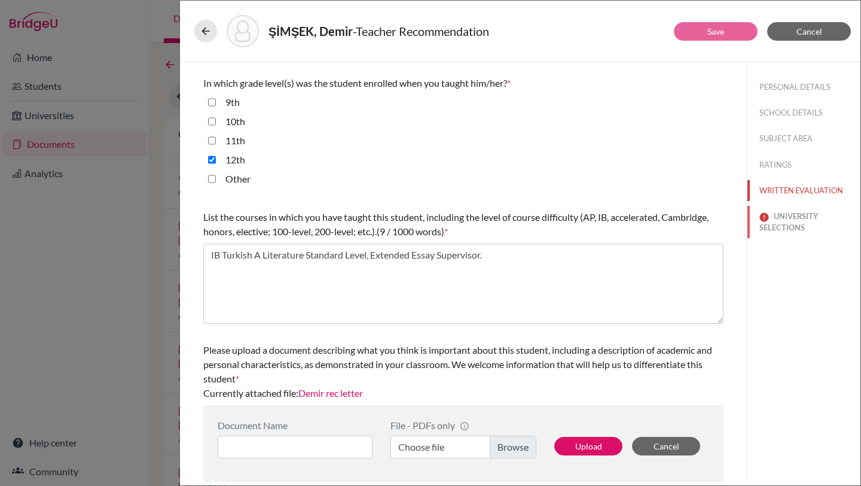
click at [774, 227] on button "UNIVERSITY SELECTIONS" at bounding box center [804, 222] width 113 height 32
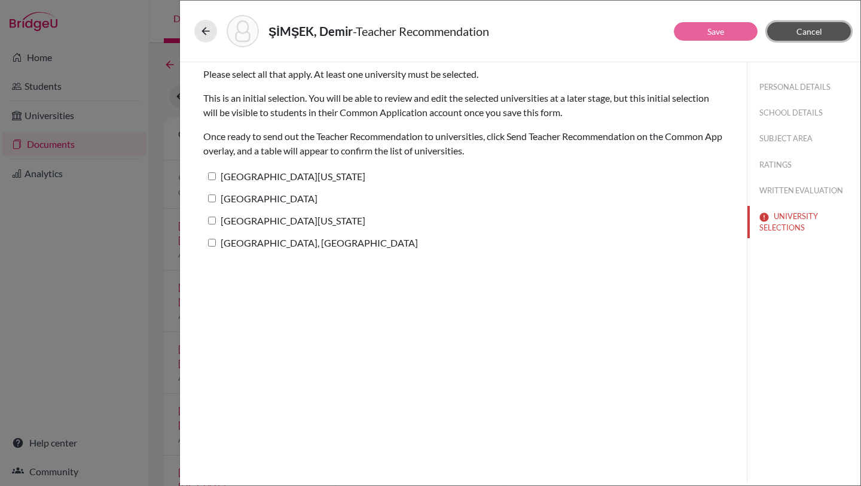
click at [806, 33] on span "Cancel" at bounding box center [810, 31] width 26 height 10
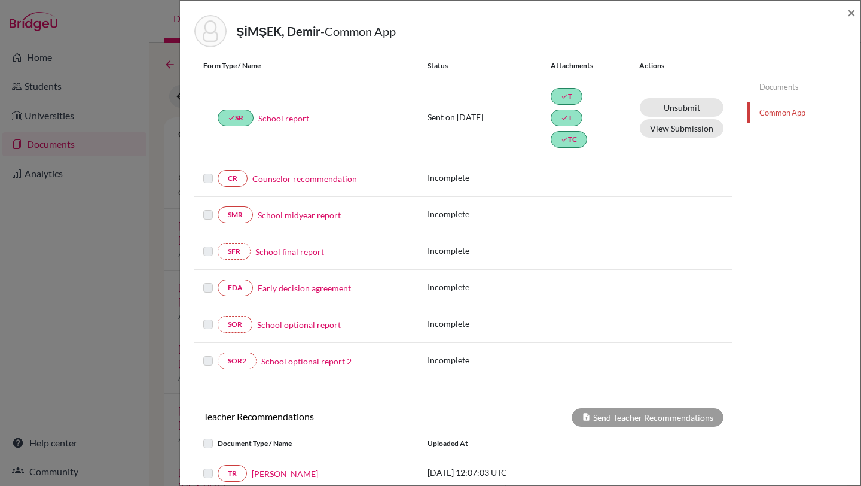
scroll to position [353, 0]
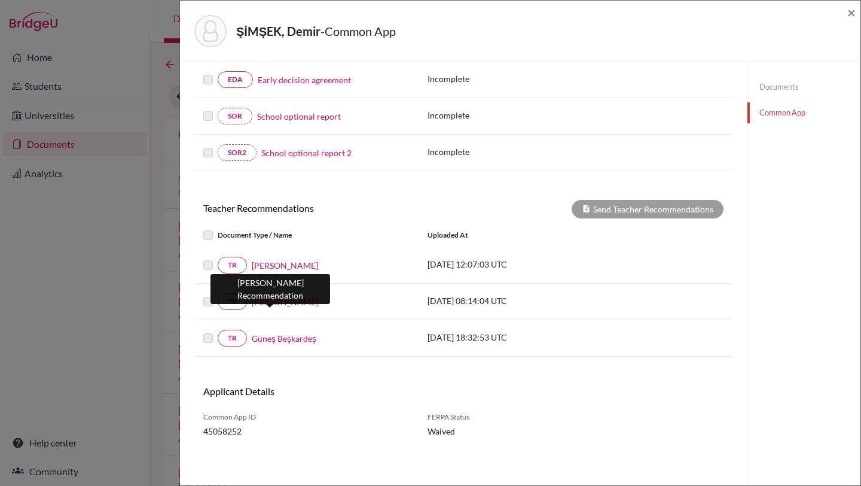
click at [276, 302] on link "Özay Atay" at bounding box center [285, 301] width 66 height 13
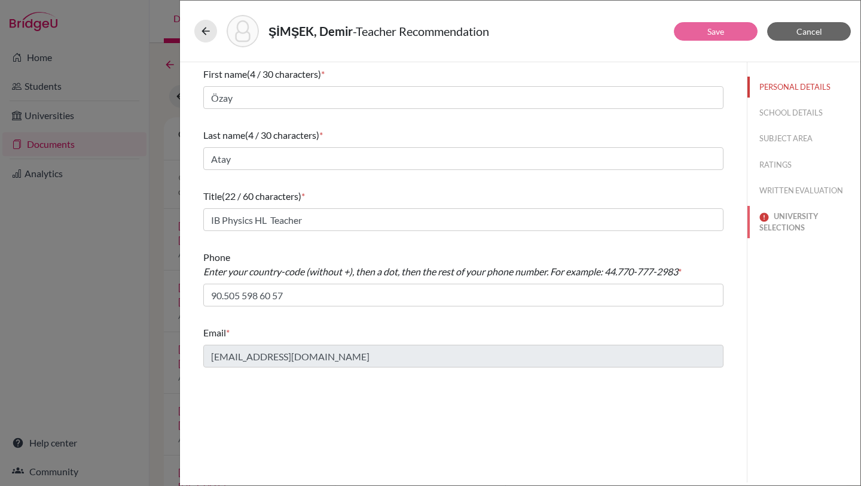
click at [778, 217] on button "UNIVERSITY SELECTIONS" at bounding box center [804, 222] width 113 height 32
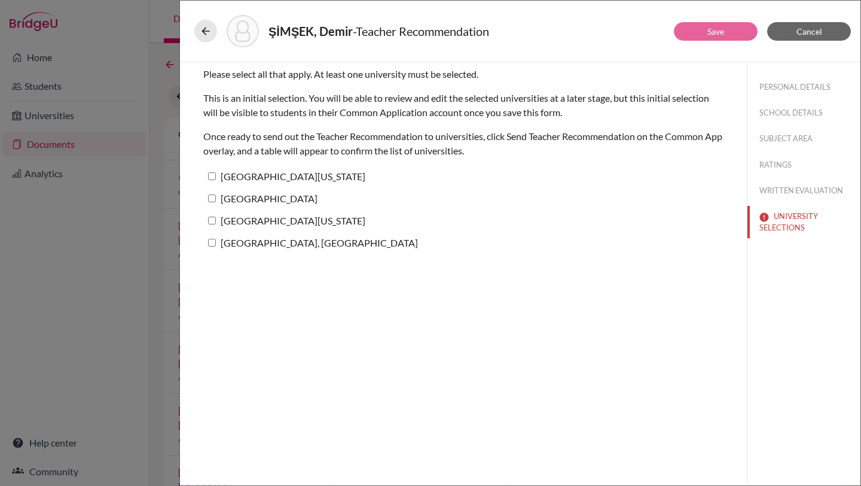
click at [215, 174] on input "University of Texas at Austin" at bounding box center [212, 176] width 8 height 8
checkbox input "true"
click at [718, 32] on link "Save" at bounding box center [715, 31] width 17 height 10
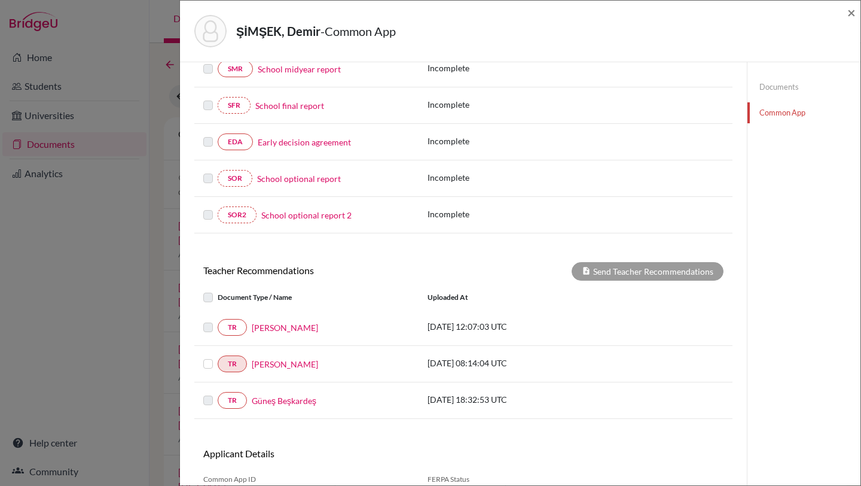
scroll to position [353, 0]
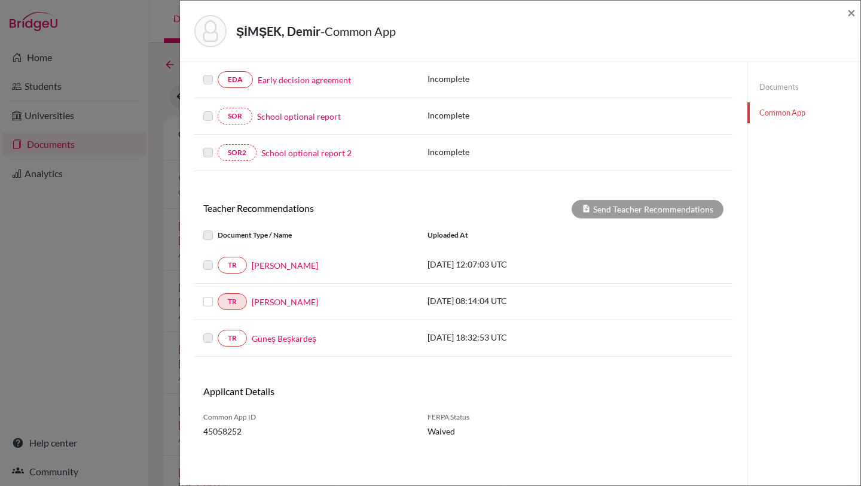
click at [218, 294] on label at bounding box center [218, 294] width 0 height 0
click at [0, 0] on input "checkbox" at bounding box center [0, 0] width 0 height 0
click at [639, 212] on button "Send Teacher Recommendations" at bounding box center [648, 209] width 152 height 19
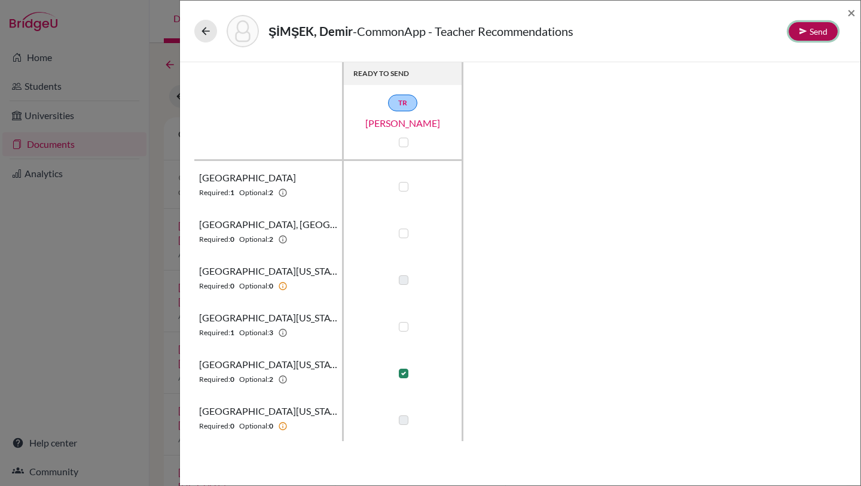
click at [812, 27] on button "Send" at bounding box center [813, 31] width 49 height 19
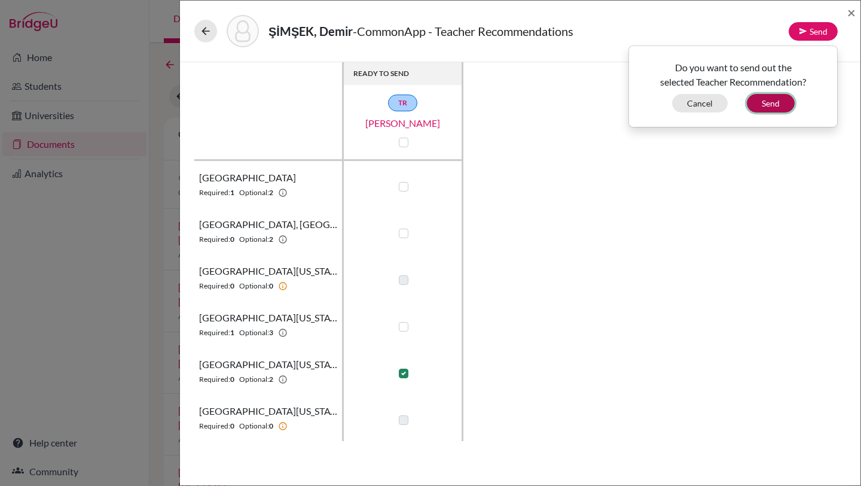
click at [773, 100] on button "Send" at bounding box center [771, 103] width 48 height 19
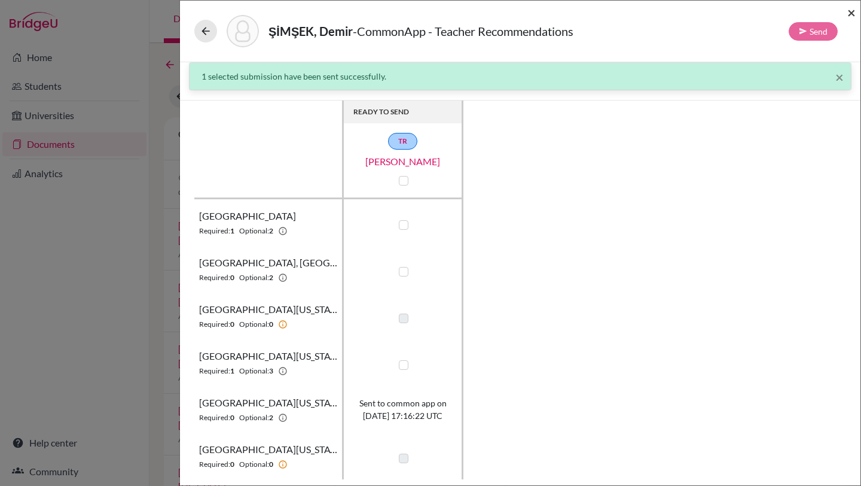
click at [853, 11] on span "×" at bounding box center [851, 12] width 8 height 17
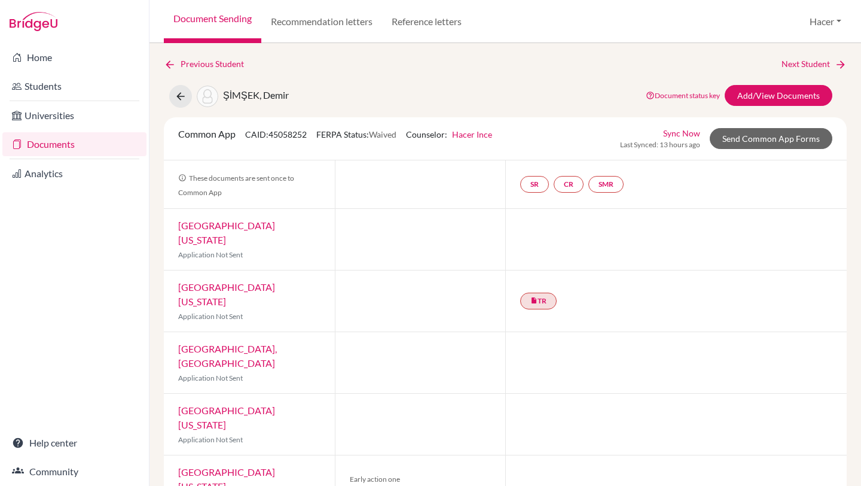
click at [71, 142] on link "Documents" at bounding box center [74, 144] width 144 height 24
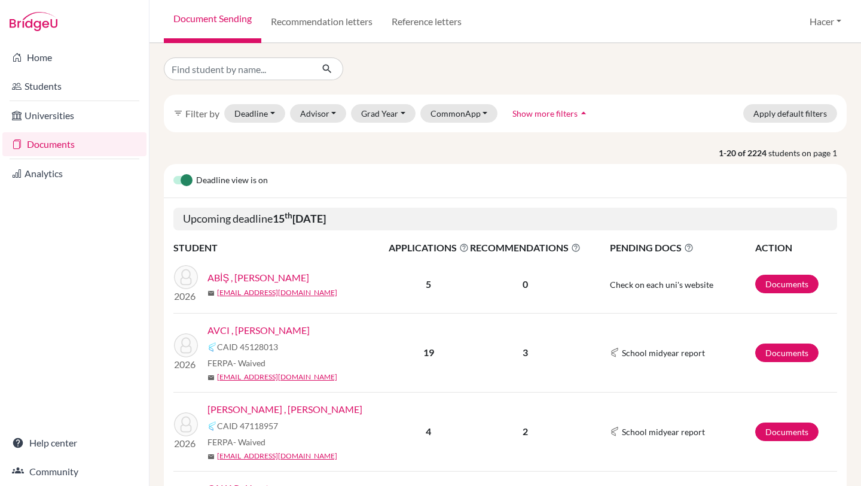
scroll to position [85, 0]
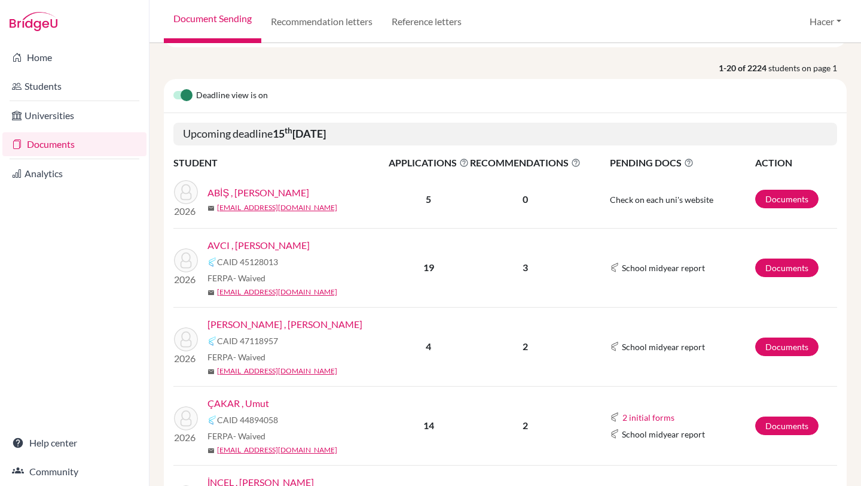
click at [26, 145] on link "Documents" at bounding box center [74, 144] width 144 height 24
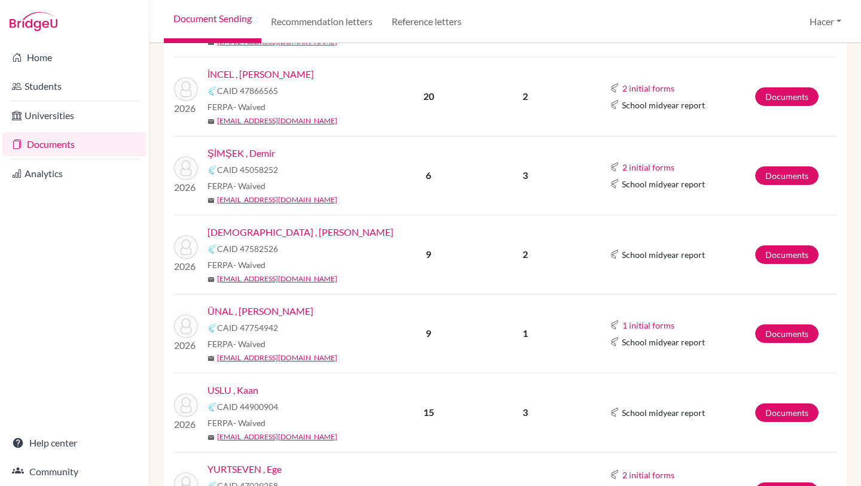
scroll to position [497, 0]
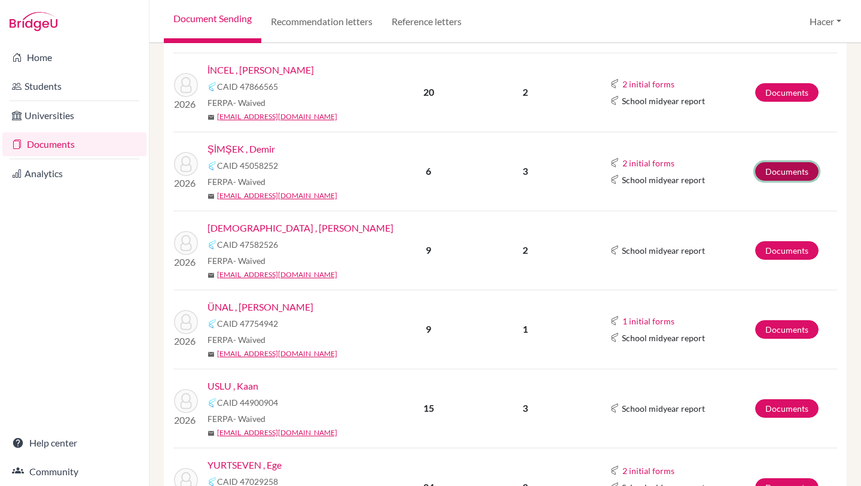
click at [792, 166] on link "Documents" at bounding box center [786, 171] width 63 height 19
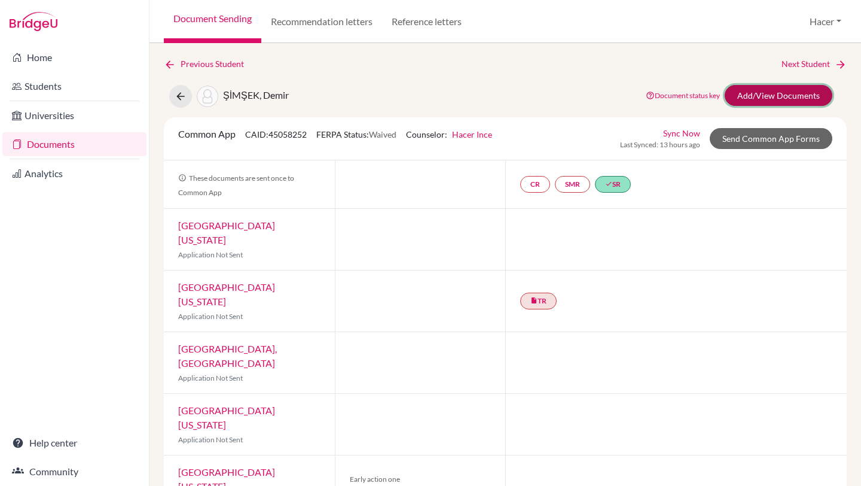
click at [792, 91] on link "Add/View Documents" at bounding box center [779, 95] width 108 height 21
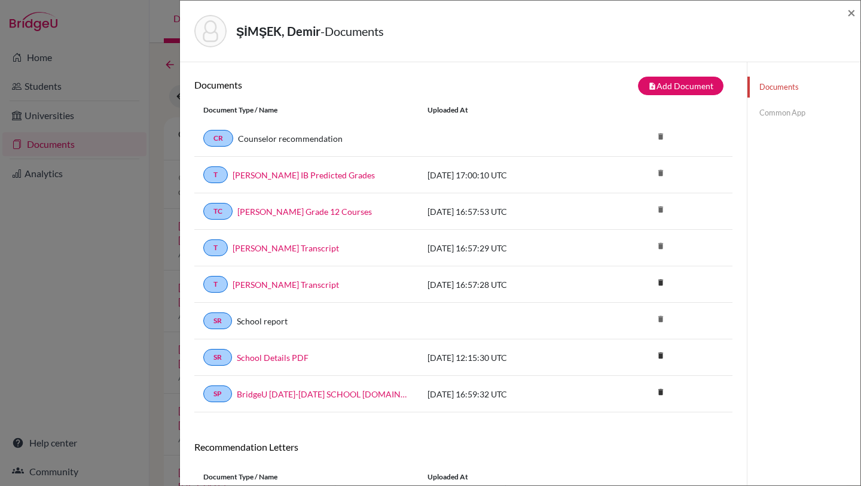
click at [773, 112] on link "Common App" at bounding box center [804, 112] width 113 height 21
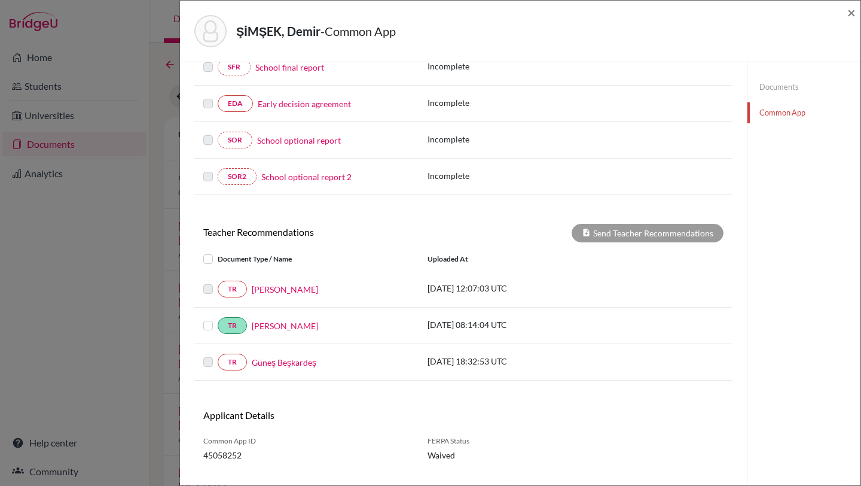
scroll to position [334, 0]
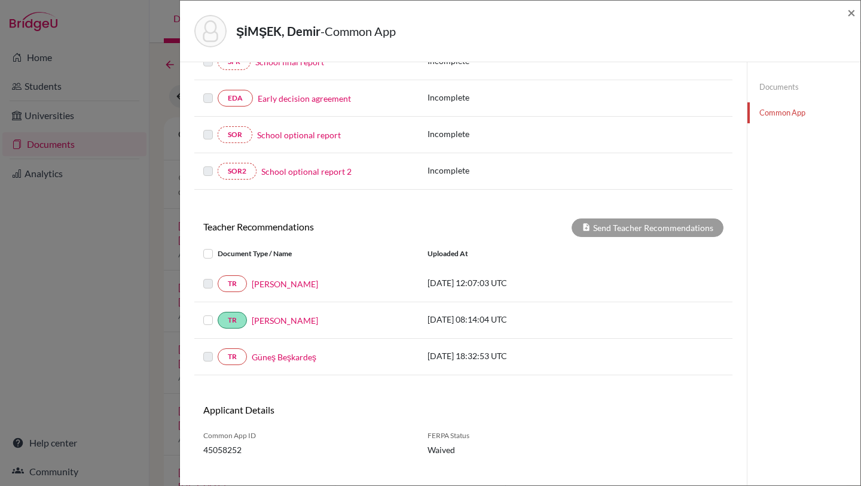
click at [209, 325] on div at bounding box center [210, 320] width 14 height 14
click at [218, 313] on label at bounding box center [218, 313] width 0 height 0
click at [0, 0] on input "checkbox" at bounding box center [0, 0] width 0 height 0
click at [651, 225] on button "Send Teacher Recommendations" at bounding box center [648, 227] width 152 height 19
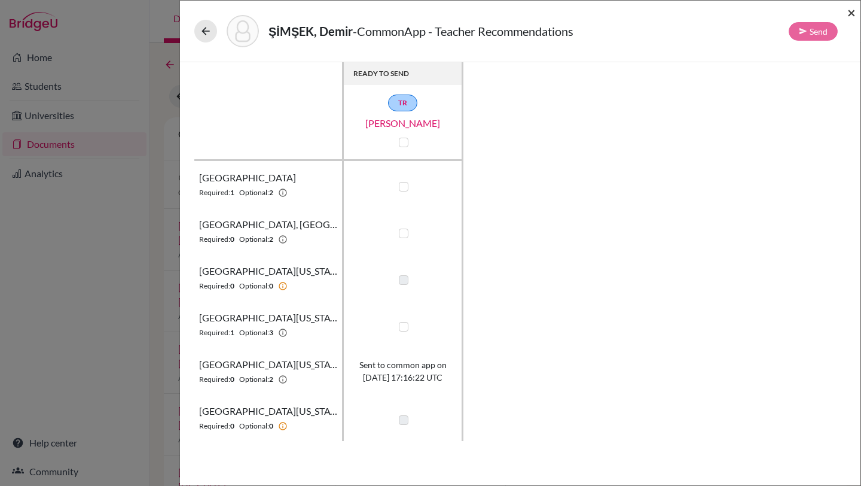
click at [851, 11] on span "×" at bounding box center [851, 12] width 8 height 17
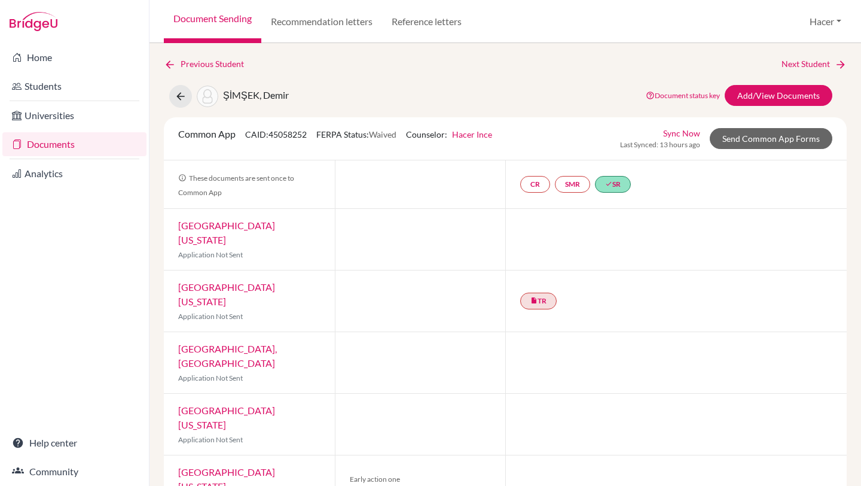
click at [51, 142] on link "Documents" at bounding box center [74, 144] width 144 height 24
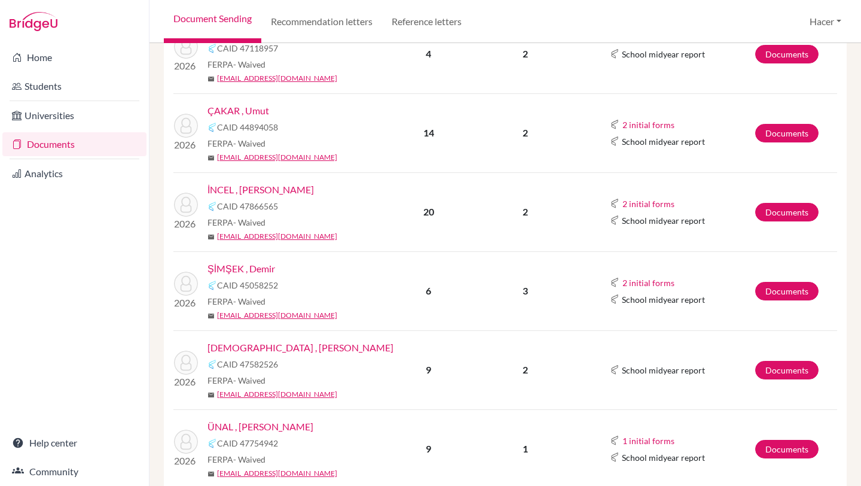
scroll to position [378, 0]
click at [776, 208] on link "Documents" at bounding box center [786, 211] width 63 height 19
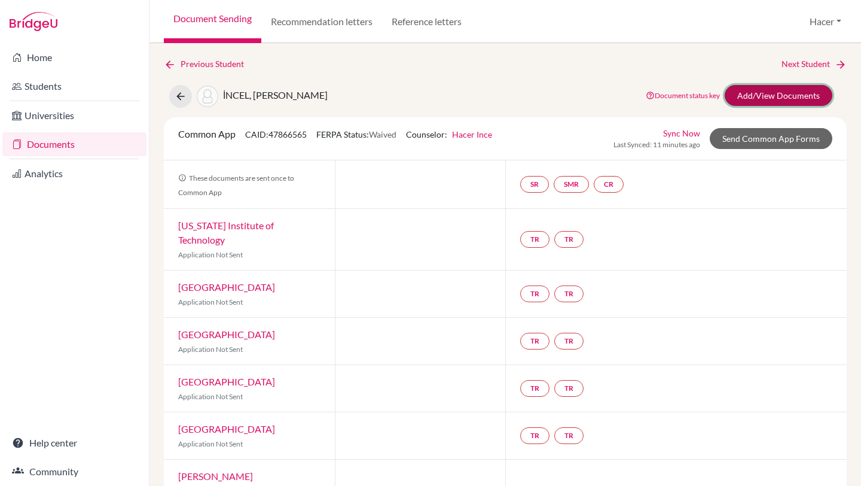
click at [768, 95] on link "Add/View Documents" at bounding box center [779, 95] width 108 height 21
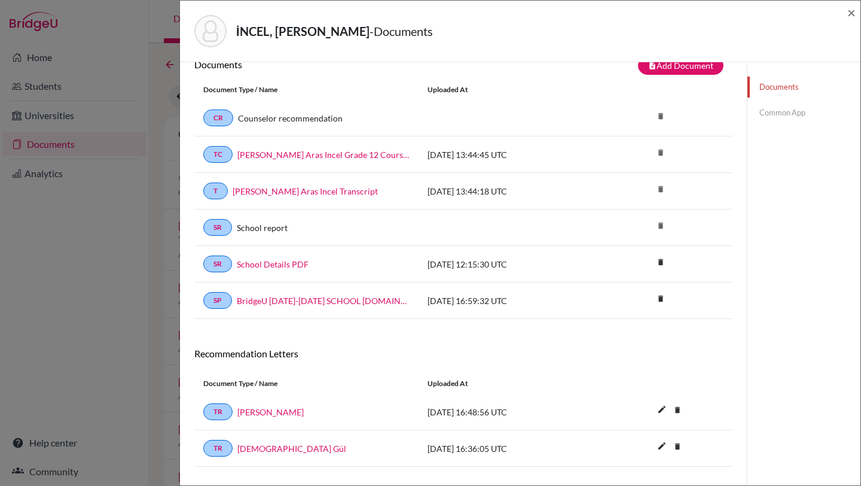
scroll to position [20, 0]
click at [792, 110] on link "Common App" at bounding box center [804, 112] width 113 height 21
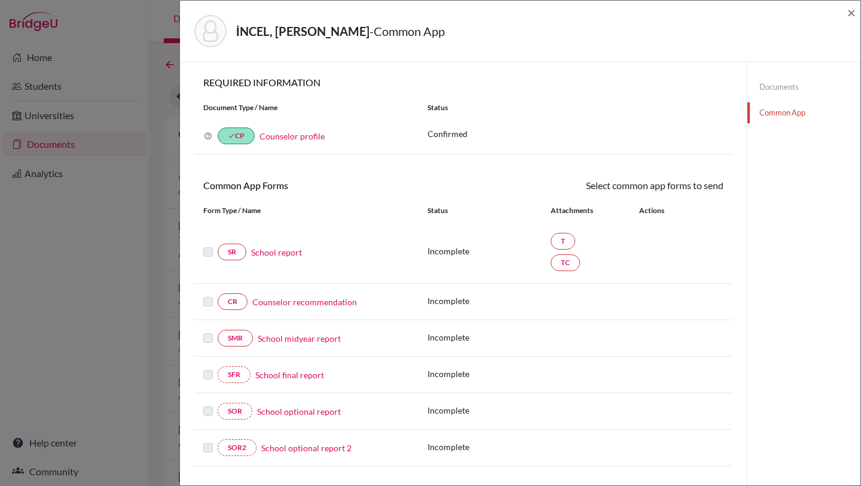
click at [273, 251] on link "School report" at bounding box center [276, 252] width 51 height 13
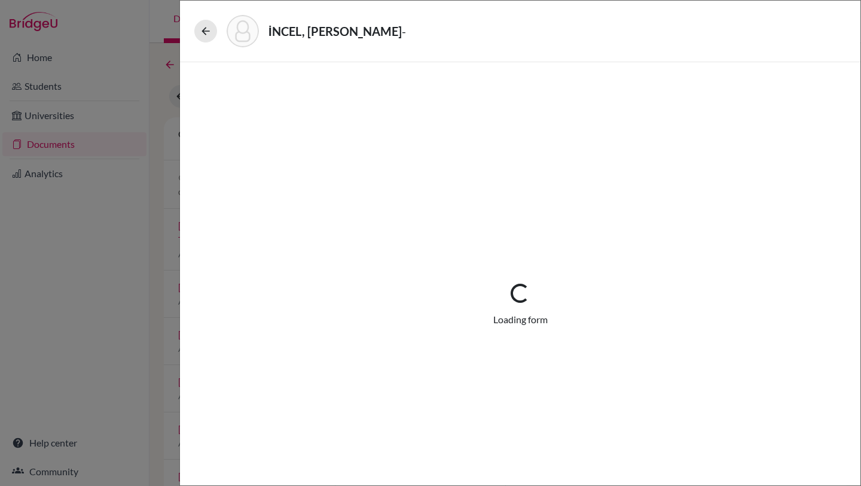
select select "3"
select select "683954"
select select "1"
select select "683955"
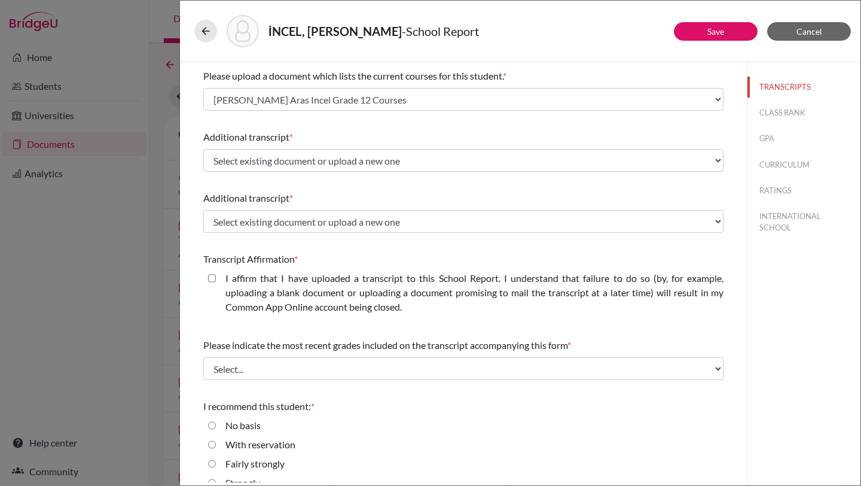
scroll to position [245, 0]
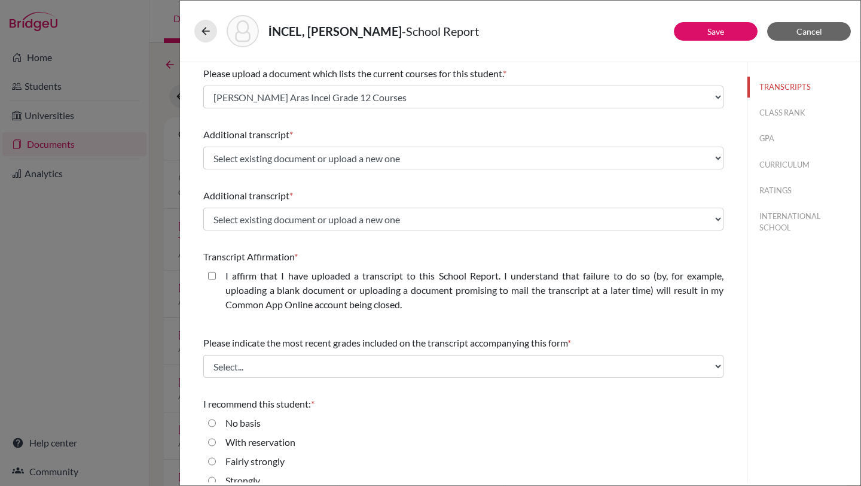
click at [211, 273] on closed\ "I affirm that I have uploaded a transcript to this School Report. I understand …" at bounding box center [212, 276] width 8 height 14
checkbox closed\ "true"
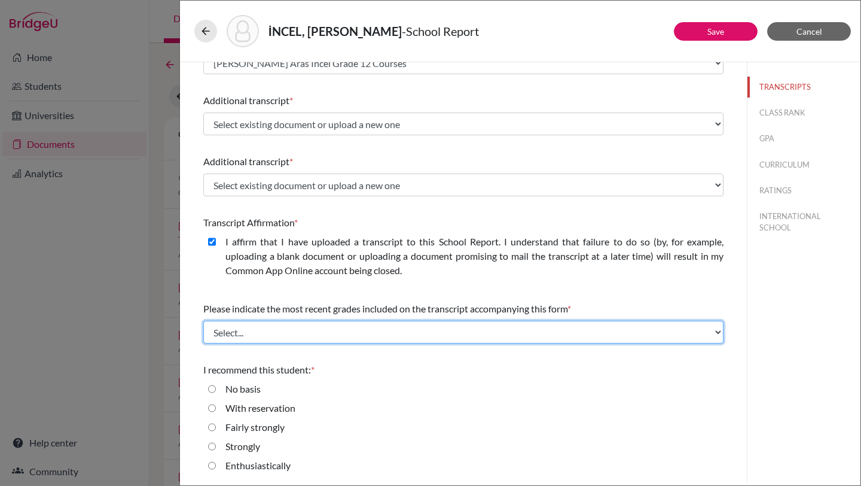
click at [309, 328] on select "Select... Final junior year grades 1st Quarter senior year grades 2nd Quarter/1…" at bounding box center [463, 332] width 520 height 23
select select "0"
click at [203, 321] on select "Select... Final junior year grades 1st Quarter senior year grades 2nd Quarter/1…" at bounding box center [463, 332] width 520 height 23
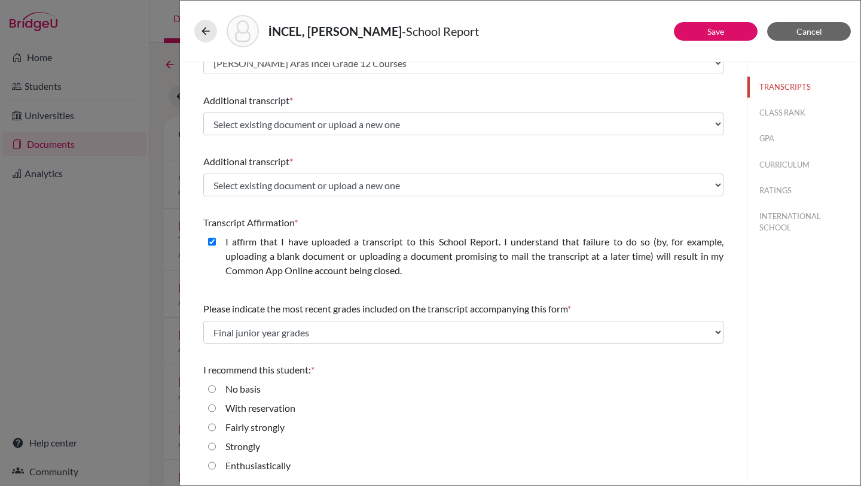
click at [212, 465] on input "Enthusiastically" at bounding box center [212, 465] width 8 height 14
radio input "true"
click at [701, 30] on button "Save" at bounding box center [716, 31] width 84 height 19
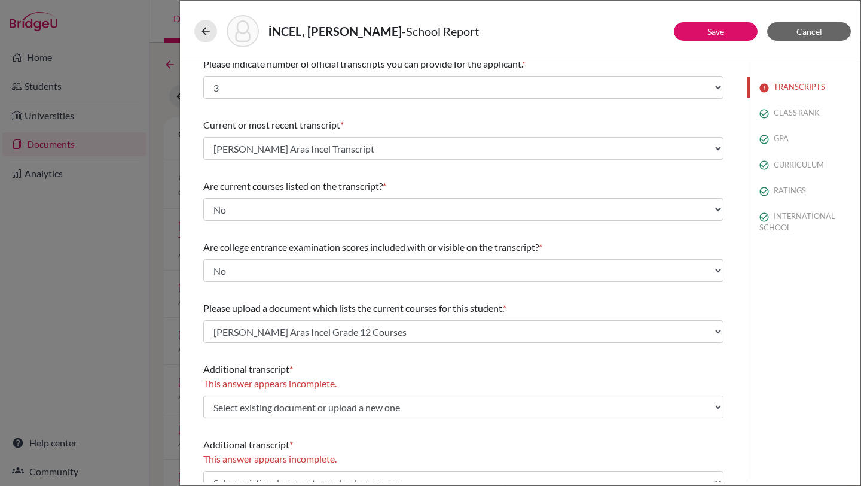
scroll to position [0, 0]
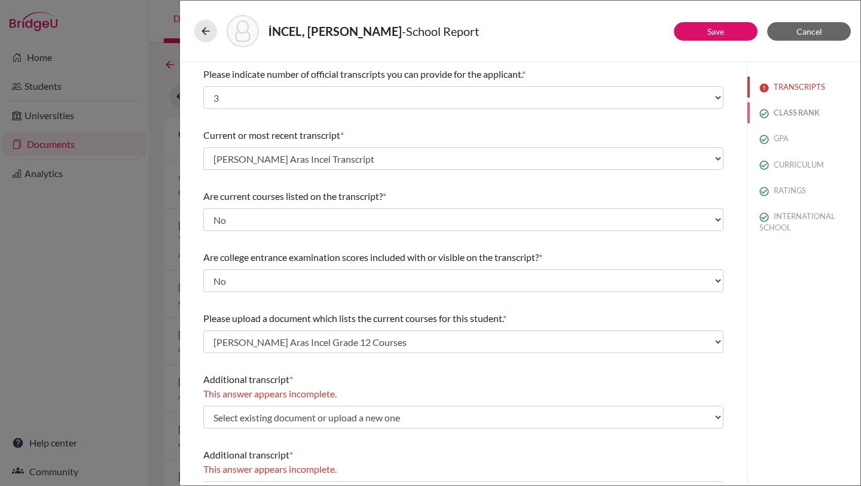
click at [800, 109] on button "CLASS RANK" at bounding box center [804, 112] width 113 height 21
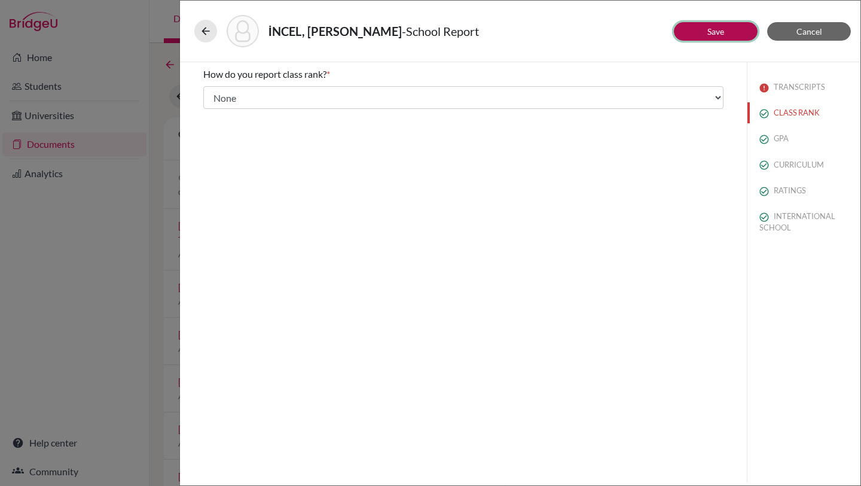
click at [725, 32] on button "Save" at bounding box center [716, 31] width 84 height 19
select select "3"
select select "1"
select select "0"
select select "683954"
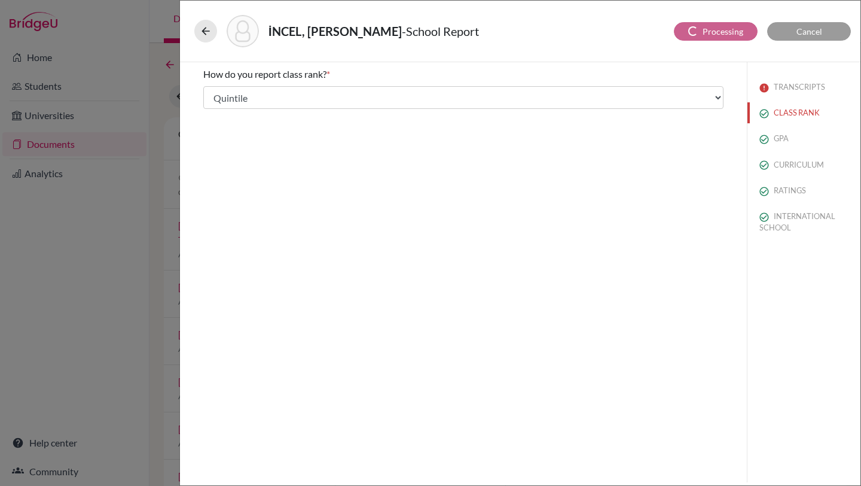
select select "1"
select select "683955"
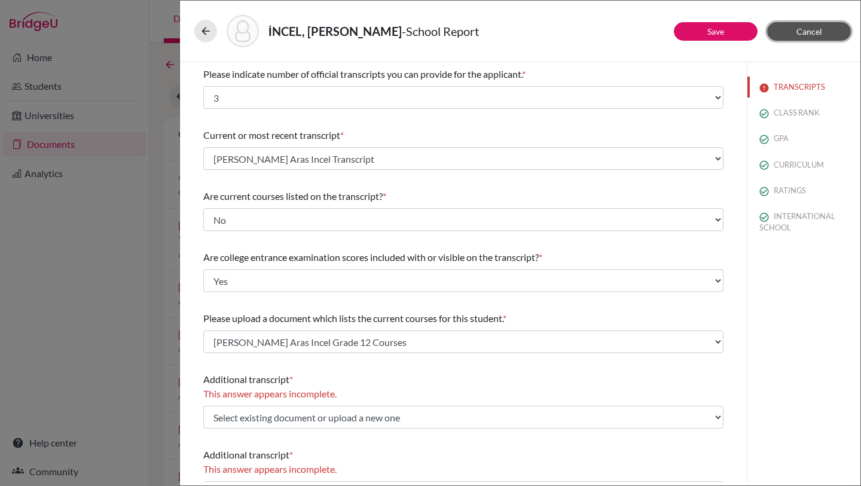
click at [800, 29] on span "Cancel" at bounding box center [810, 31] width 26 height 10
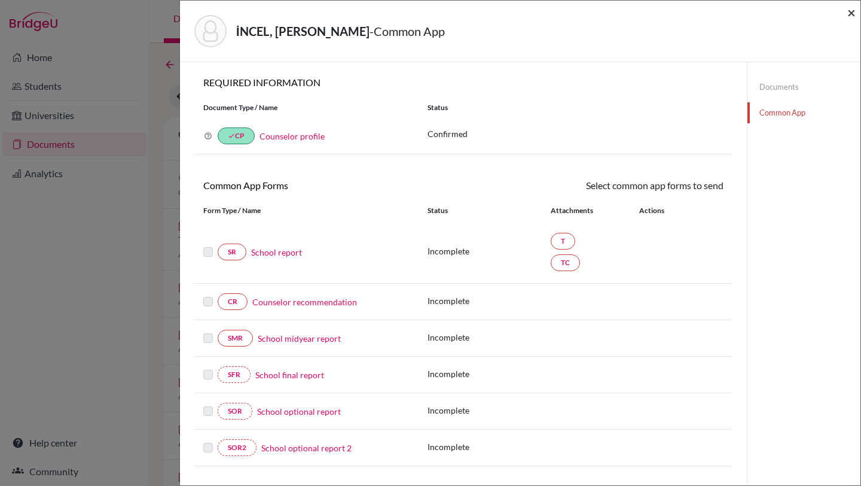
click at [852, 13] on span "×" at bounding box center [851, 12] width 8 height 17
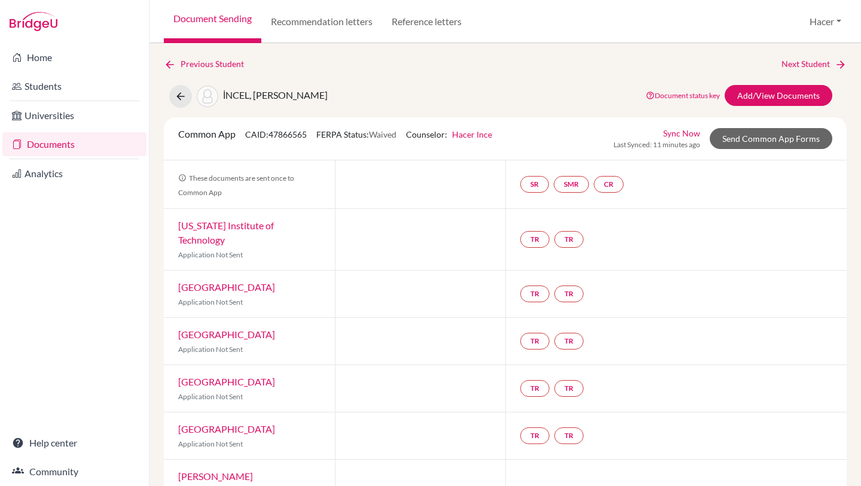
click at [40, 144] on link "Documents" at bounding box center [74, 144] width 144 height 24
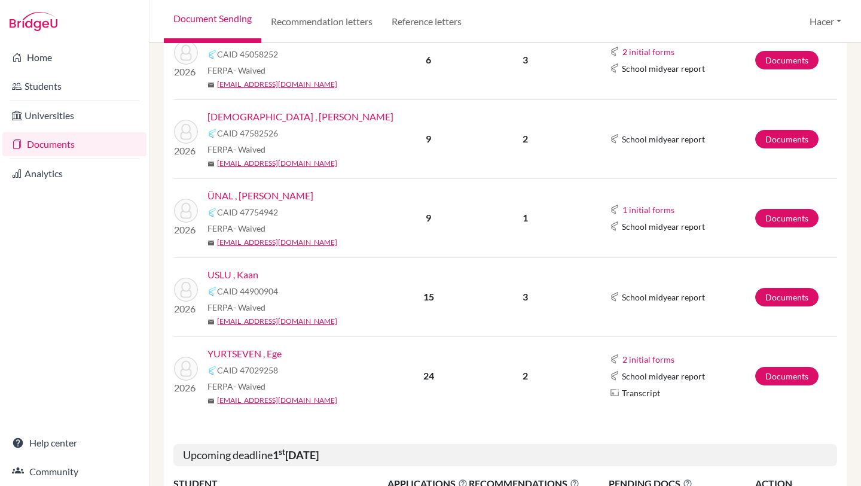
scroll to position [610, 0]
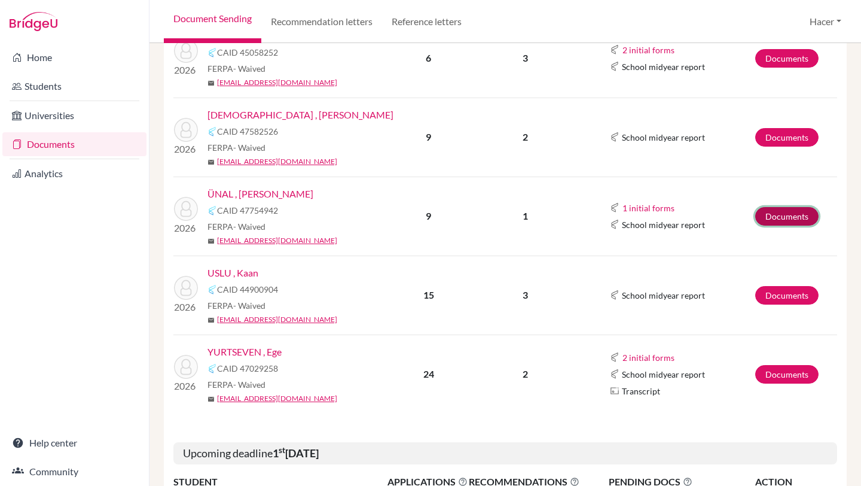
click at [813, 222] on link "Documents" at bounding box center [786, 216] width 63 height 19
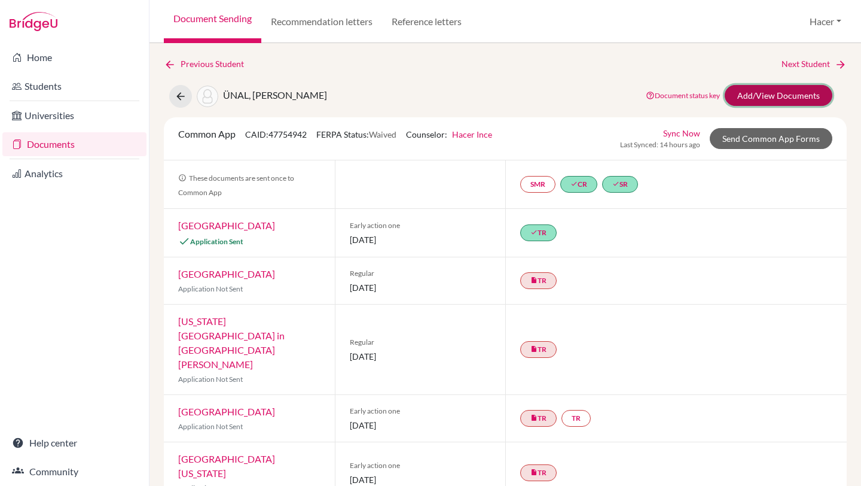
click at [803, 92] on link "Add/View Documents" at bounding box center [779, 95] width 108 height 21
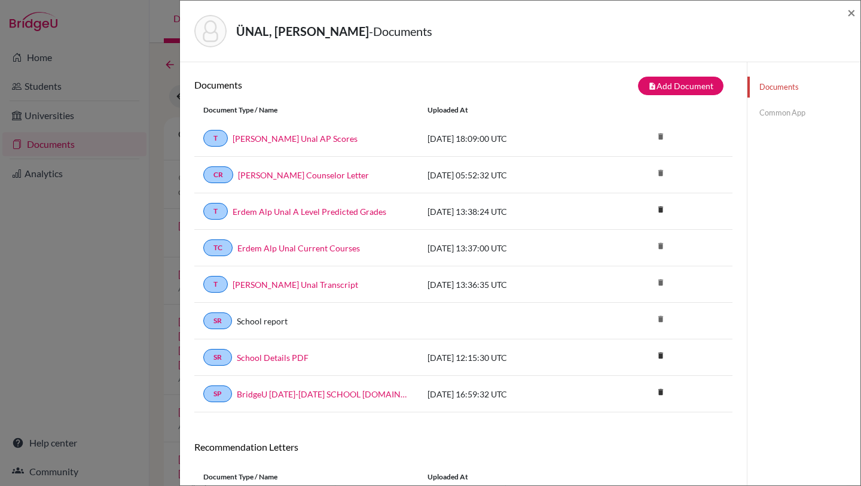
click at [783, 109] on link "Common App" at bounding box center [804, 112] width 113 height 21
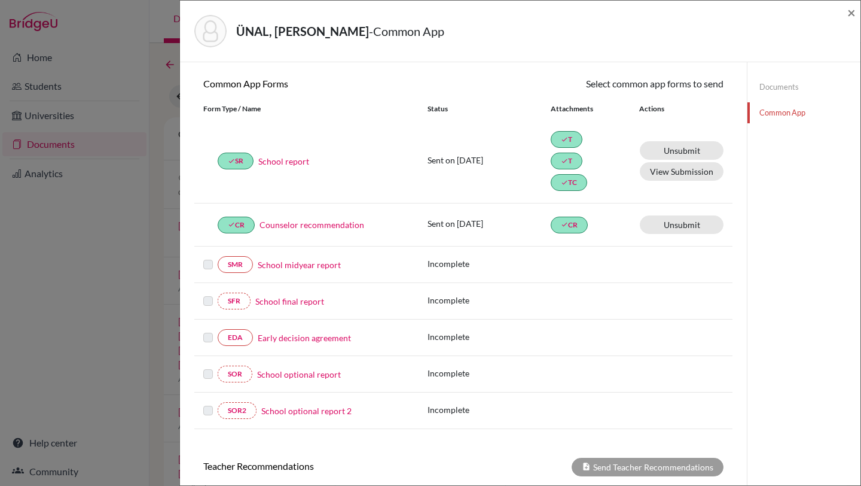
scroll to position [103, 0]
click at [289, 373] on link "School optional report" at bounding box center [299, 373] width 84 height 13
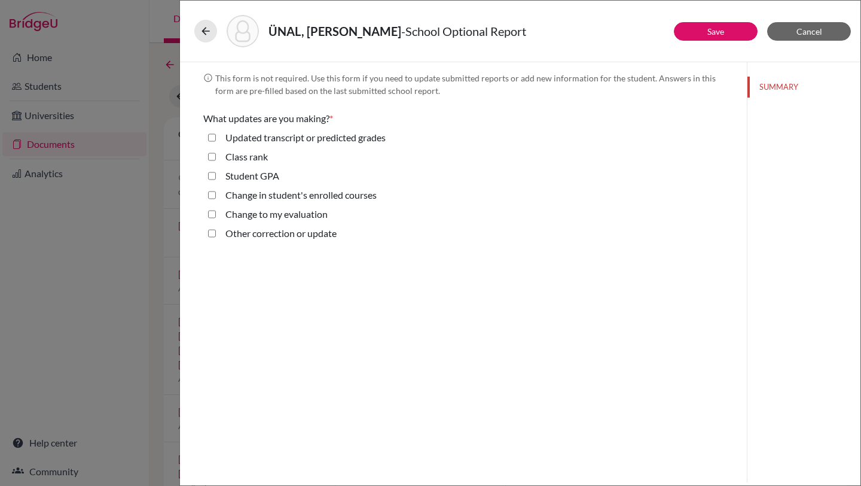
click at [212, 136] on grades "Updated transcript or predicted grades" at bounding box center [212, 137] width 8 height 14
checkbox grades "true"
click at [213, 235] on update "Other correction or update" at bounding box center [212, 233] width 8 height 14
checkbox update "true"
click at [733, 32] on button "Save" at bounding box center [716, 31] width 84 height 19
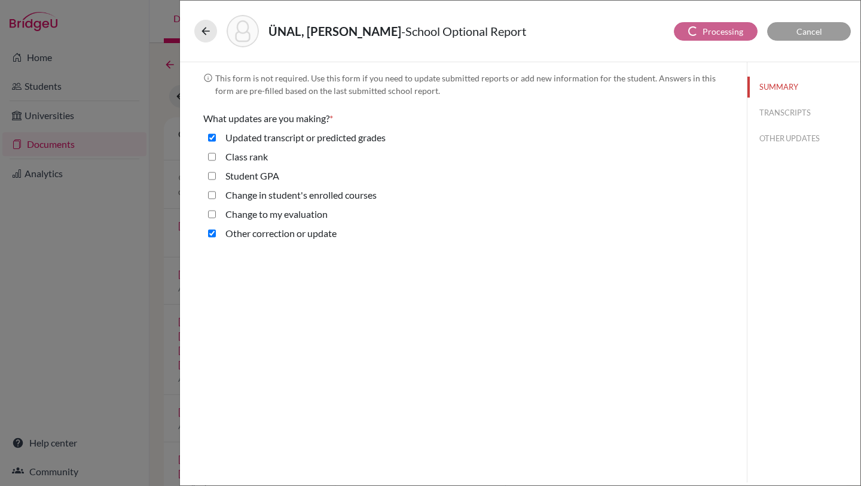
select select "0"
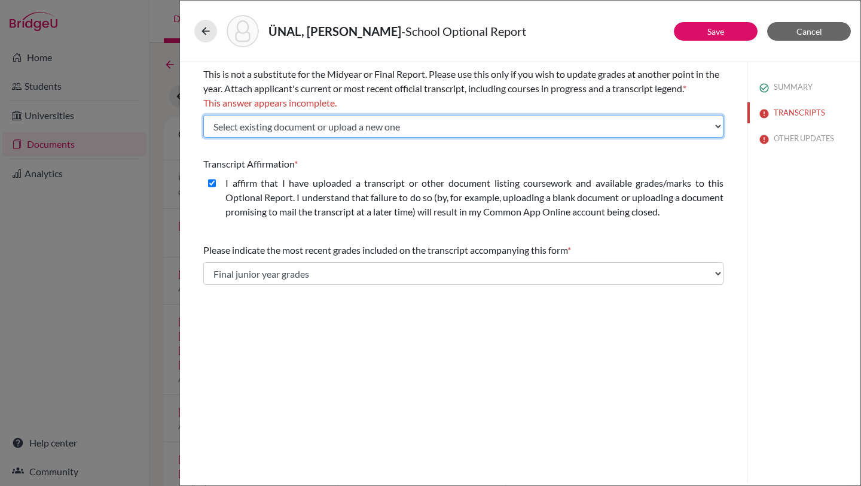
click at [717, 130] on select "Select existing document or upload a new one Erdem Alp Unal AP Scores Erdem Alp…" at bounding box center [463, 126] width 520 height 23
select select "Upload New File"
click at [203, 115] on select "Select existing document or upload a new one Erdem Alp Unal AP Scores Erdem Alp…" at bounding box center [463, 126] width 520 height 23
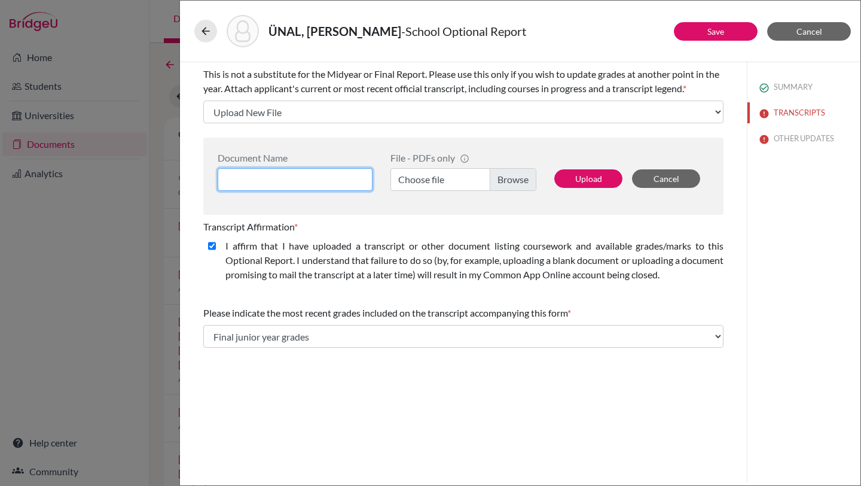
click at [270, 179] on input at bounding box center [295, 179] width 155 height 23
type input "Erdem Alp Unal A Level Predicted Grades"
click at [507, 181] on label "Choose file" at bounding box center [464, 179] width 146 height 23
click at [507, 181] on input "Choose file" at bounding box center [464, 179] width 146 height 23
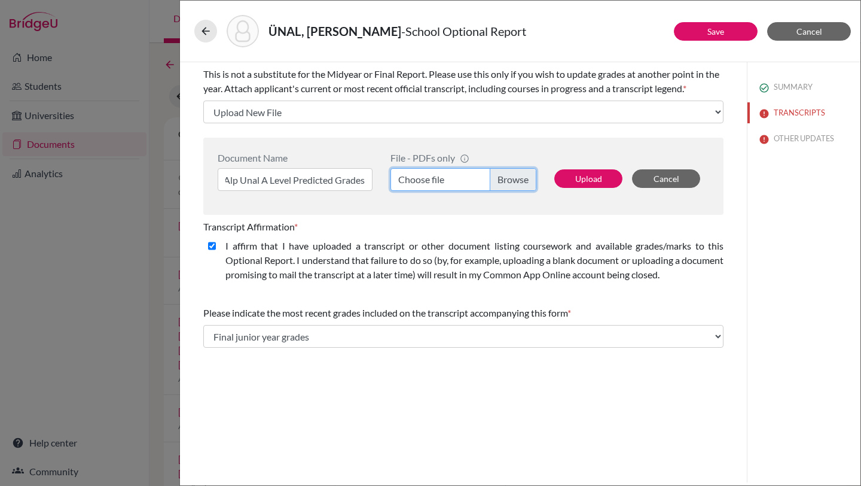
scroll to position [0, 0]
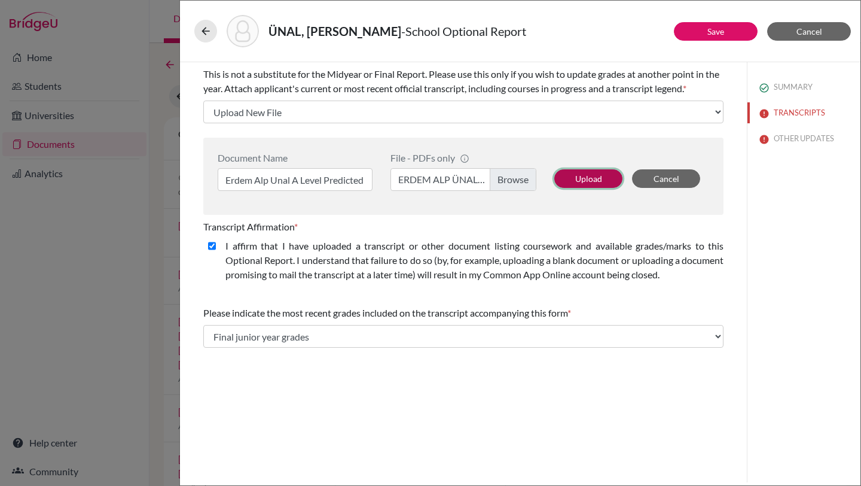
click at [573, 175] on button "Upload" at bounding box center [588, 178] width 68 height 19
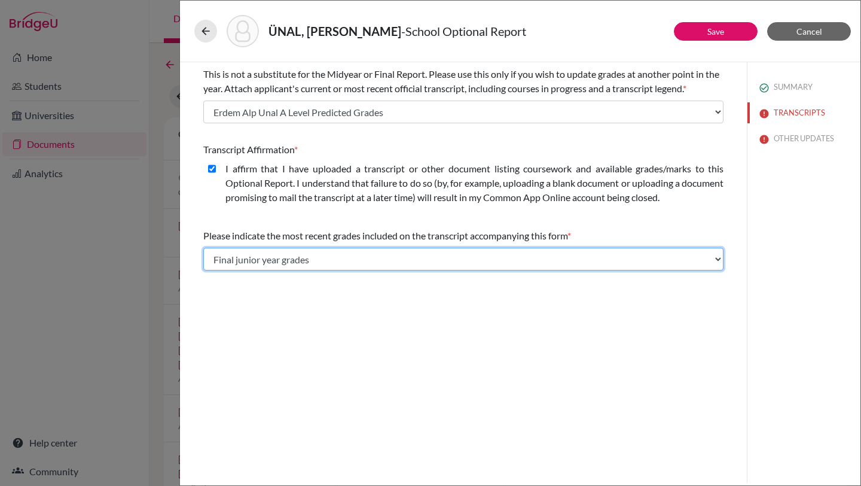
click at [715, 256] on select "Select... Final junior year grades 1st Quarter senior year grades 2nd Quarter/1…" at bounding box center [463, 259] width 520 height 23
click at [203, 248] on select "Select... Final junior year grades 1st Quarter senior year grades 2nd Quarter/1…" at bounding box center [463, 259] width 520 height 23
click at [718, 256] on select "Select... Final junior year grades 1st Quarter senior year grades 2nd Quarter/1…" at bounding box center [463, 259] width 520 height 23
click at [203, 248] on select "Select... Final junior year grades 1st Quarter senior year grades 2nd Quarter/1…" at bounding box center [463, 259] width 520 height 23
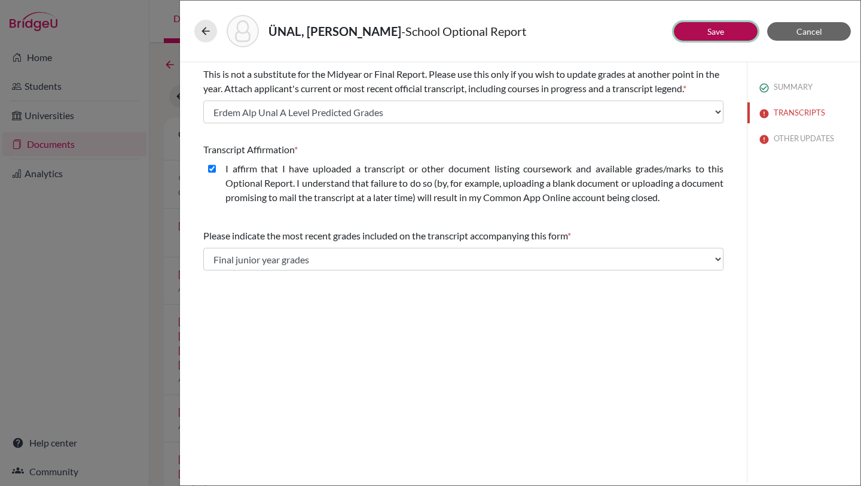
click at [721, 31] on link "Save" at bounding box center [715, 31] width 17 height 10
select select "1337"
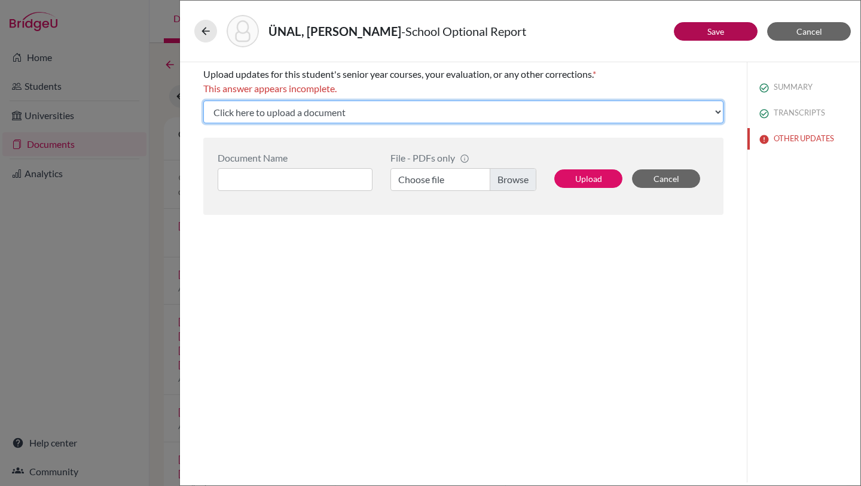
click at [718, 111] on select "Click here to upload a document Upload New File" at bounding box center [463, 111] width 520 height 23
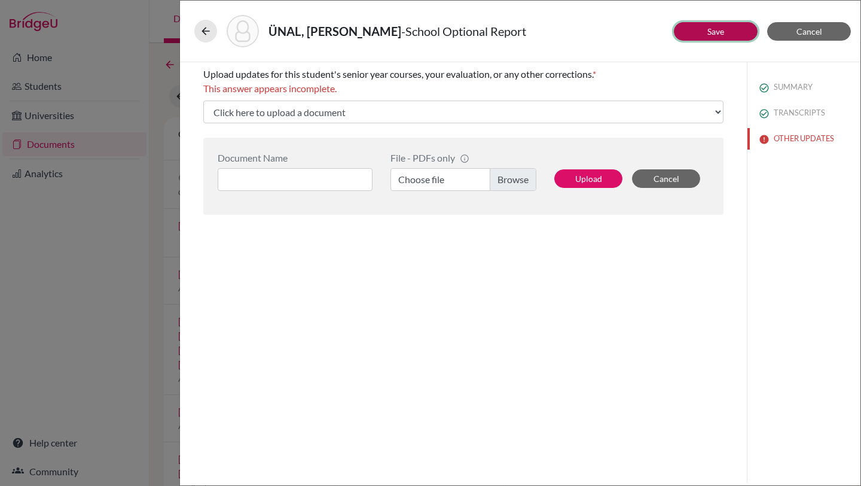
click at [710, 33] on link "Save" at bounding box center [715, 31] width 17 height 10
click at [776, 86] on button "SUMMARY" at bounding box center [804, 87] width 113 height 21
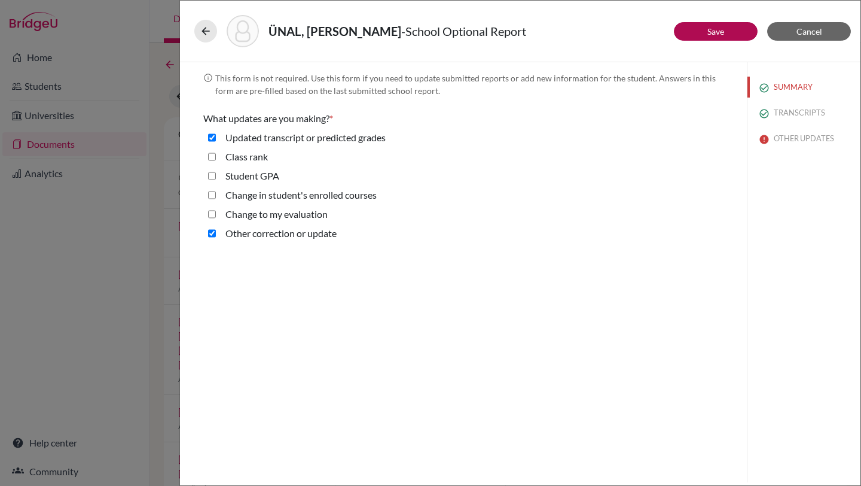
click at [209, 136] on grades "Updated transcript or predicted grades" at bounding box center [212, 137] width 8 height 14
checkbox grades "false"
click at [794, 111] on button "OTHER UPDATES" at bounding box center [804, 112] width 113 height 21
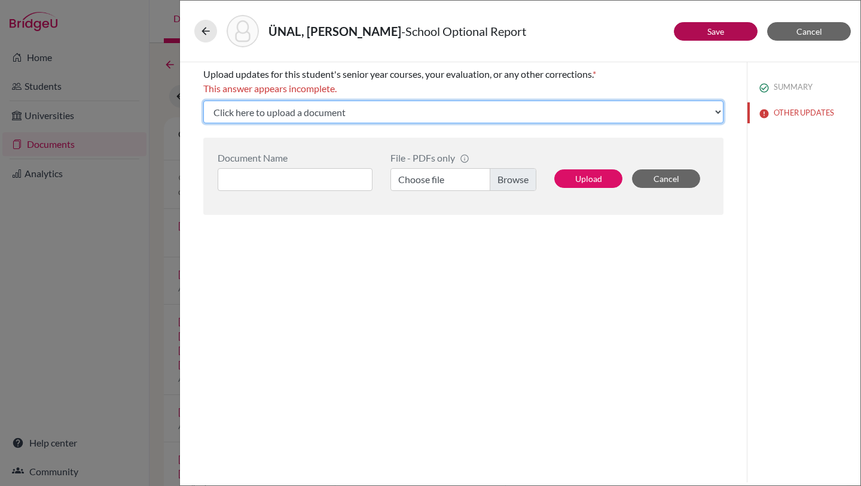
click at [716, 112] on select "Click here to upload a document Upload New File" at bounding box center [463, 111] width 520 height 23
select select "Upload New File"
click at [203, 100] on select "Click here to upload a document Upload New File" at bounding box center [463, 111] width 520 height 23
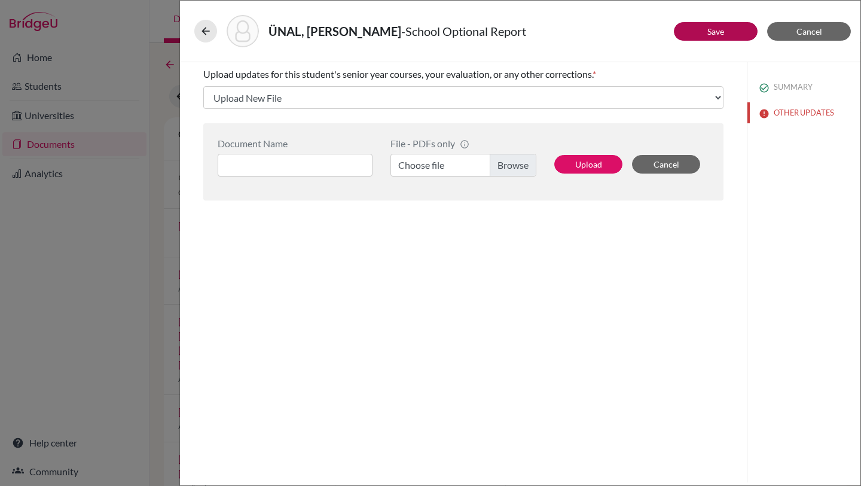
click at [498, 169] on label "Choose file" at bounding box center [464, 165] width 146 height 23
click at [498, 169] on input "Choose file" at bounding box center [464, 165] width 146 height 23
click at [311, 158] on input at bounding box center [295, 165] width 155 height 23
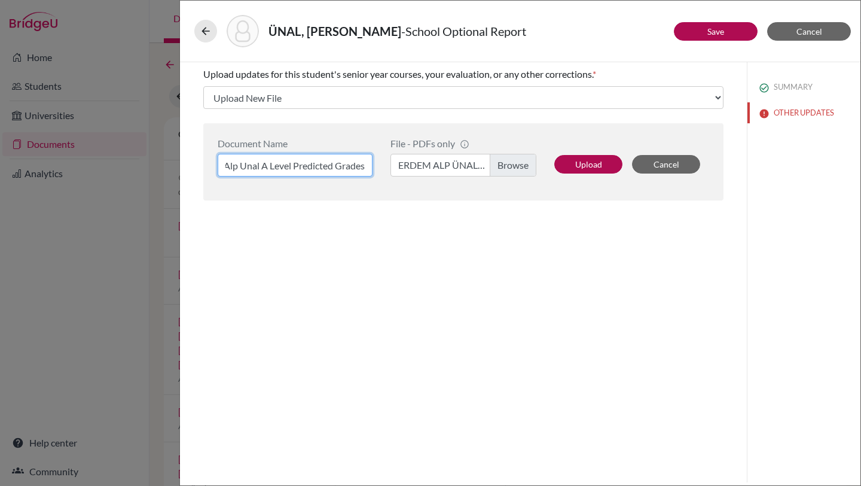
type input "Erdem Alp Unal A Level Predicted Grades"
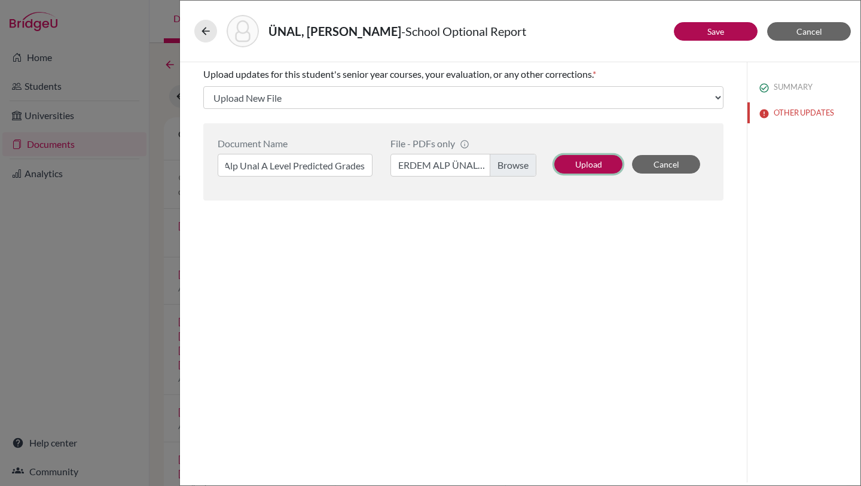
click at [593, 158] on button "Upload" at bounding box center [588, 164] width 68 height 19
select select "689723"
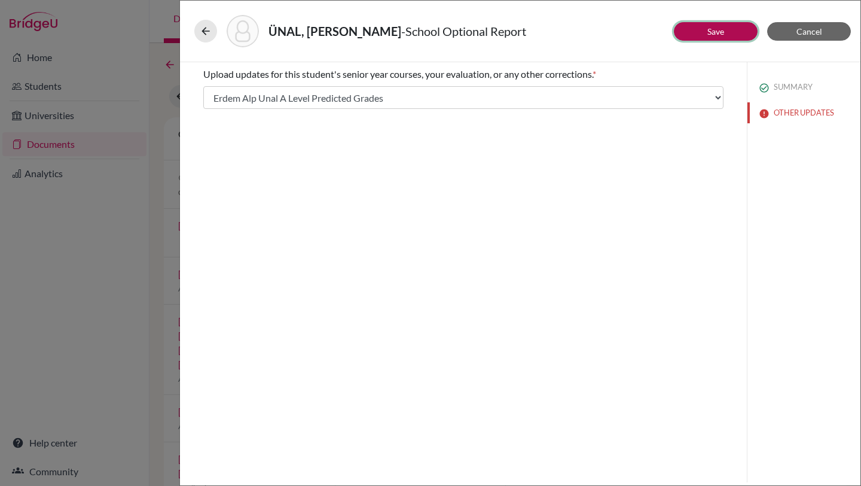
click at [713, 25] on button "Save" at bounding box center [716, 31] width 84 height 19
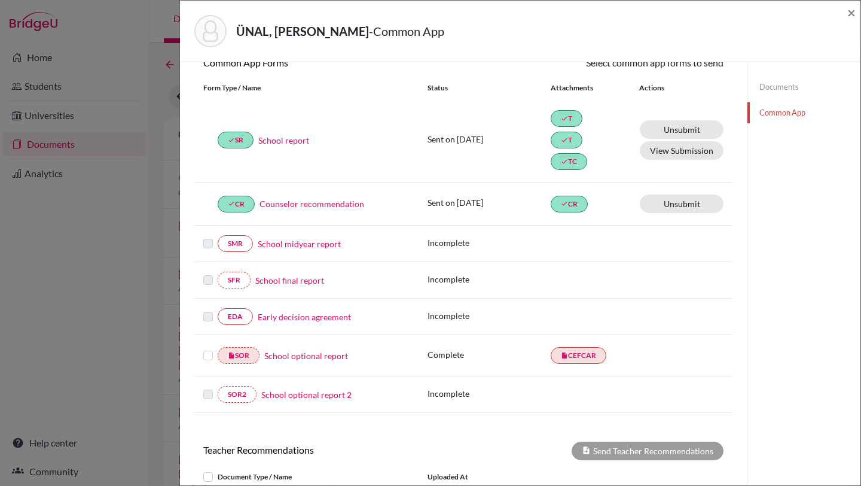
scroll to position [169, 0]
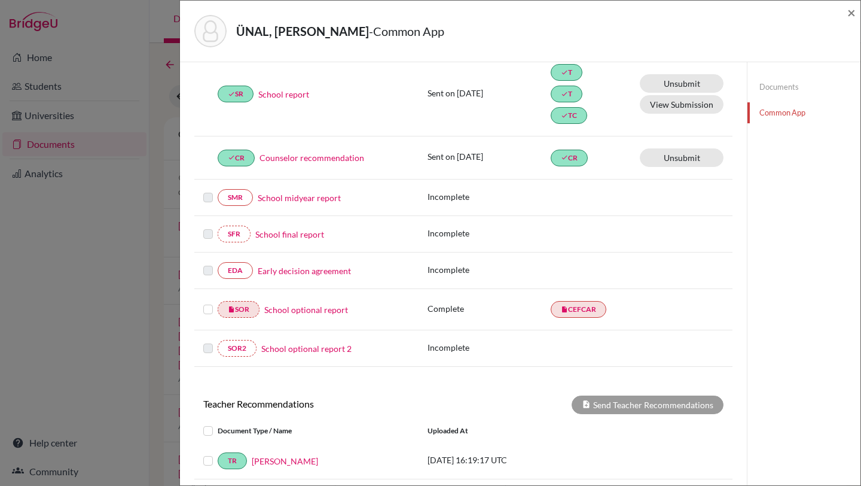
click at [279, 310] on link "School optional report" at bounding box center [306, 309] width 84 height 13
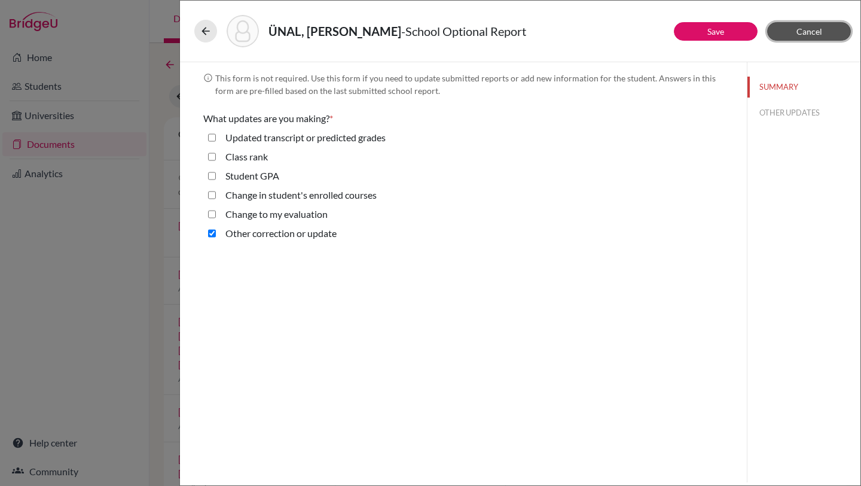
click at [812, 30] on span "Cancel" at bounding box center [810, 31] width 26 height 10
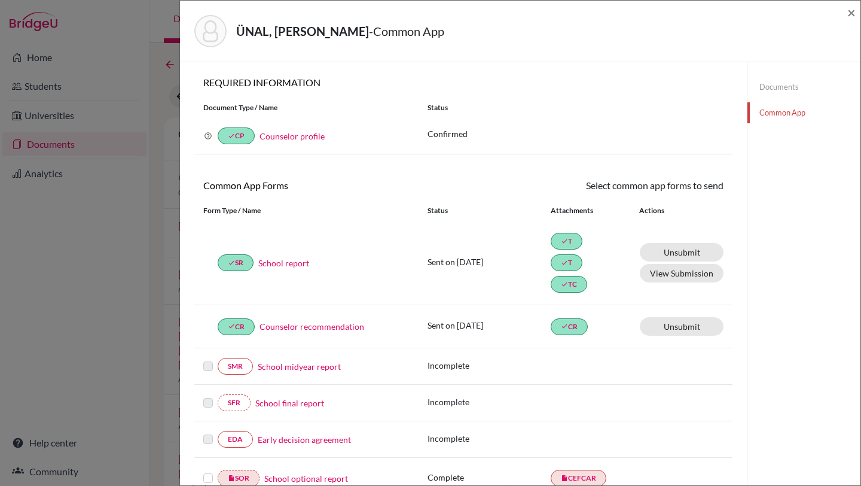
click at [787, 86] on link "Documents" at bounding box center [804, 87] width 113 height 21
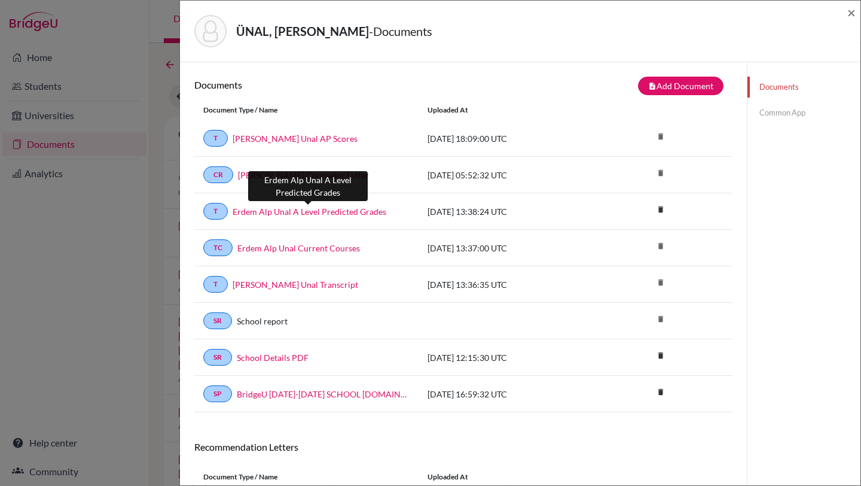
click at [325, 209] on link "Erdem Alp Unal A Level Predicted Grades" at bounding box center [310, 211] width 154 height 13
click at [774, 116] on link "Common App" at bounding box center [804, 112] width 113 height 21
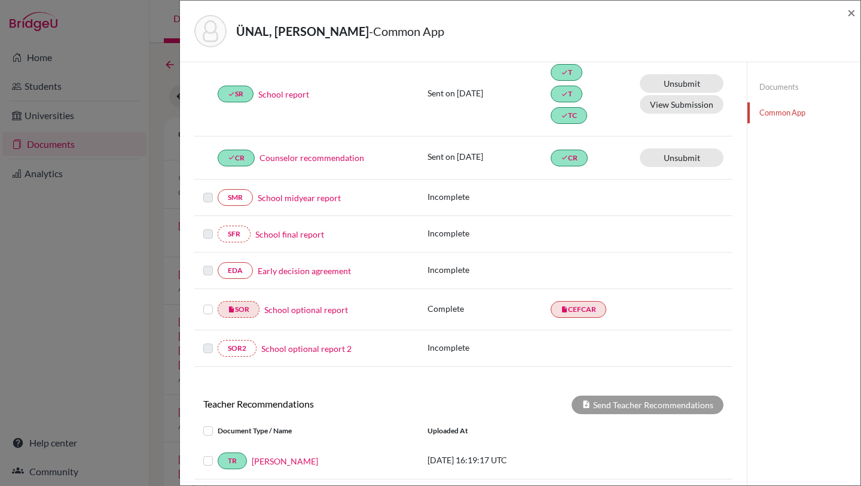
scroll to position [170, 0]
click at [211, 301] on label at bounding box center [208, 301] width 10 height 0
click at [0, 0] on input "checkbox" at bounding box center [0, 0] width 0 height 0
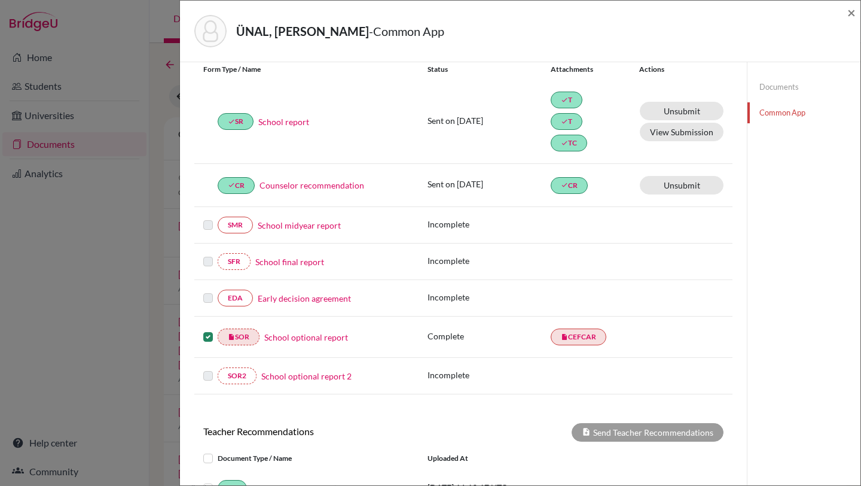
scroll to position [135, 0]
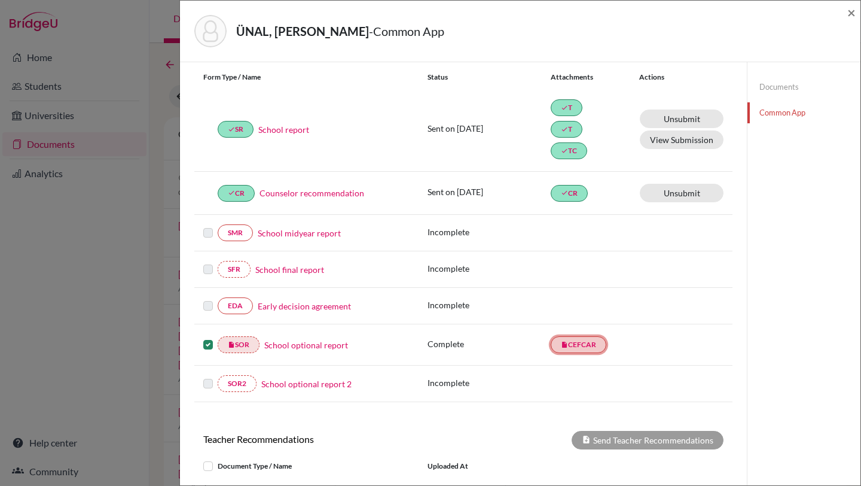
click at [587, 340] on link "insert_drive_file CEFCAR" at bounding box center [579, 344] width 56 height 17
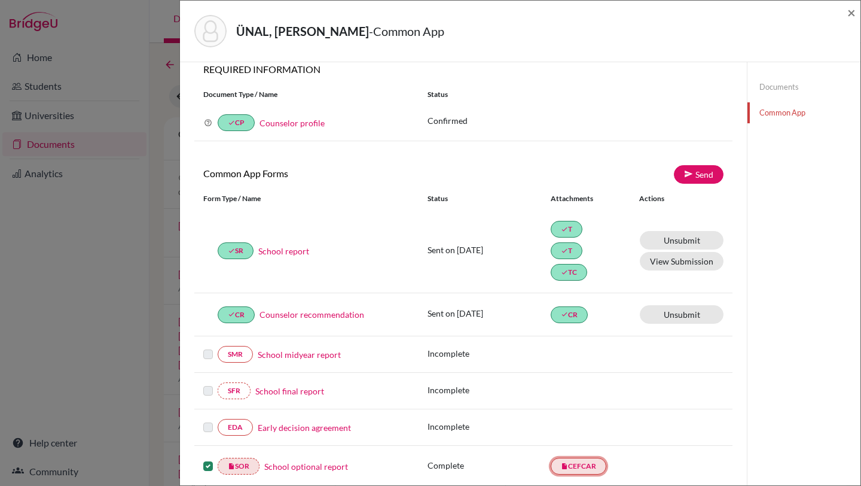
scroll to position [0, 0]
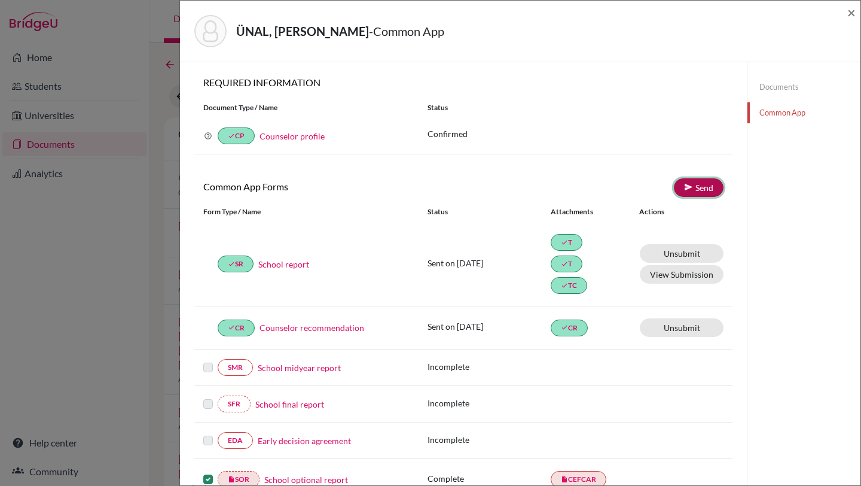
click at [705, 185] on link "Send" at bounding box center [699, 187] width 50 height 19
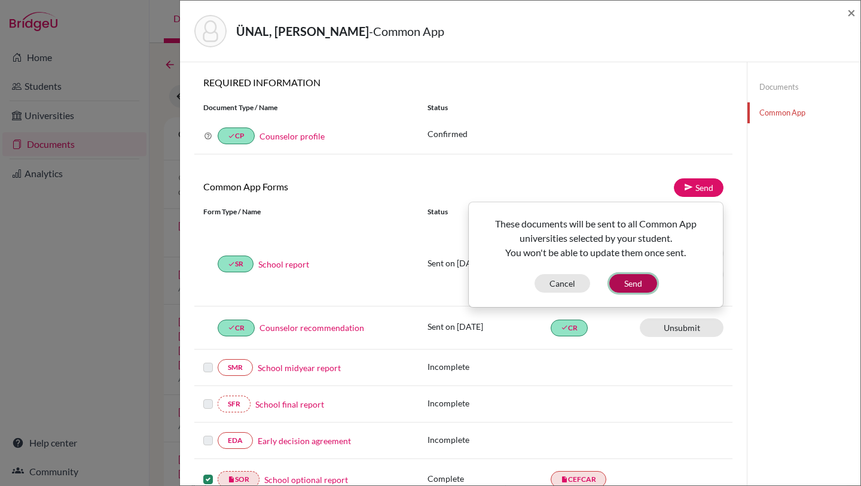
click at [627, 282] on button "Send" at bounding box center [633, 283] width 48 height 19
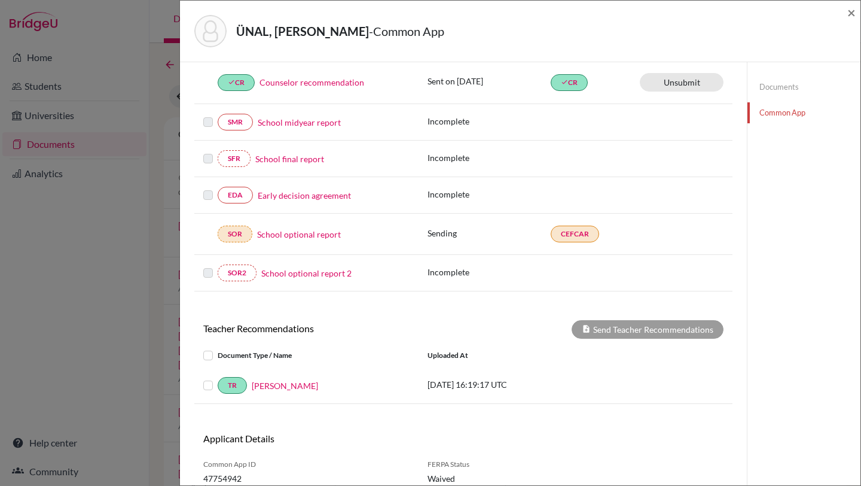
scroll to position [246, 0]
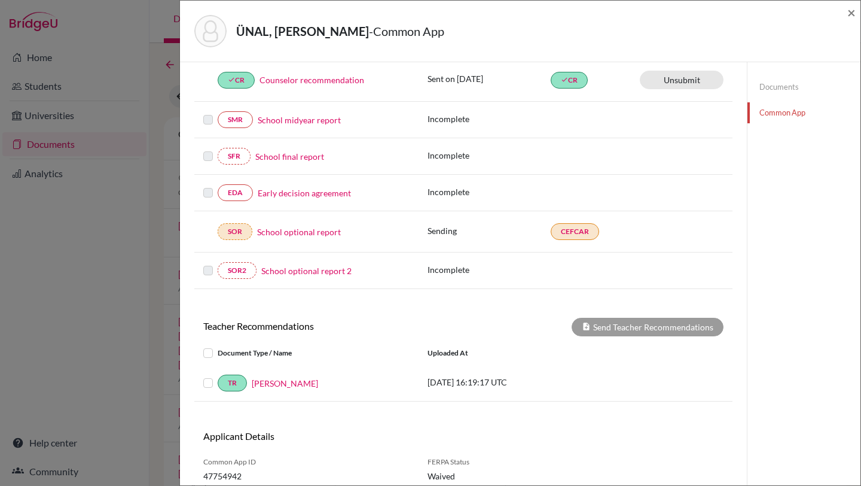
click at [322, 191] on link "Early decision agreement" at bounding box center [304, 193] width 93 height 13
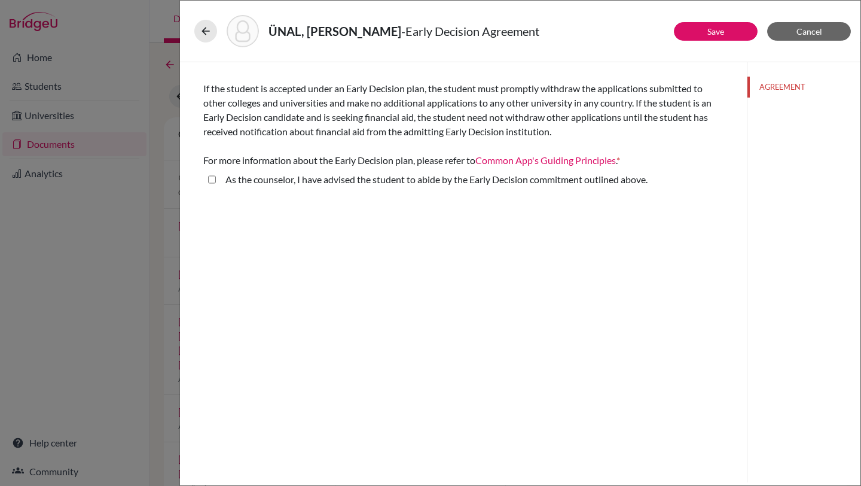
click at [213, 179] on above\ "As the counselor, I have advised the student to abide by the Early Decision com…" at bounding box center [212, 179] width 8 height 14
checkbox above\ "true"
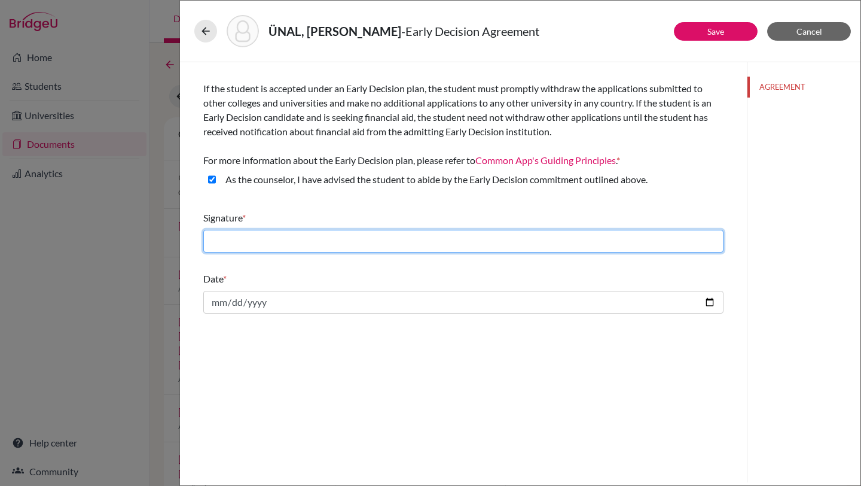
click at [229, 237] on input "text" at bounding box center [463, 241] width 520 height 23
type input "Hacer Ince"
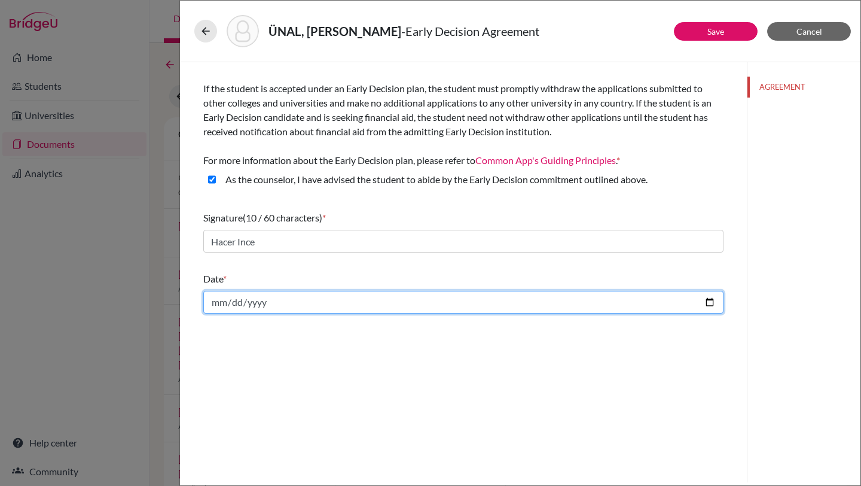
click at [269, 303] on input "date" at bounding box center [463, 302] width 520 height 23
click at [714, 301] on input "date" at bounding box center [463, 302] width 520 height 23
type input "2025-10-14"
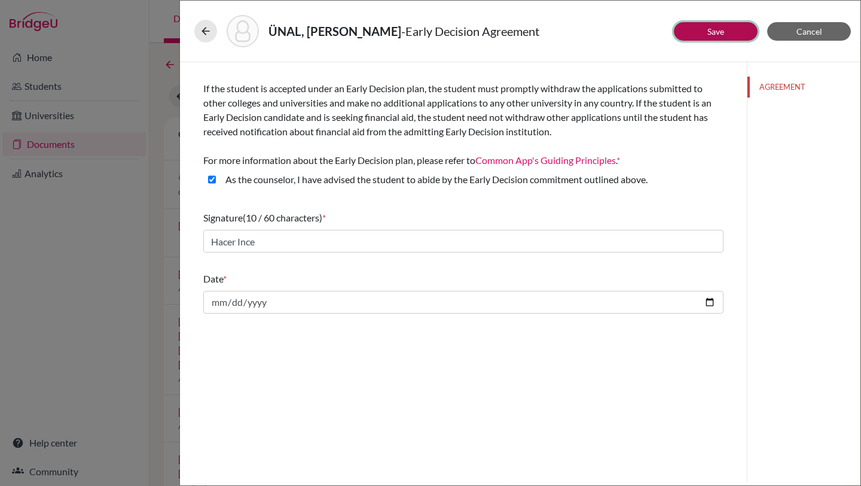
click at [724, 34] on link "Save" at bounding box center [715, 31] width 17 height 10
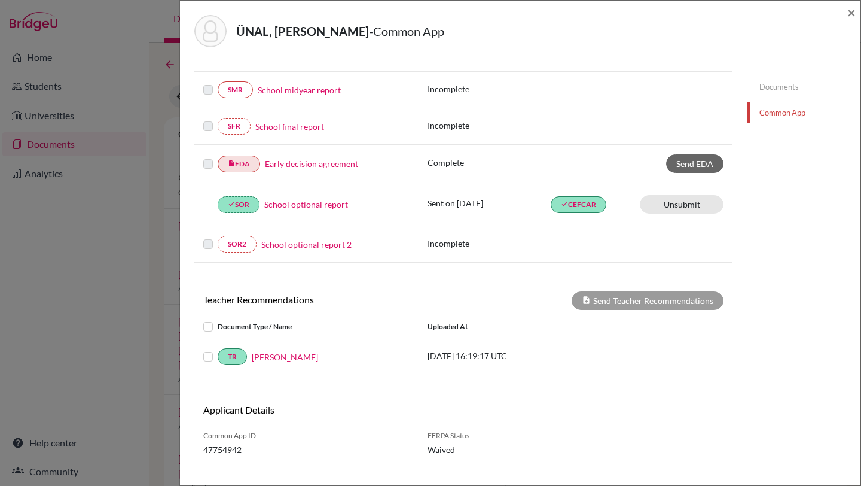
scroll to position [288, 0]
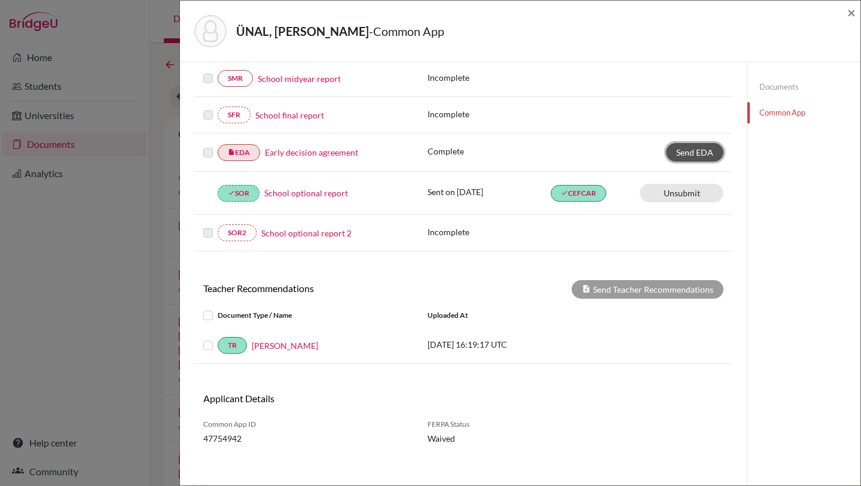
click at [712, 155] on span "Send EDA" at bounding box center [694, 152] width 37 height 10
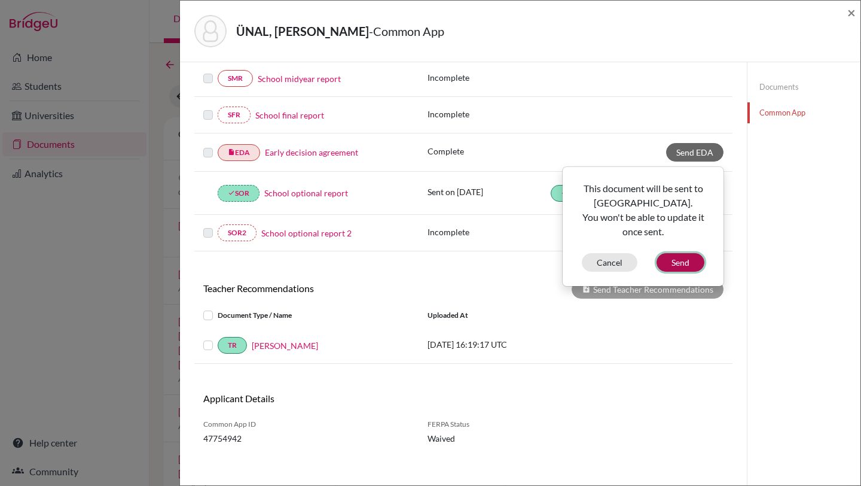
click at [681, 261] on button "Send" at bounding box center [681, 262] width 48 height 19
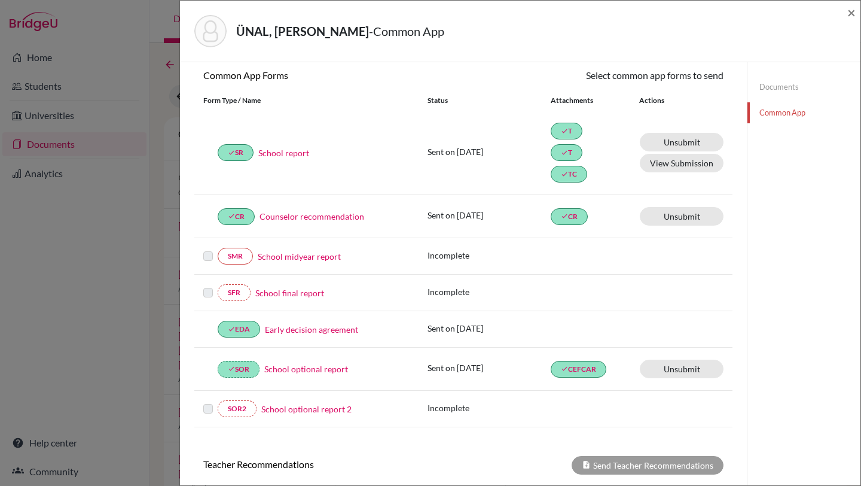
scroll to position [109, 0]
click at [312, 372] on link "School optional report" at bounding box center [306, 370] width 84 height 13
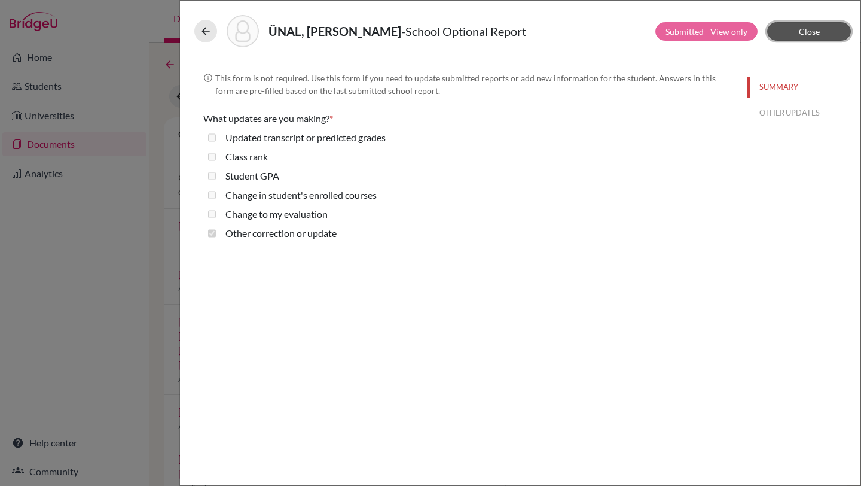
click at [814, 35] on span "Close" at bounding box center [809, 31] width 21 height 10
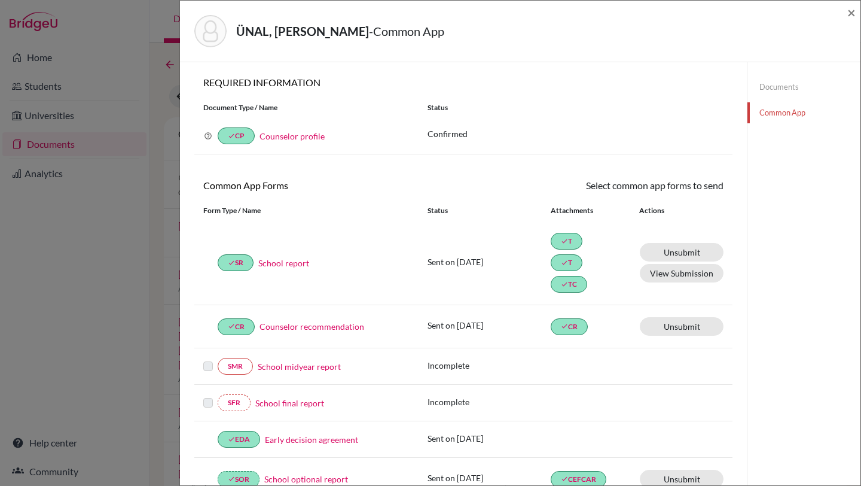
click at [772, 84] on link "Documents" at bounding box center [804, 87] width 113 height 21
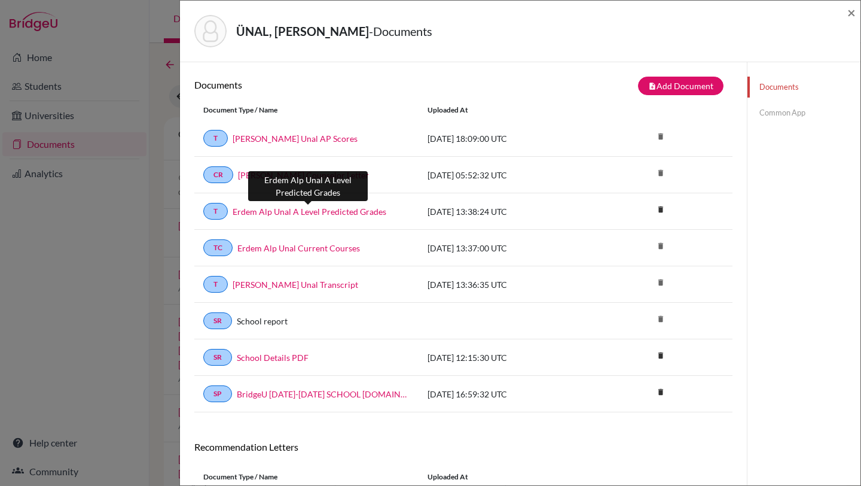
click at [325, 211] on link "Erdem Alp Unal A Level Predicted Grades" at bounding box center [310, 211] width 154 height 13
click at [852, 12] on span "×" at bounding box center [851, 12] width 8 height 17
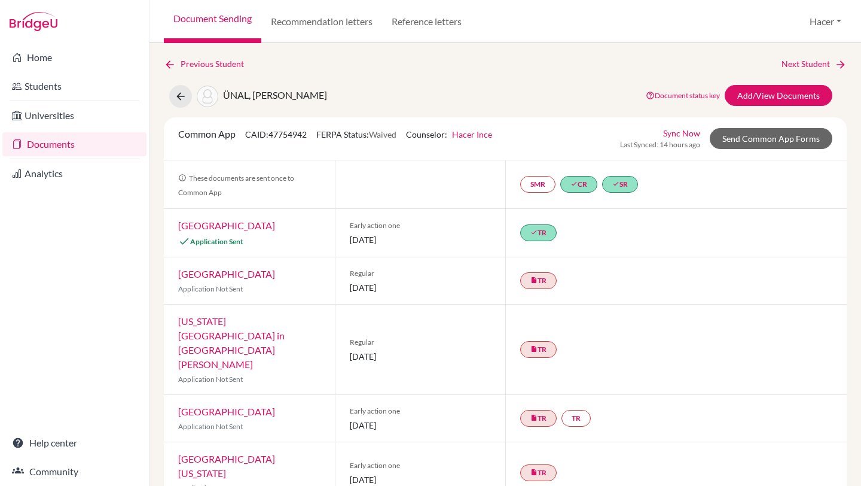
click at [33, 144] on link "Documents" at bounding box center [74, 144] width 144 height 24
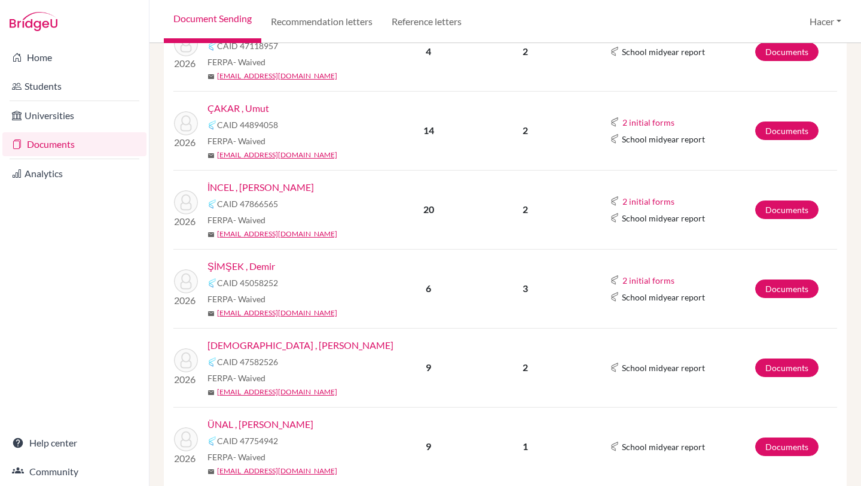
scroll to position [375, 0]
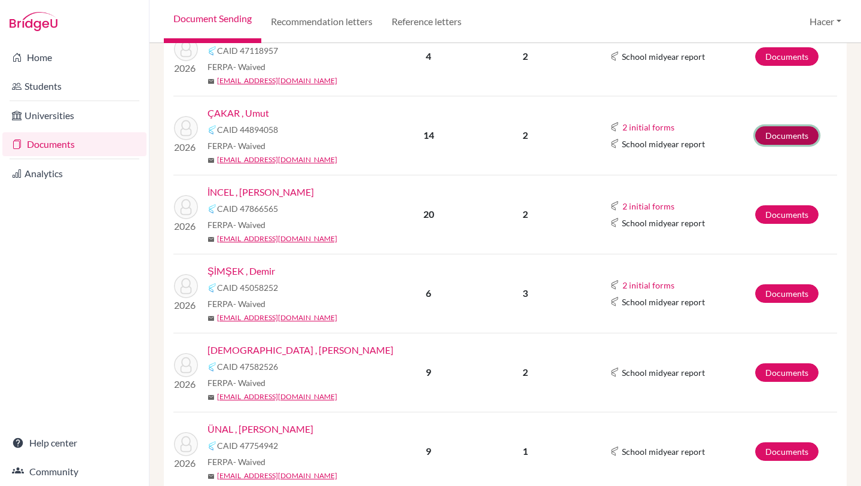
click at [773, 132] on link "Documents" at bounding box center [786, 135] width 63 height 19
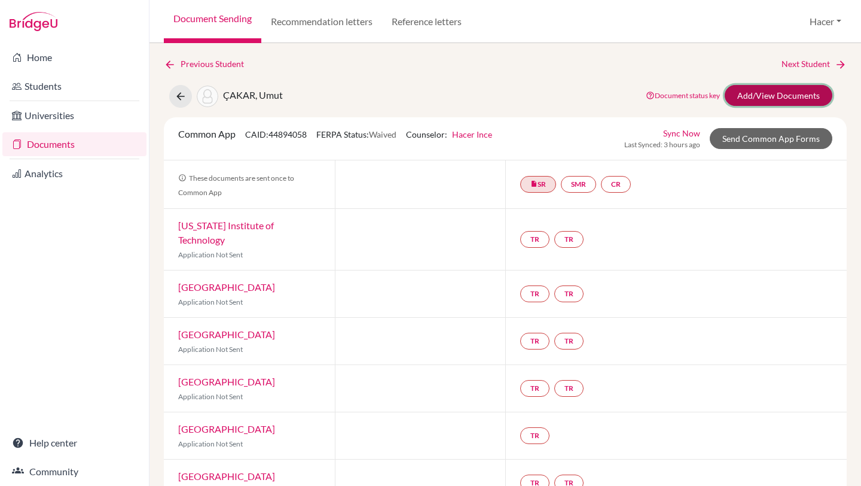
click at [798, 91] on link "Add/View Documents" at bounding box center [779, 95] width 108 height 21
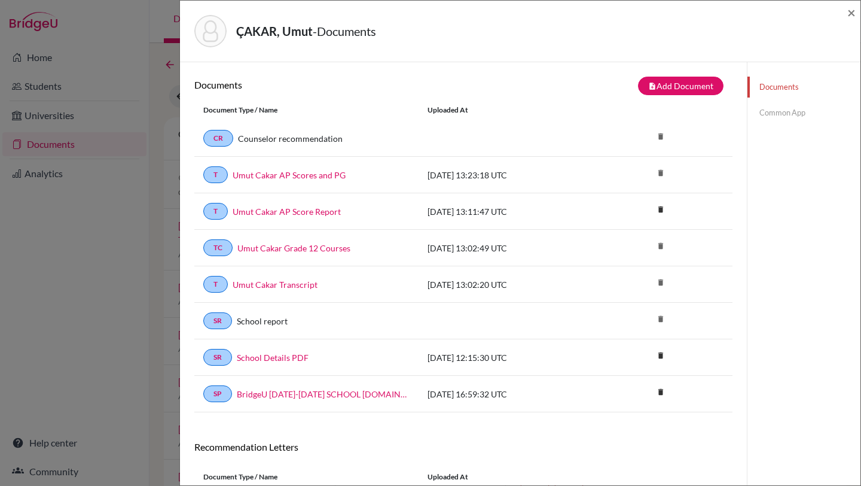
click at [789, 114] on link "Common App" at bounding box center [804, 112] width 113 height 21
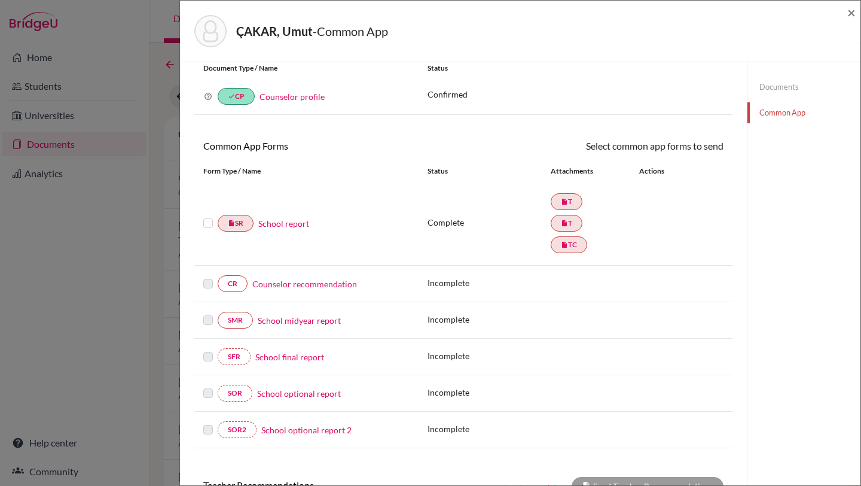
scroll to position [40, 0]
click at [269, 280] on link "Counselor recommendation" at bounding box center [304, 283] width 105 height 13
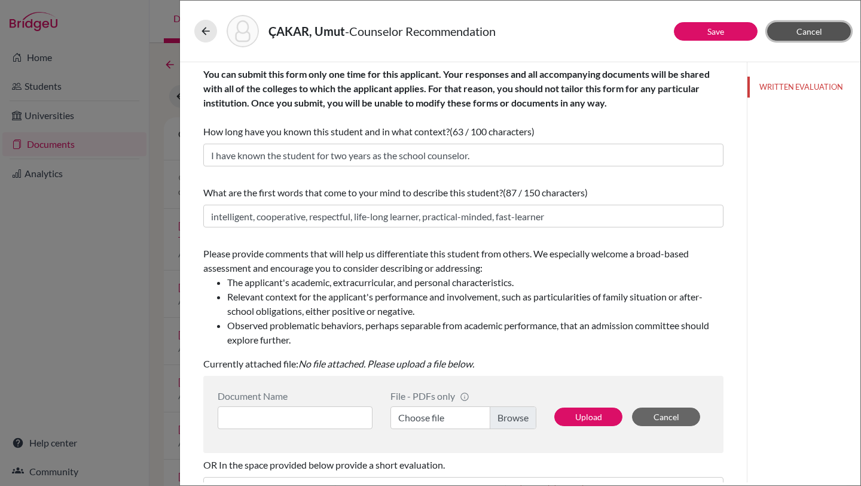
click at [779, 28] on button "Cancel" at bounding box center [809, 31] width 84 height 19
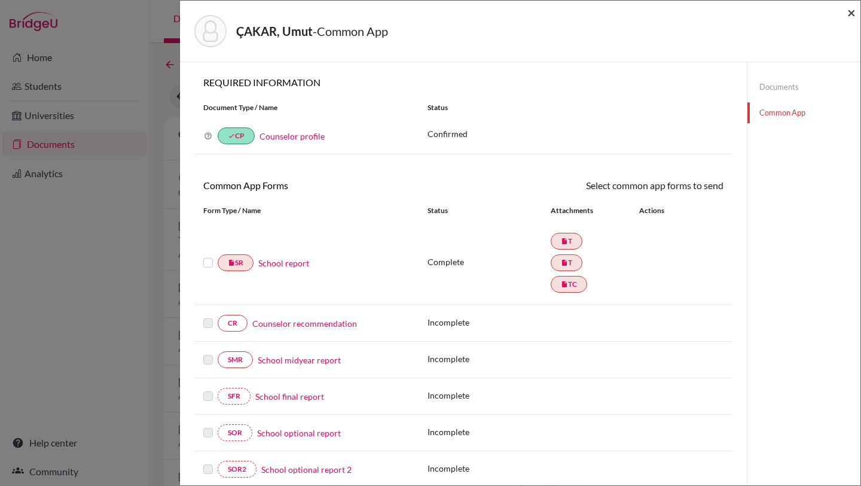
click at [853, 13] on span "×" at bounding box center [851, 12] width 8 height 17
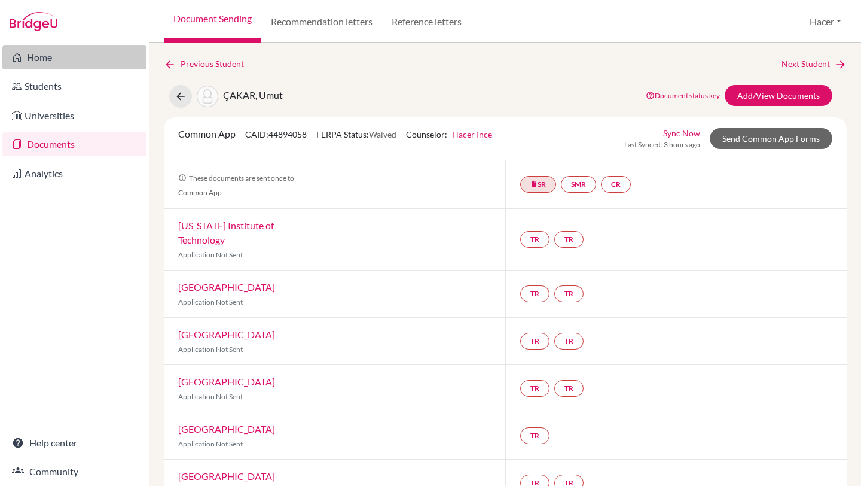
click at [41, 56] on link "Home" at bounding box center [74, 57] width 144 height 24
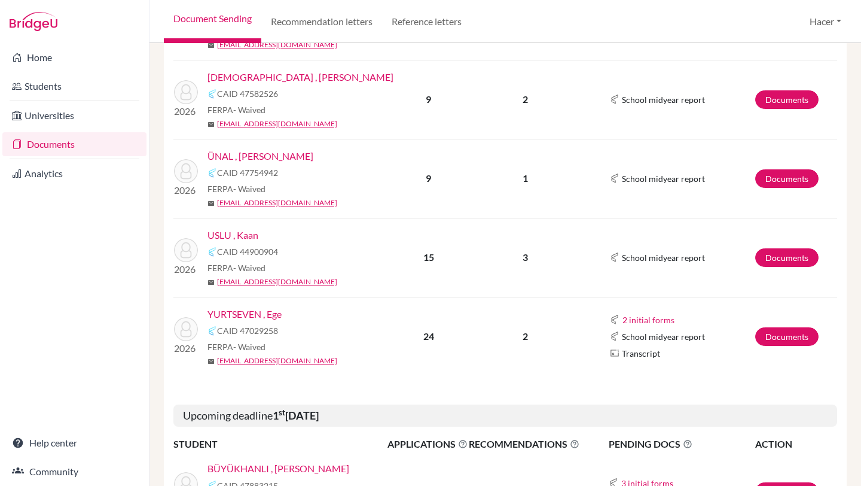
scroll to position [649, 0]
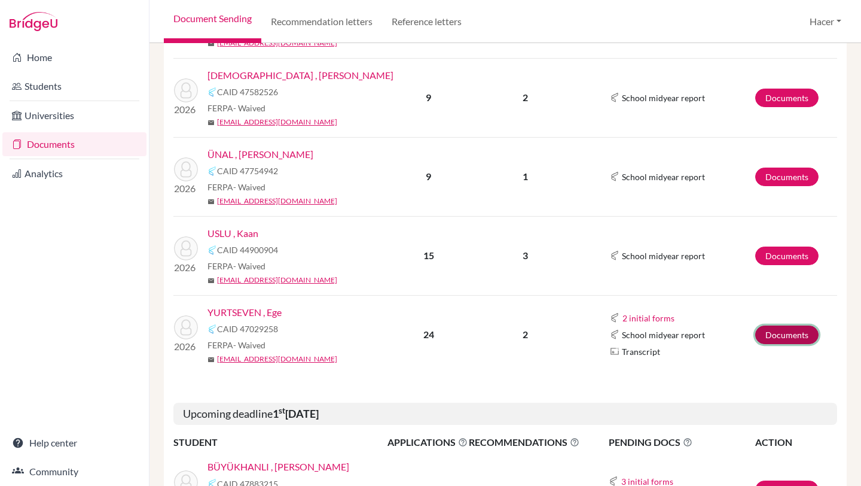
click at [801, 330] on link "Documents" at bounding box center [786, 334] width 63 height 19
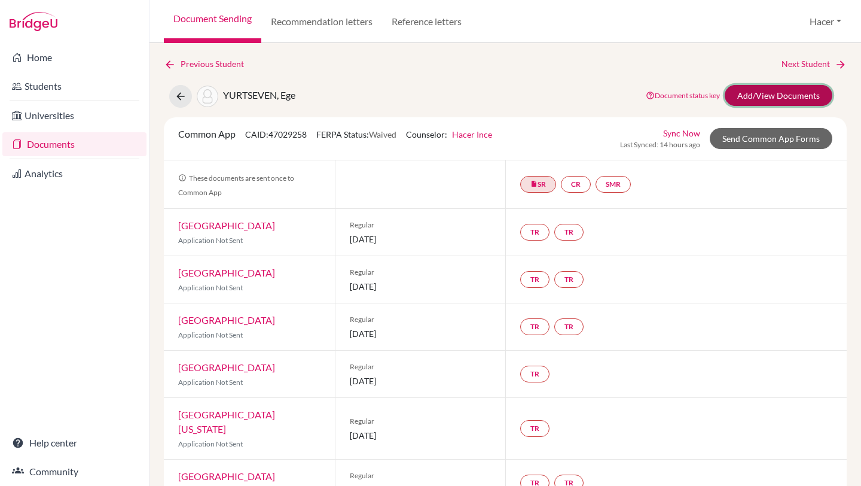
click at [807, 94] on link "Add/View Documents" at bounding box center [779, 95] width 108 height 21
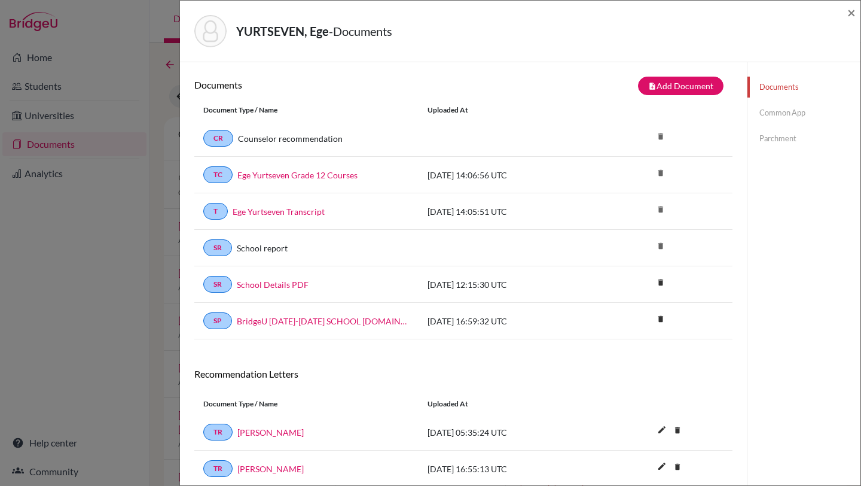
click at [790, 112] on link "Common App" at bounding box center [804, 112] width 113 height 21
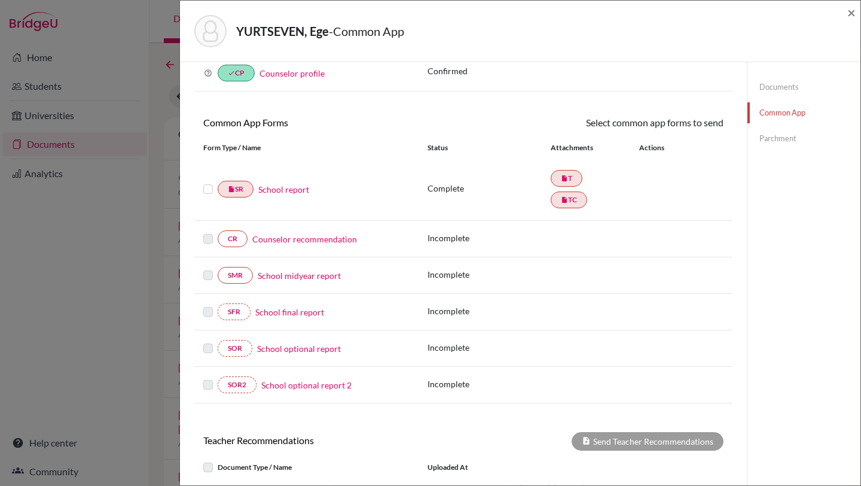
scroll to position [56, 0]
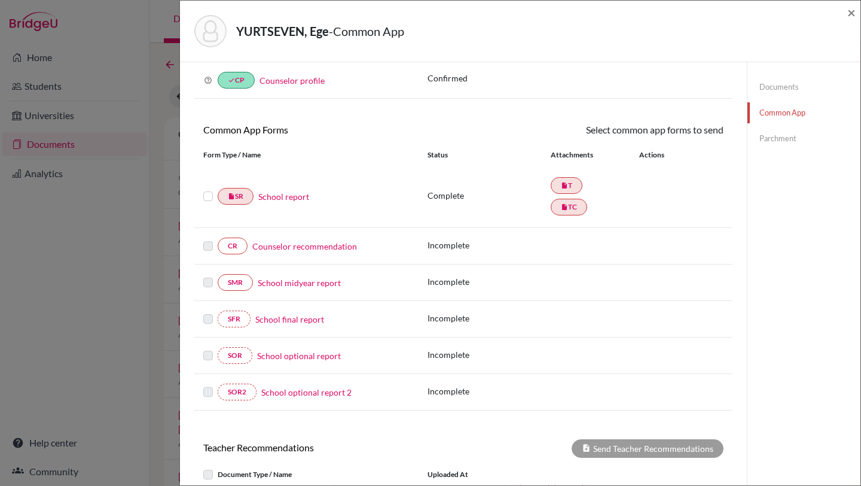
click at [289, 195] on link "School report" at bounding box center [283, 196] width 51 height 13
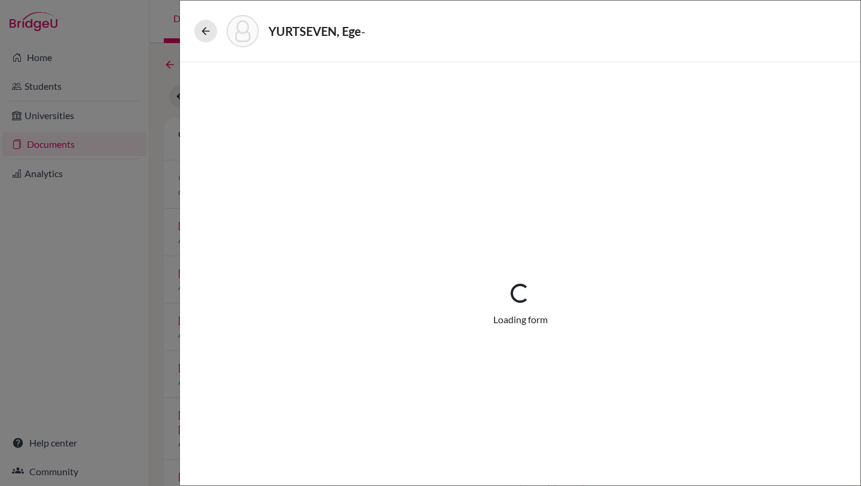
select select "1"
select select "689366"
select select "1"
select select "689367"
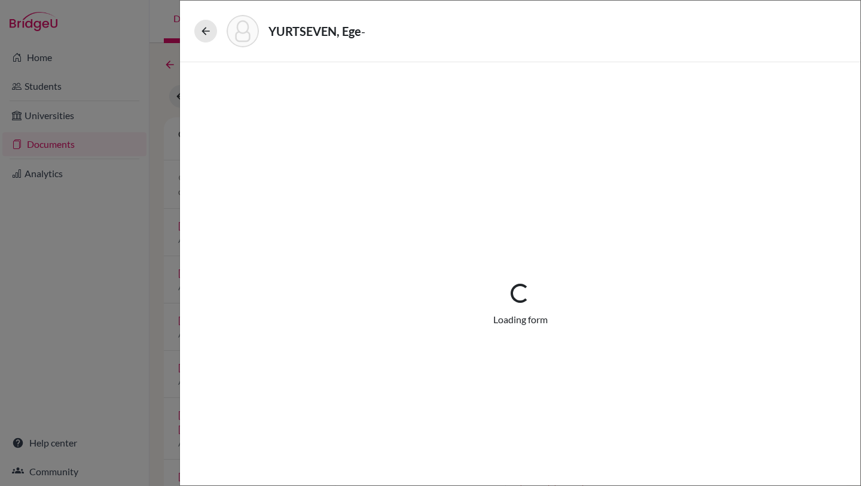
select select "0"
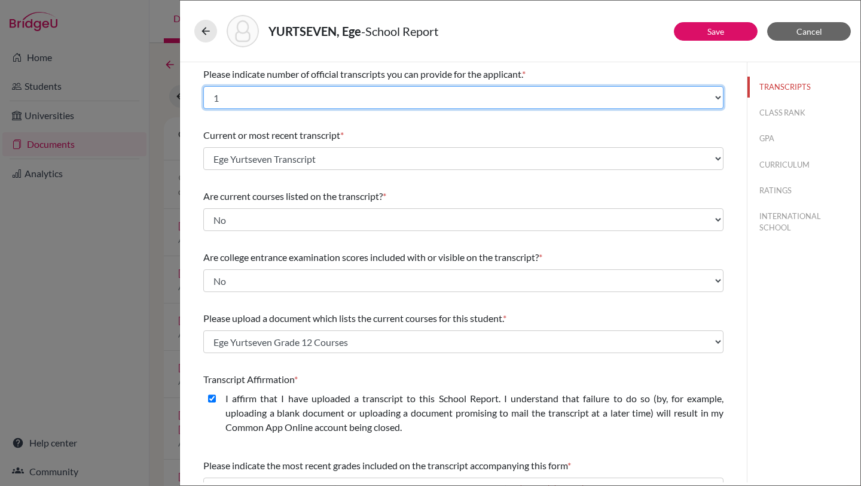
click at [718, 95] on select "Select... 1 2 3 4" at bounding box center [463, 97] width 520 height 23
click at [203, 86] on select "Select... 1 2 3 4" at bounding box center [463, 97] width 520 height 23
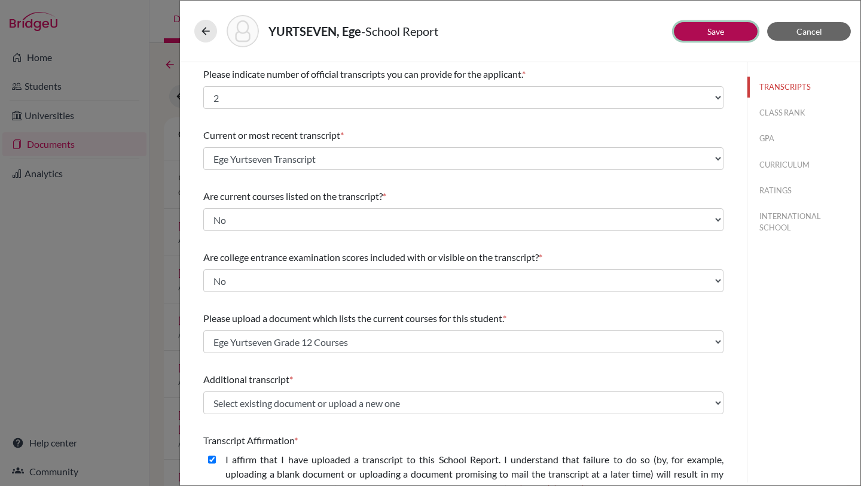
click at [714, 33] on link "Save" at bounding box center [715, 31] width 17 height 10
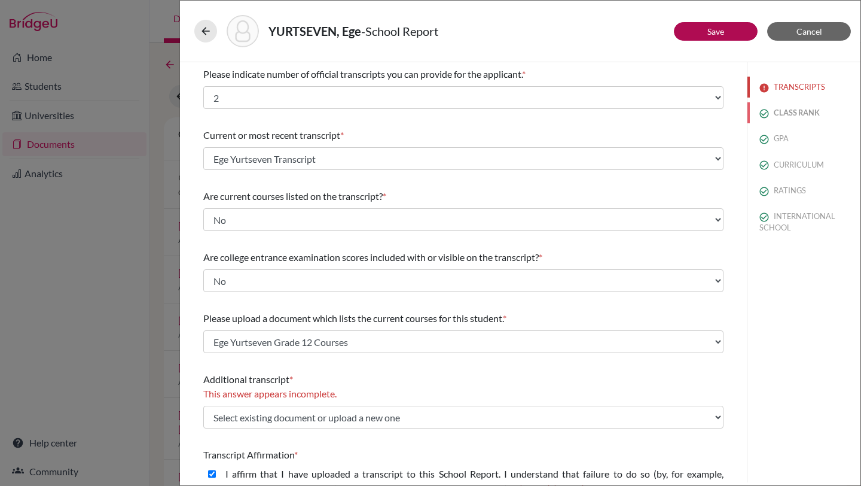
click at [783, 112] on button "CLASS RANK" at bounding box center [804, 112] width 113 height 21
select select "5"
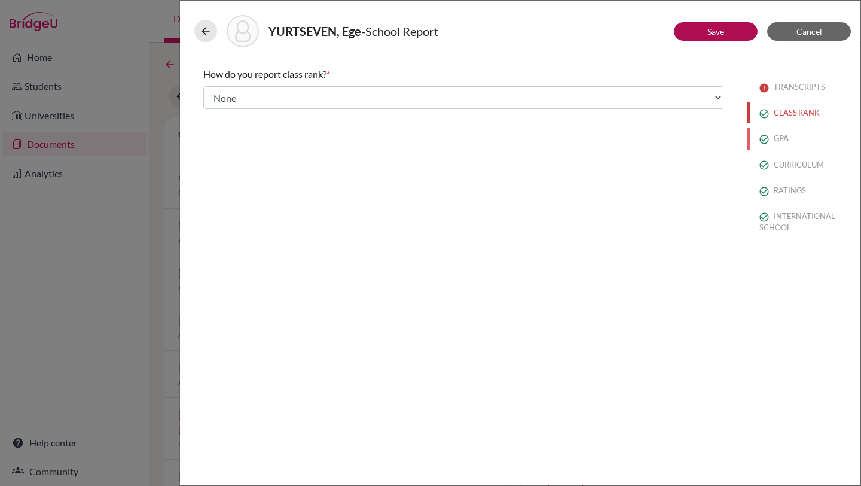
click at [782, 141] on button "GPA" at bounding box center [804, 138] width 113 height 21
type input "97.09"
type input "99,54"
select select "100"
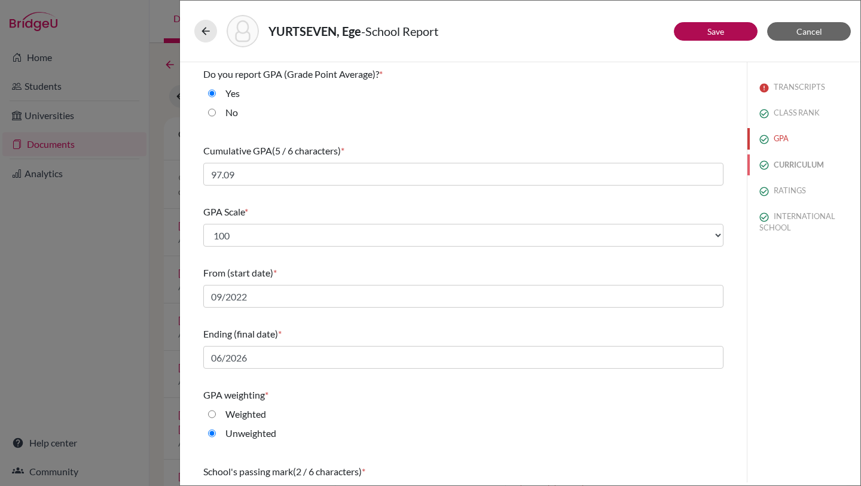
click at [788, 167] on button "CURRICULUM" at bounding box center [804, 164] width 113 height 21
select select "4"
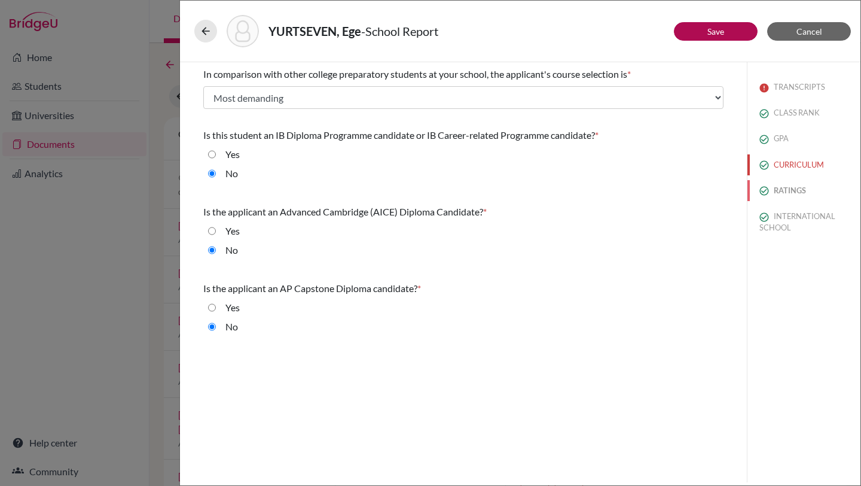
click at [785, 189] on button "RATINGS" at bounding box center [804, 190] width 113 height 21
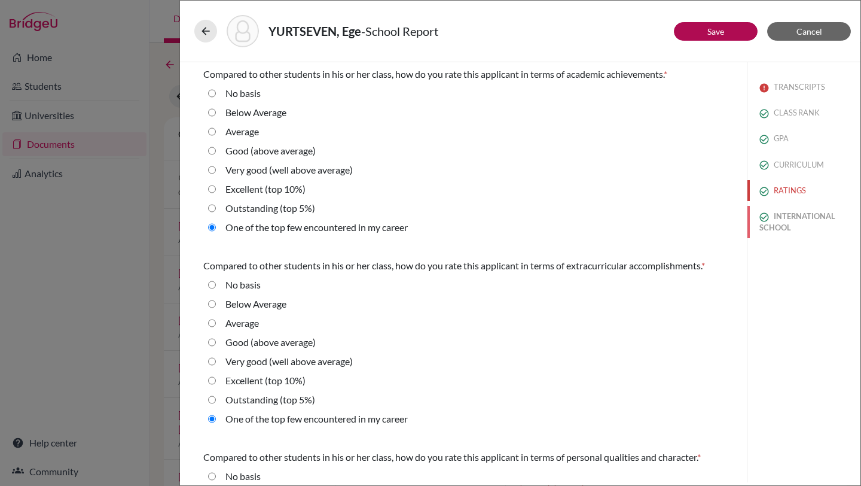
click at [787, 215] on button "INTERNATIONAL SCHOOL" at bounding box center [804, 222] width 113 height 32
radio Average "true"
select select "14"
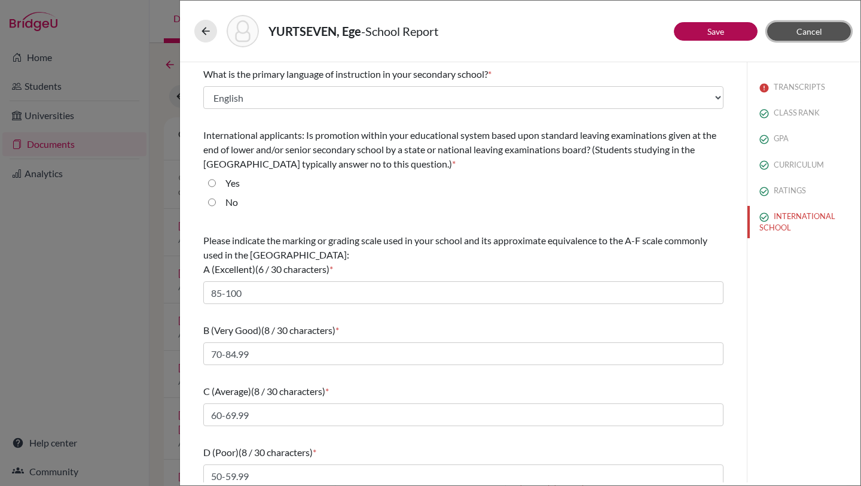
click at [807, 28] on span "Cancel" at bounding box center [810, 31] width 26 height 10
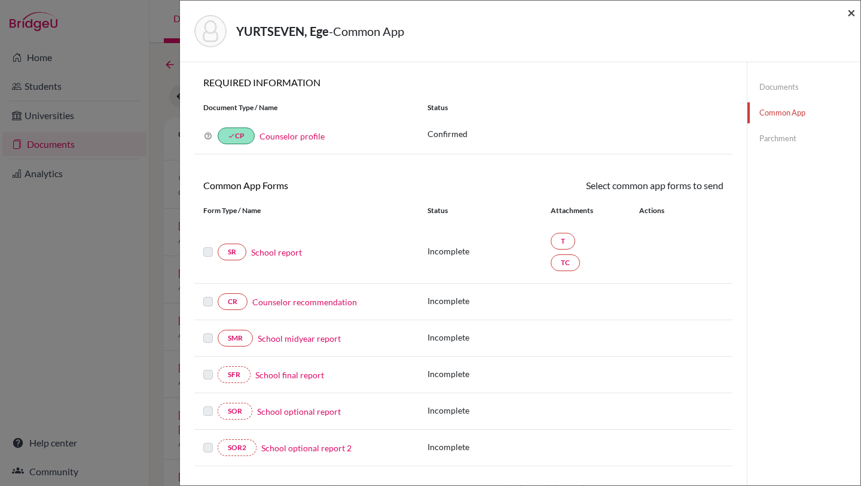
click at [855, 8] on span "×" at bounding box center [851, 12] width 8 height 17
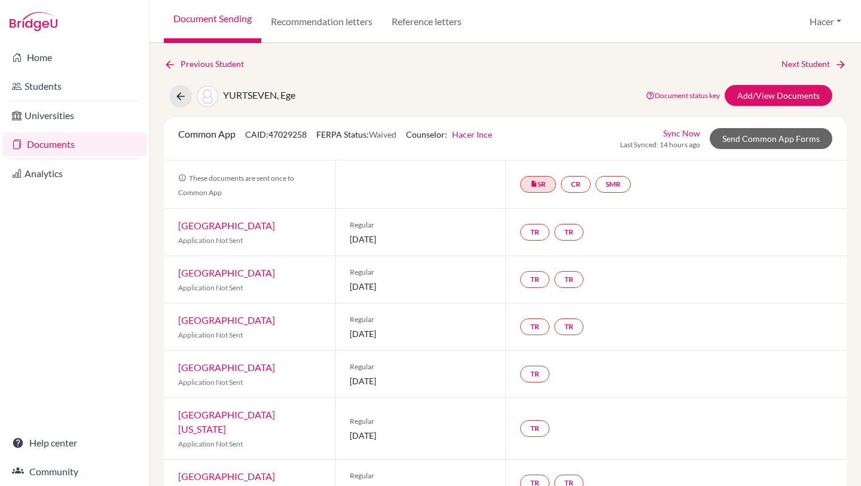
click at [34, 145] on link "Documents" at bounding box center [74, 144] width 144 height 24
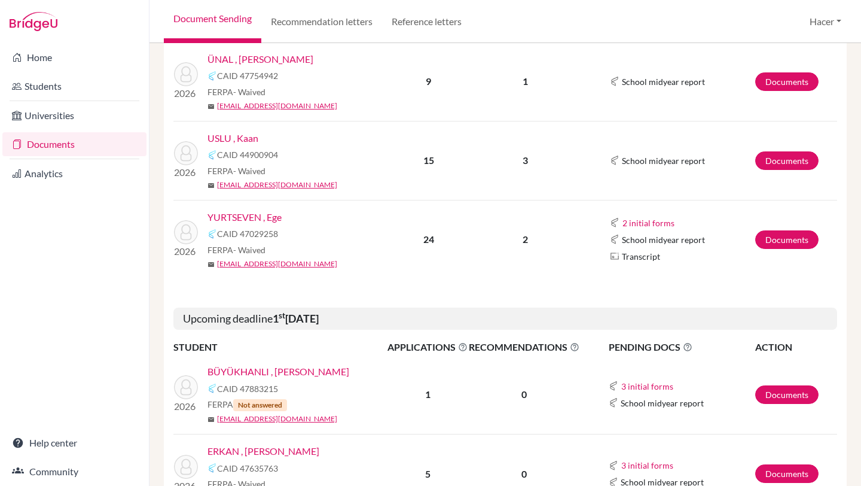
scroll to position [746, 0]
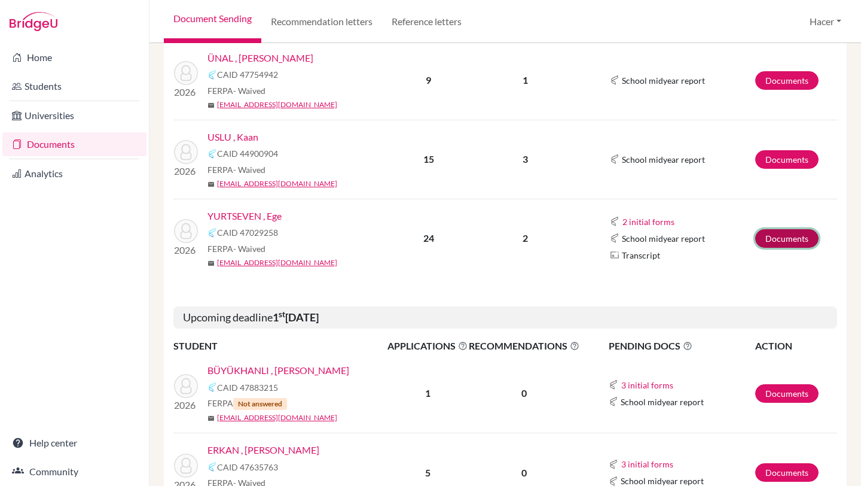
click at [771, 234] on link "Documents" at bounding box center [786, 238] width 63 height 19
